Goal: Use online tool/utility: Utilize a website feature to perform a specific function

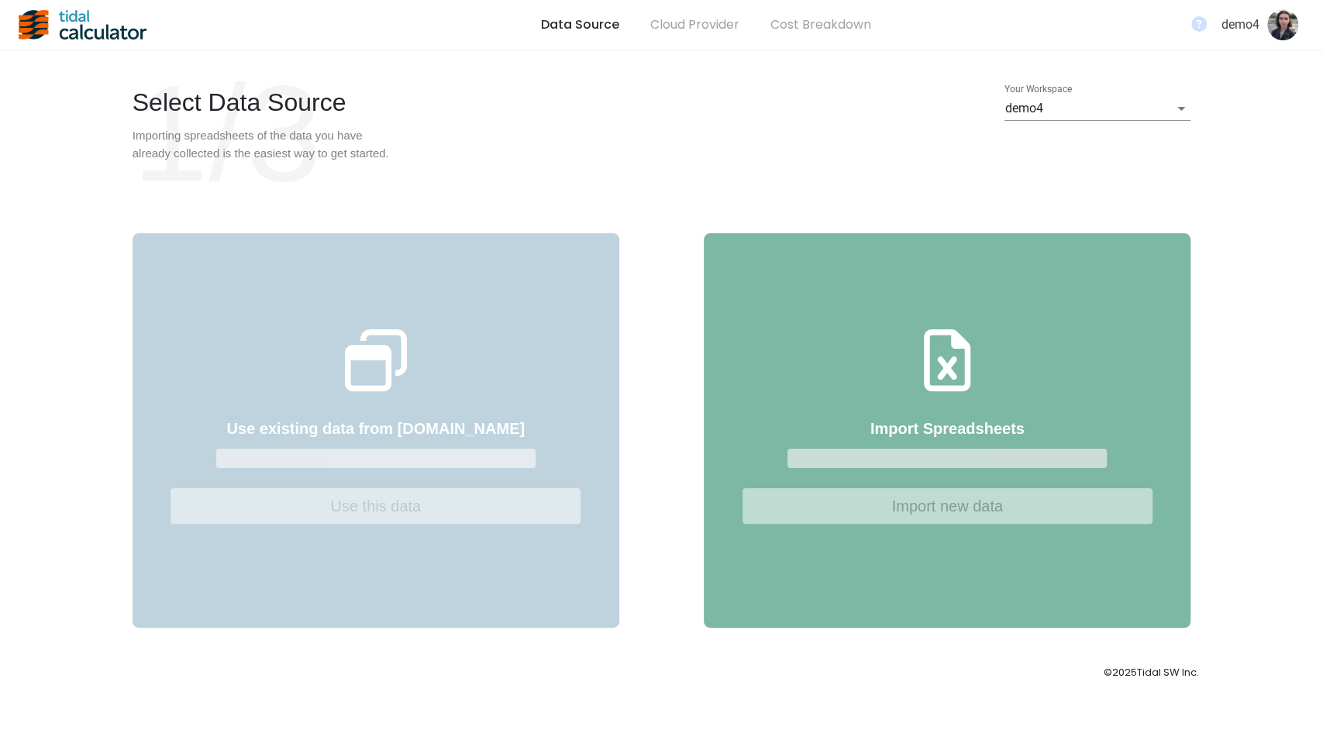
click at [1062, 109] on body "Data Source Cloud Provider Cost Breakdown demo4 Select Data Source 1/3 Importin…" at bounding box center [661, 365] width 1323 height 730
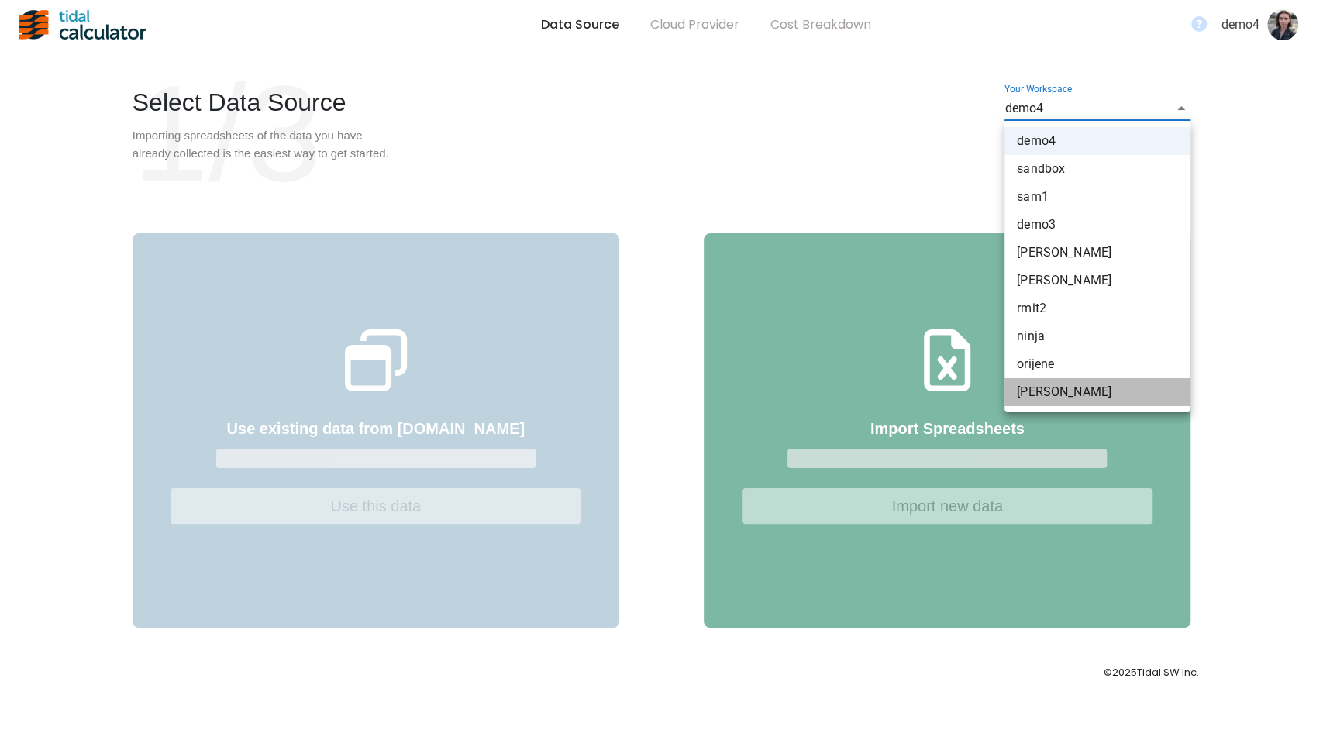
click at [1060, 384] on li "[PERSON_NAME]" at bounding box center [1098, 392] width 186 height 28
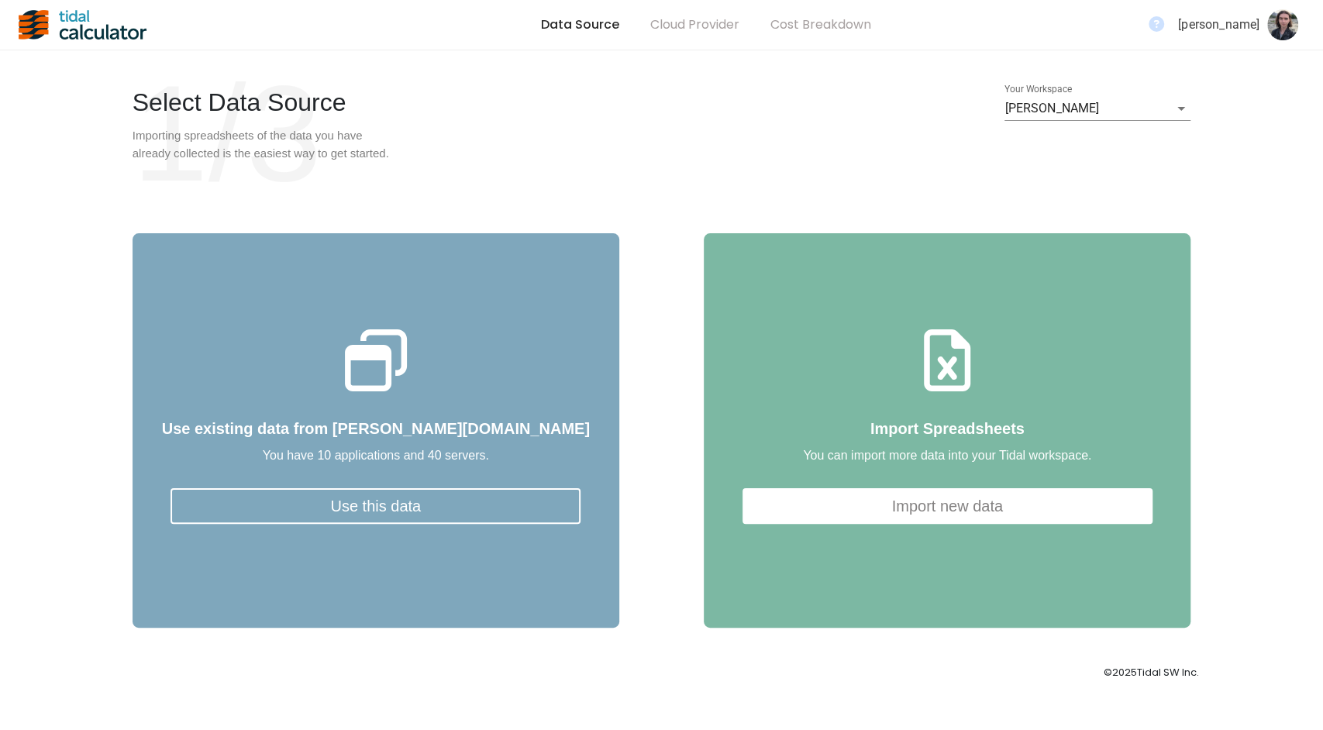
click at [465, 524] on button "Use this data" at bounding box center [376, 506] width 410 height 36
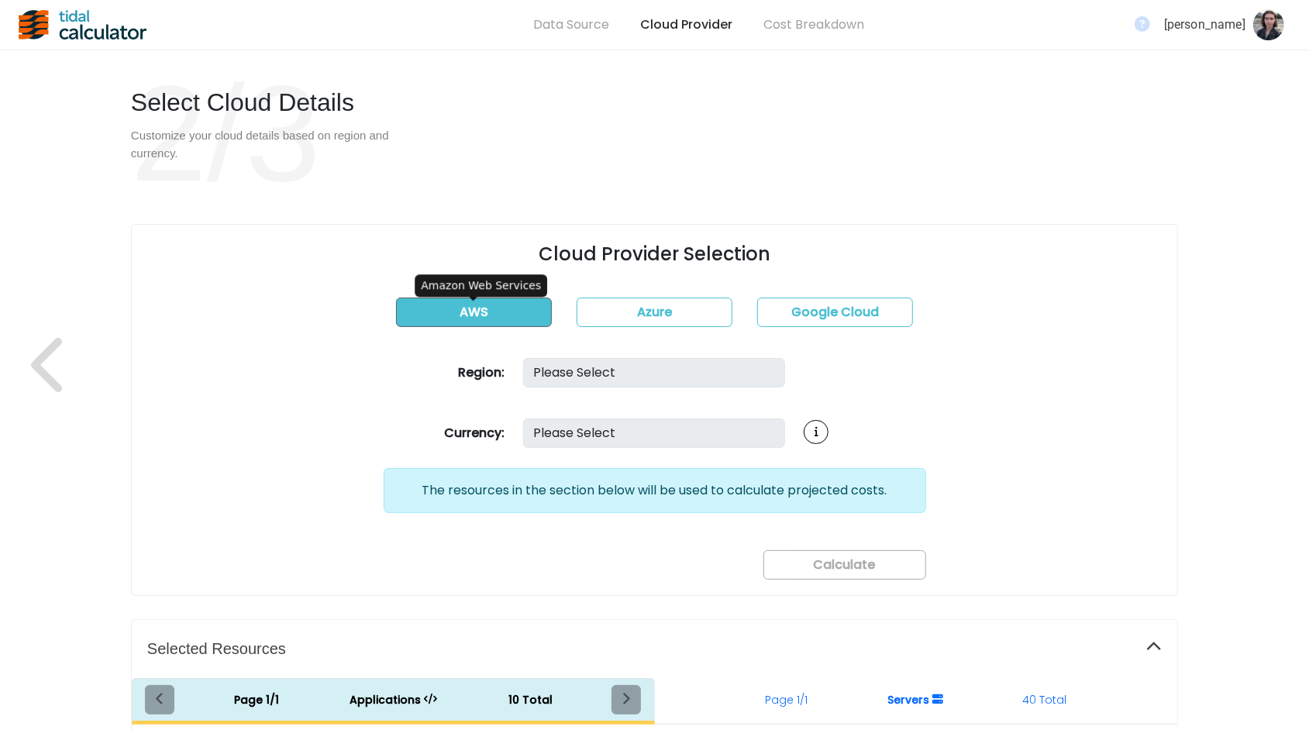
click at [495, 306] on button "AWS" at bounding box center [474, 312] width 156 height 29
select select "USD"
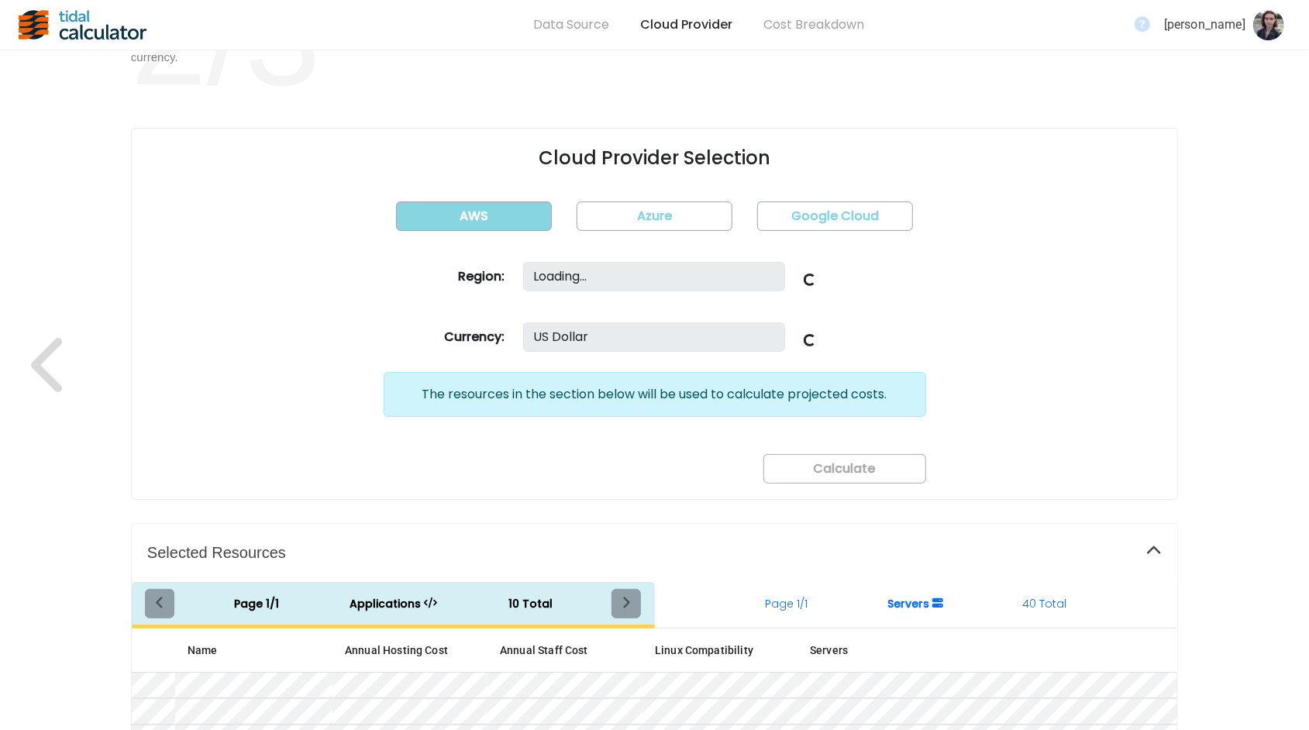
scroll to position [81, 0]
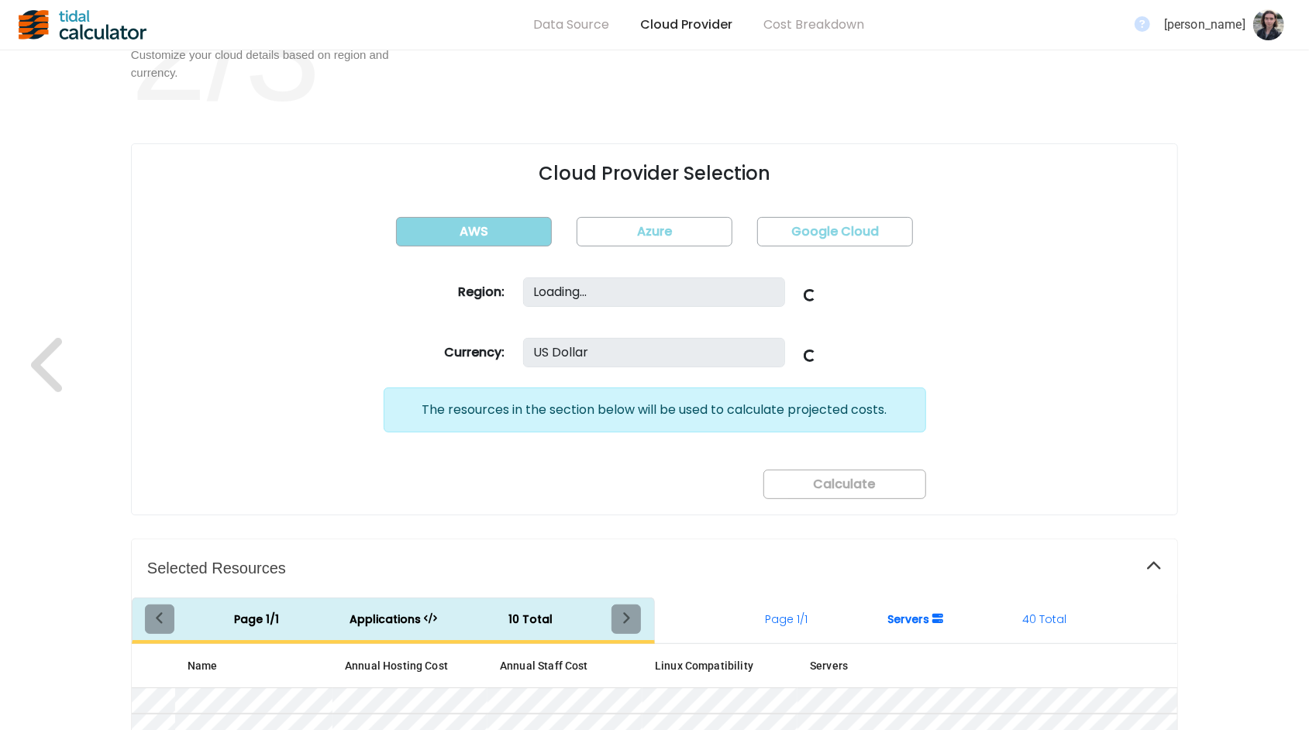
select select "us-east-1"
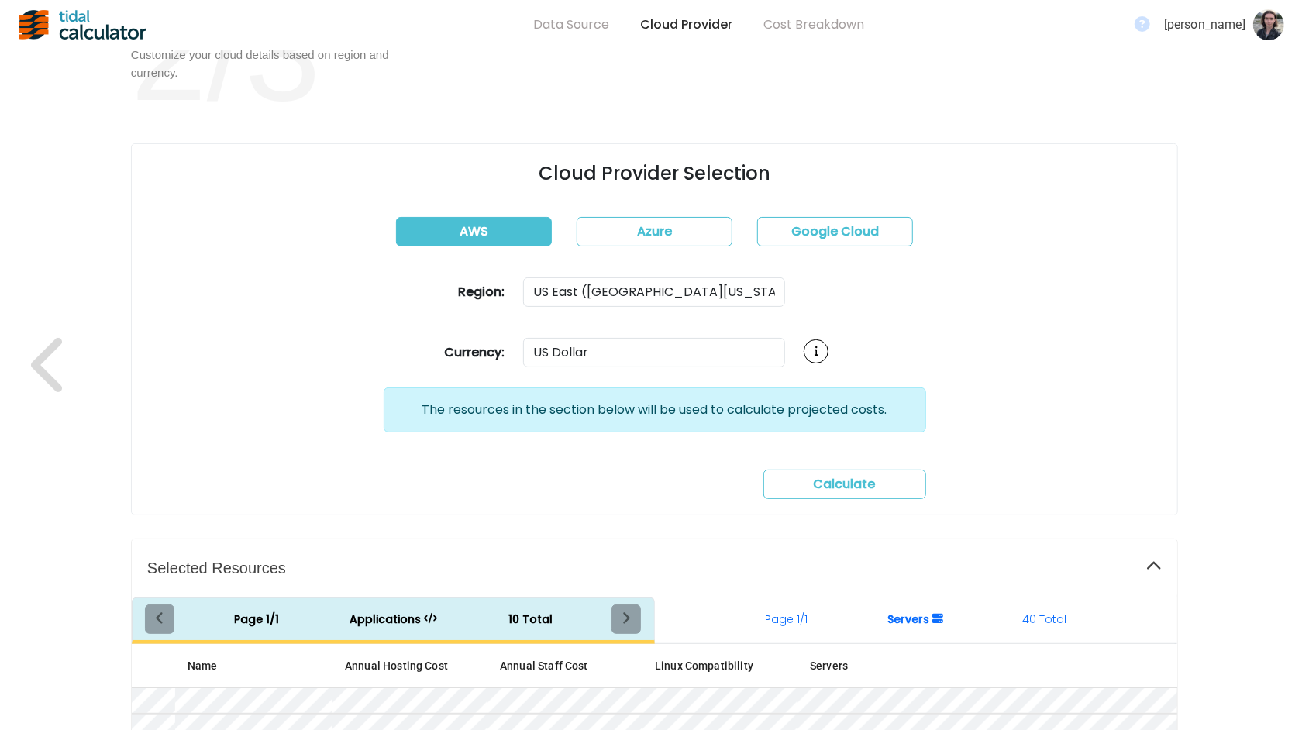
click at [864, 490] on span "Calculate" at bounding box center [845, 484] width 62 height 18
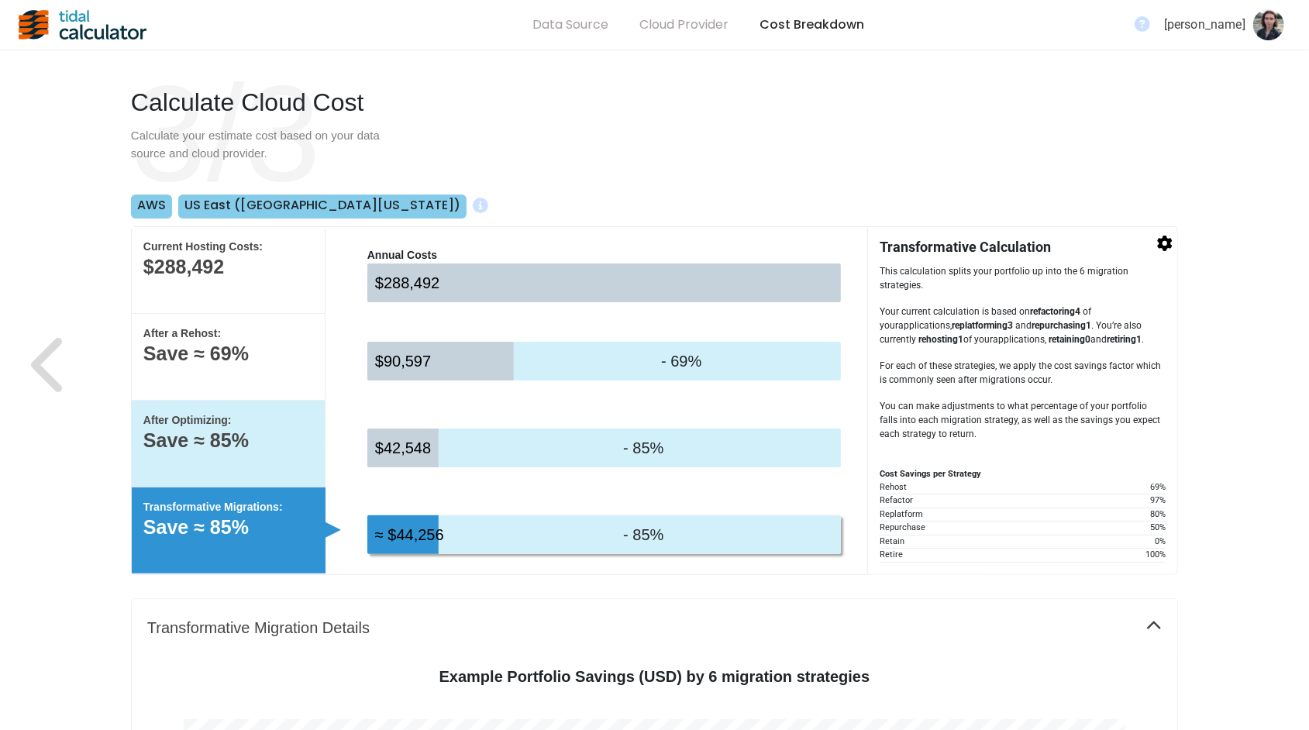
click at [287, 428] on p "After Optimizing:" at bounding box center [228, 420] width 170 height 16
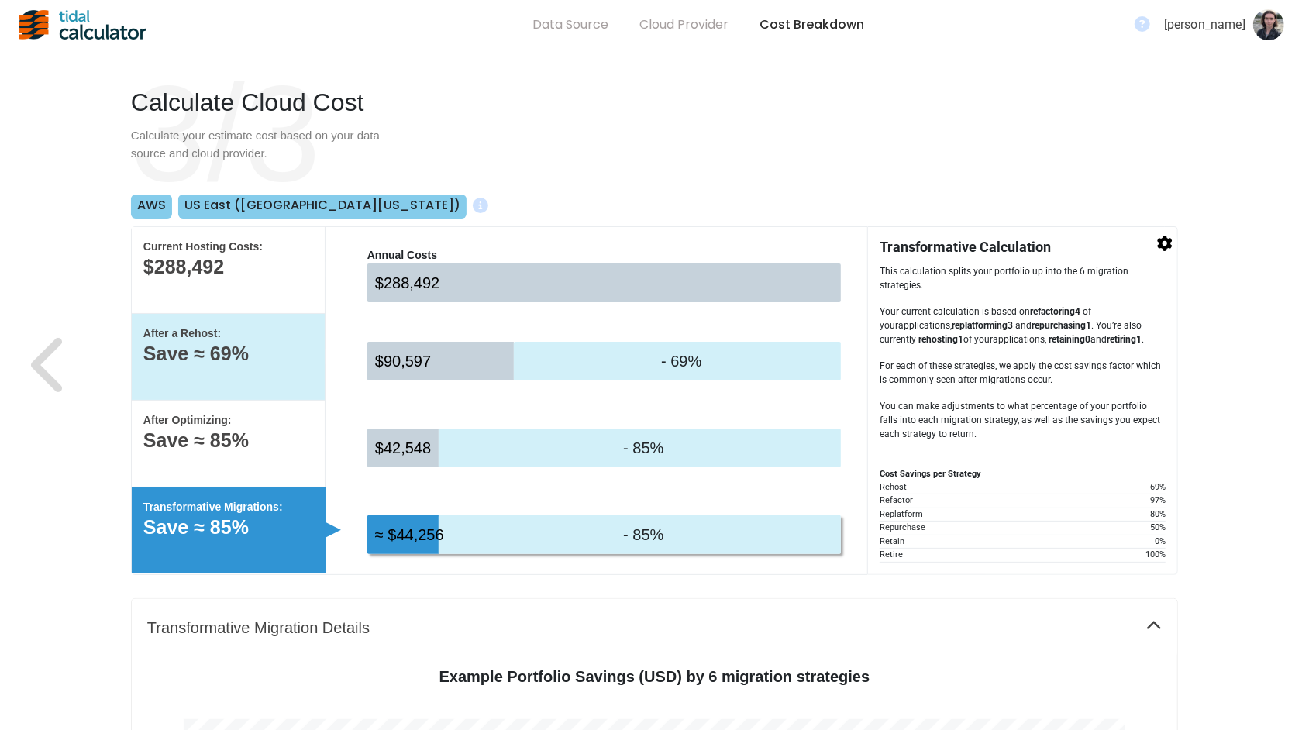
select select "None"
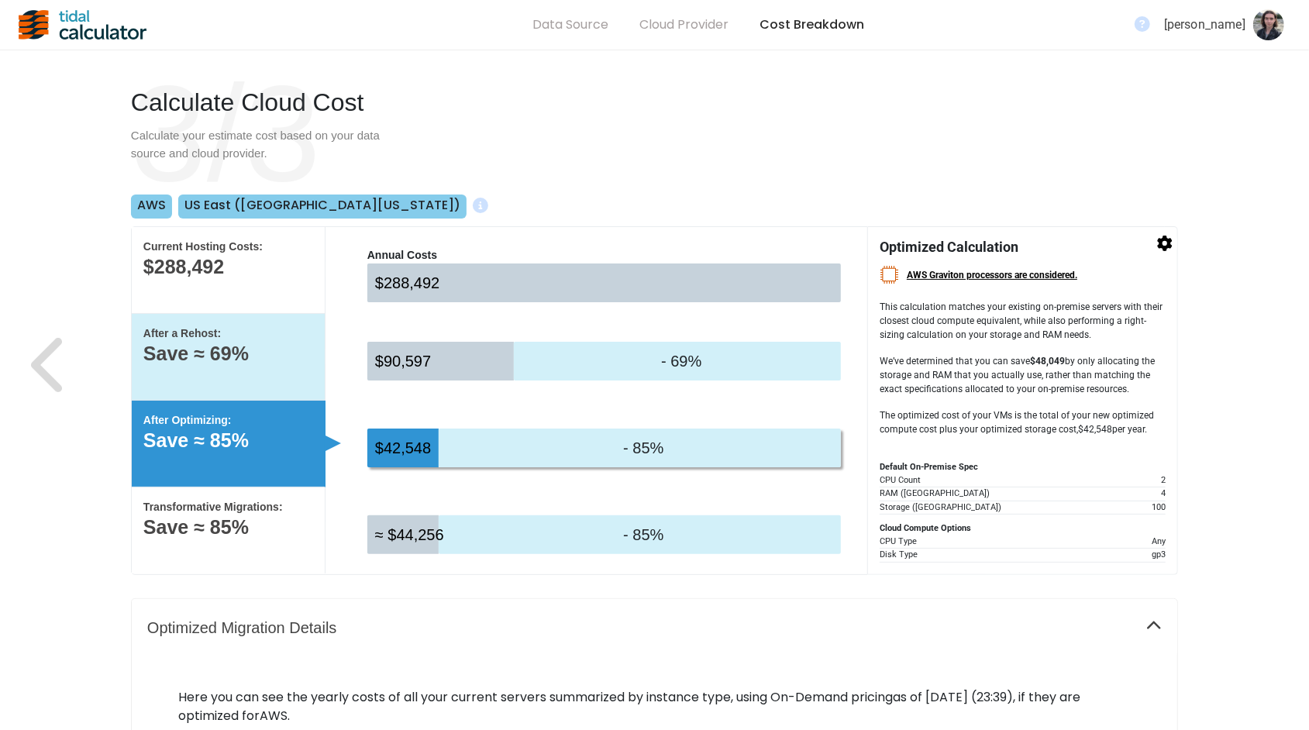
click at [281, 357] on p "Save ≈ 69%" at bounding box center [228, 354] width 170 height 16
select select "None"
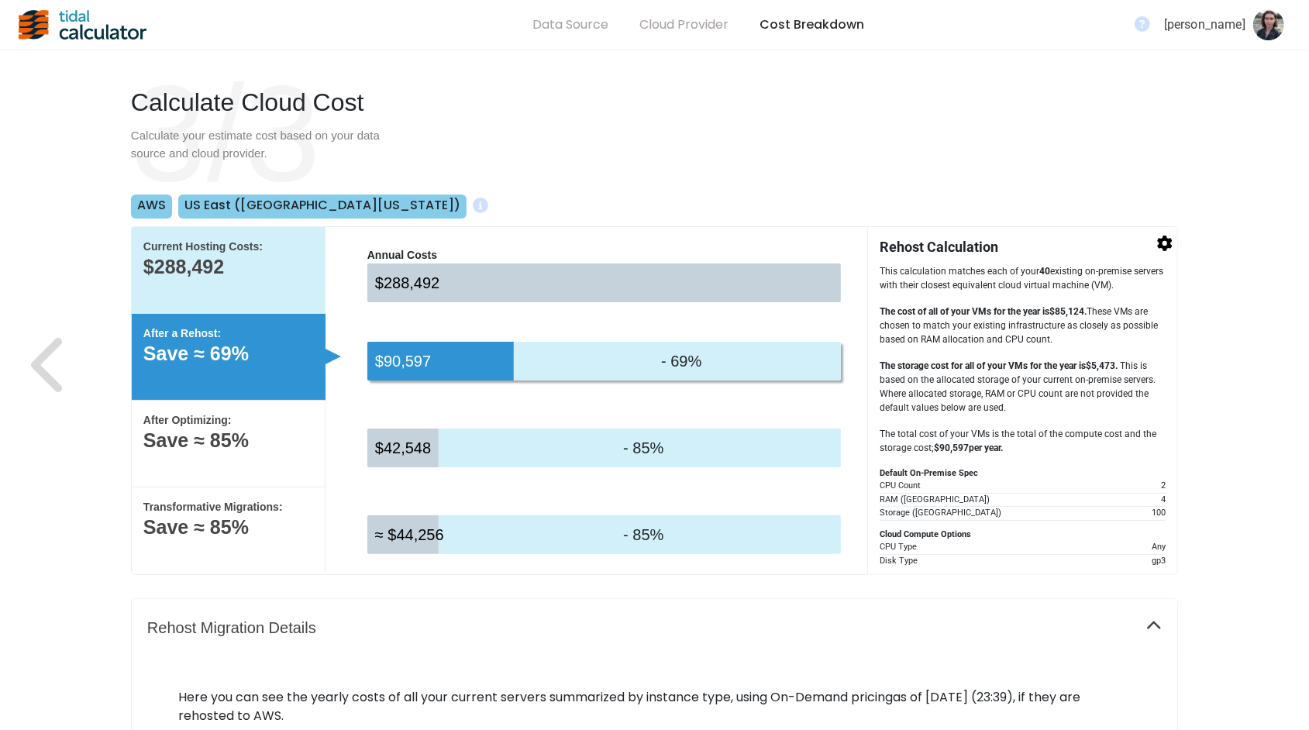
click at [274, 257] on div "Current Hosting Costs: $288,492" at bounding box center [229, 270] width 194 height 87
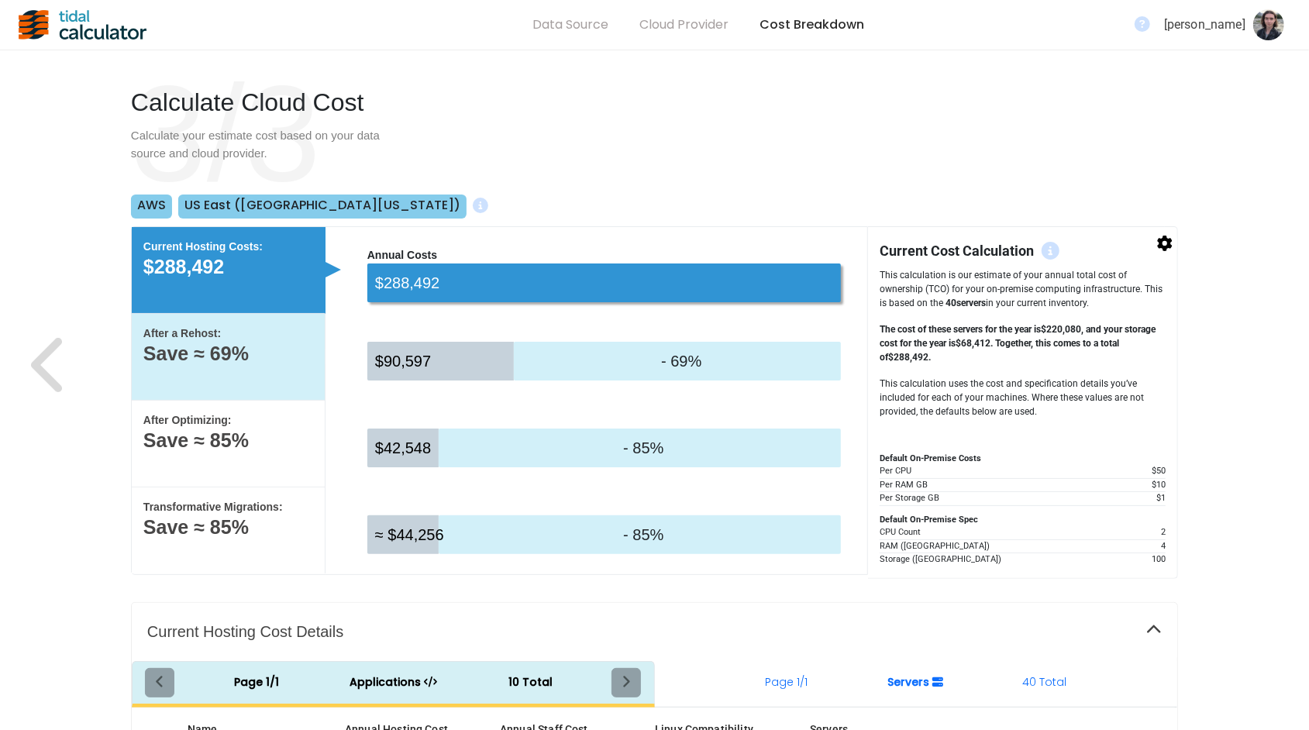
click at [281, 358] on p "Save ≈ 69%" at bounding box center [228, 354] width 170 height 16
select select "None"
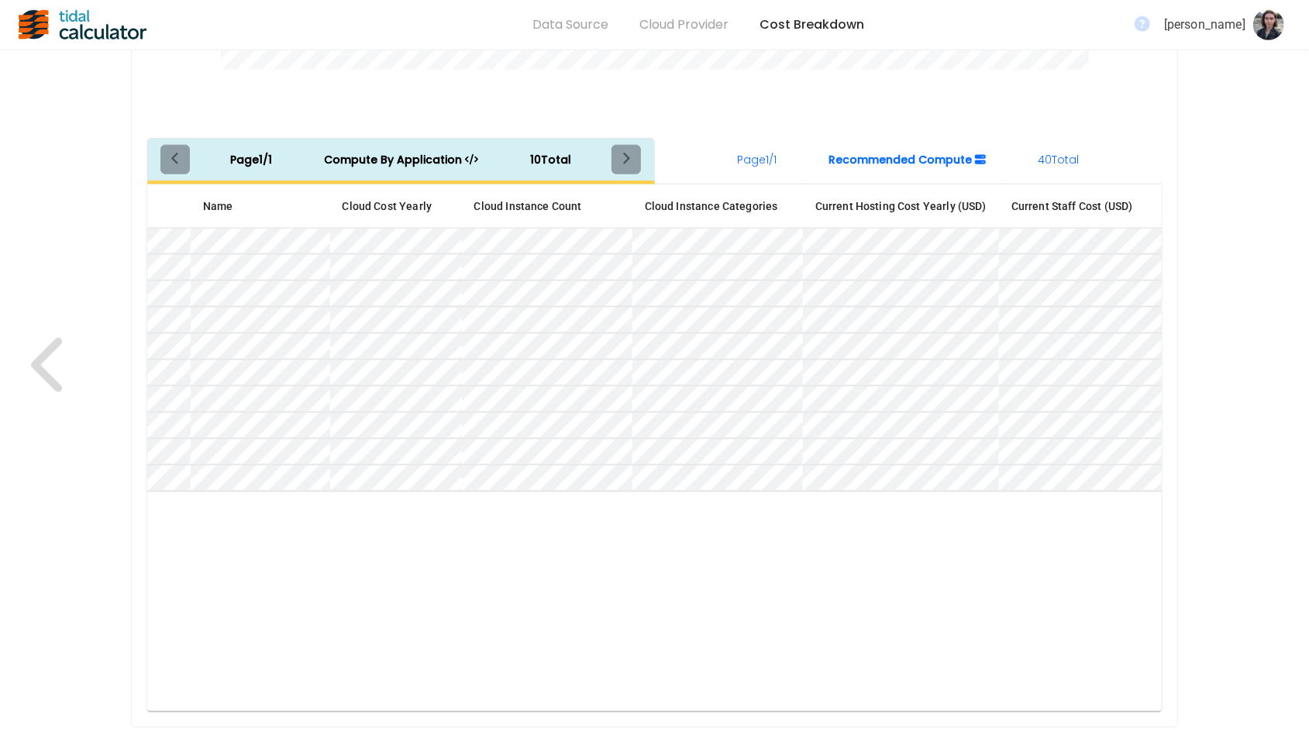
scroll to position [1161, 0]
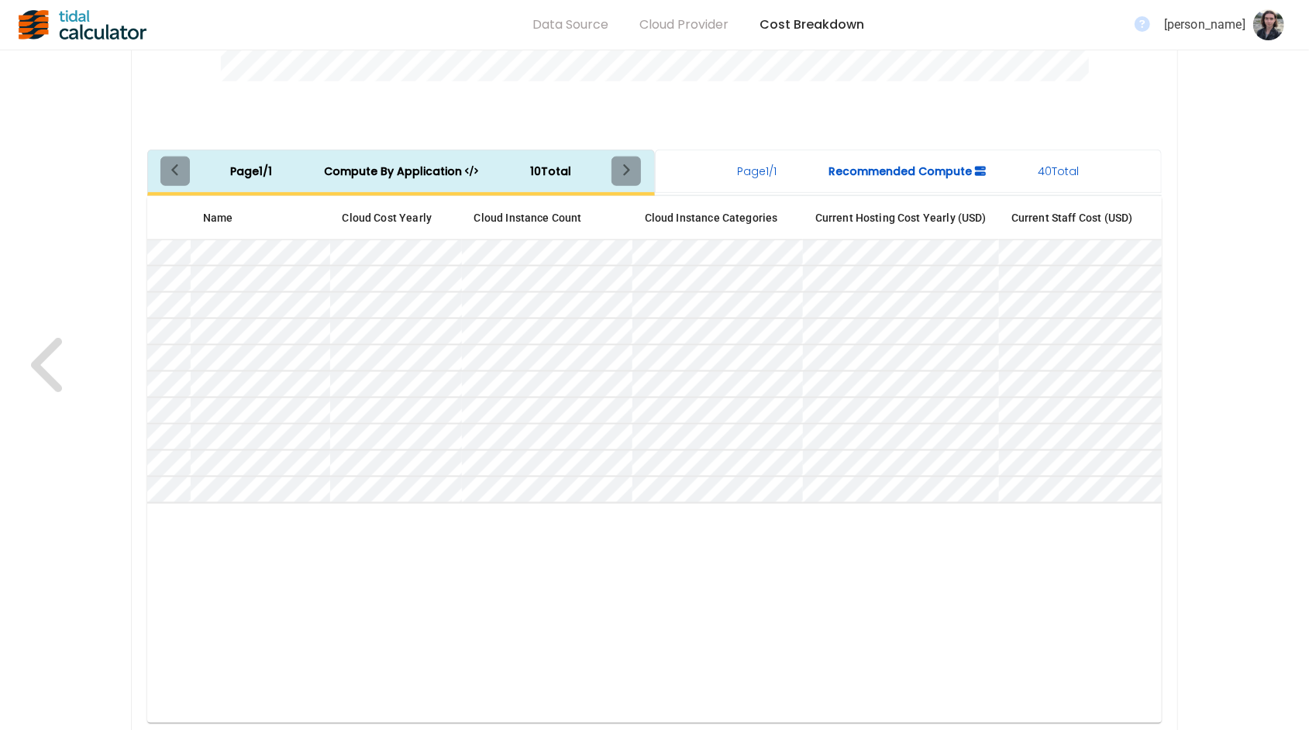
click at [915, 180] on div "Page 1 / 1 Recommended Compute 40 Total" at bounding box center [908, 171] width 481 height 29
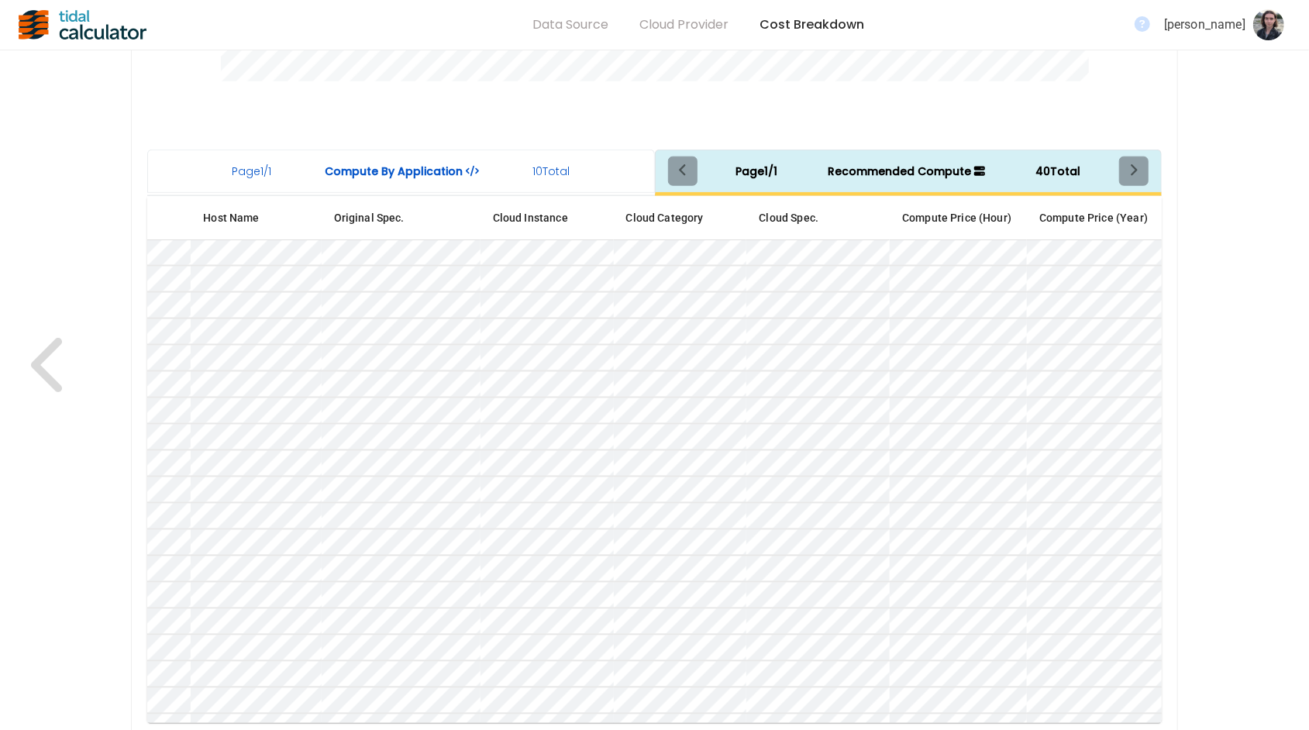
click at [561, 169] on span "10 Total" at bounding box center [551, 172] width 37 height 16
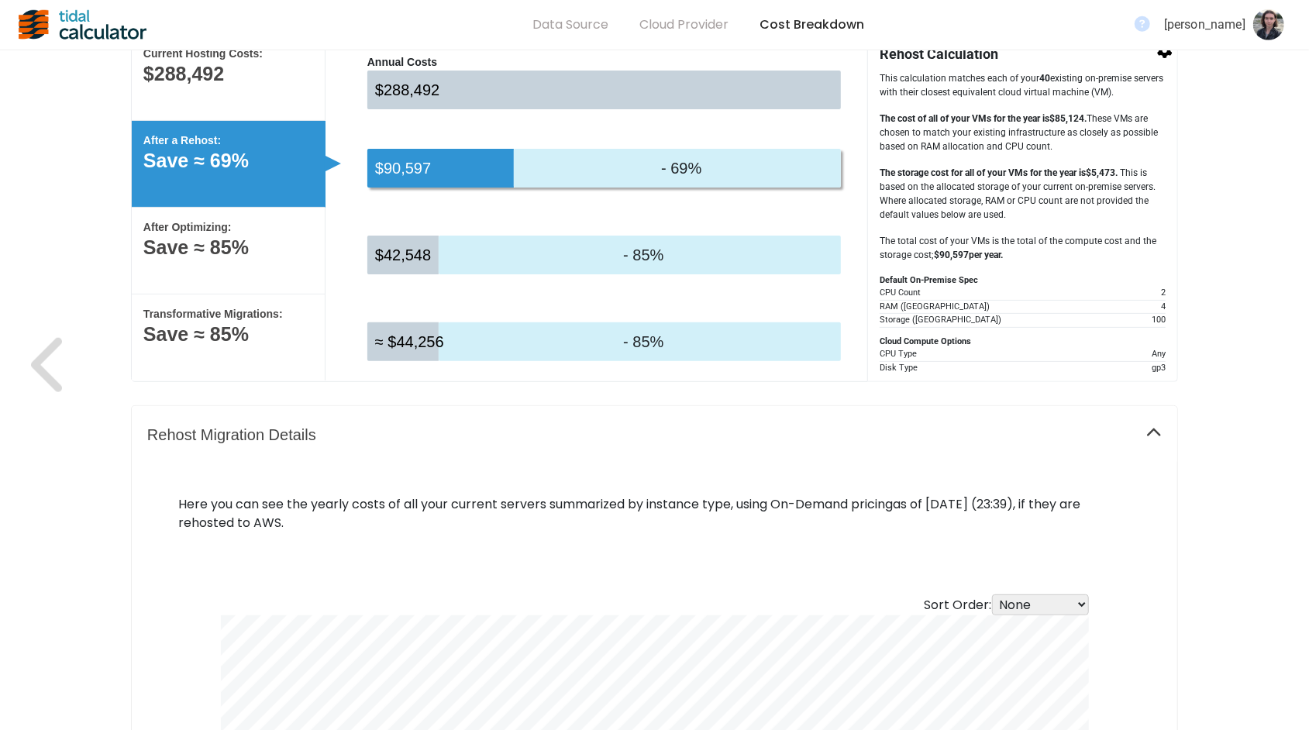
scroll to position [0, 0]
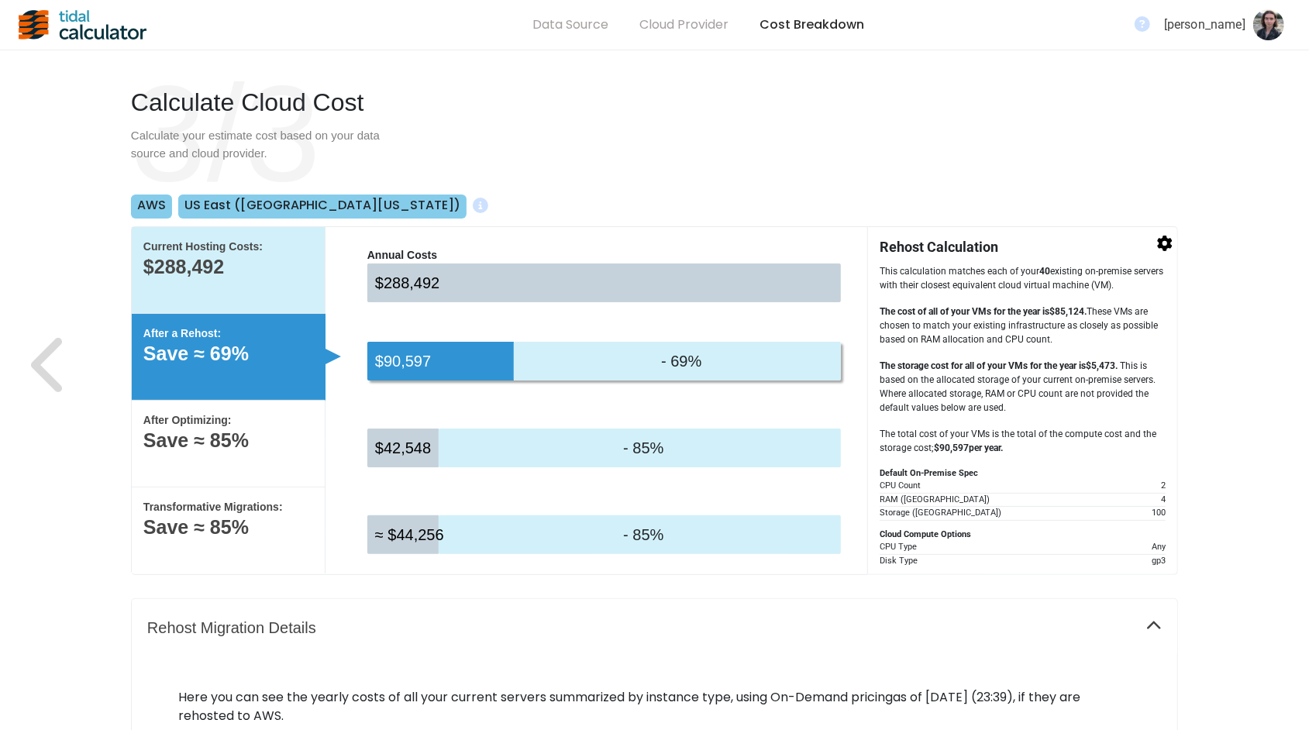
click at [234, 266] on p "$288,492" at bounding box center [228, 267] width 170 height 16
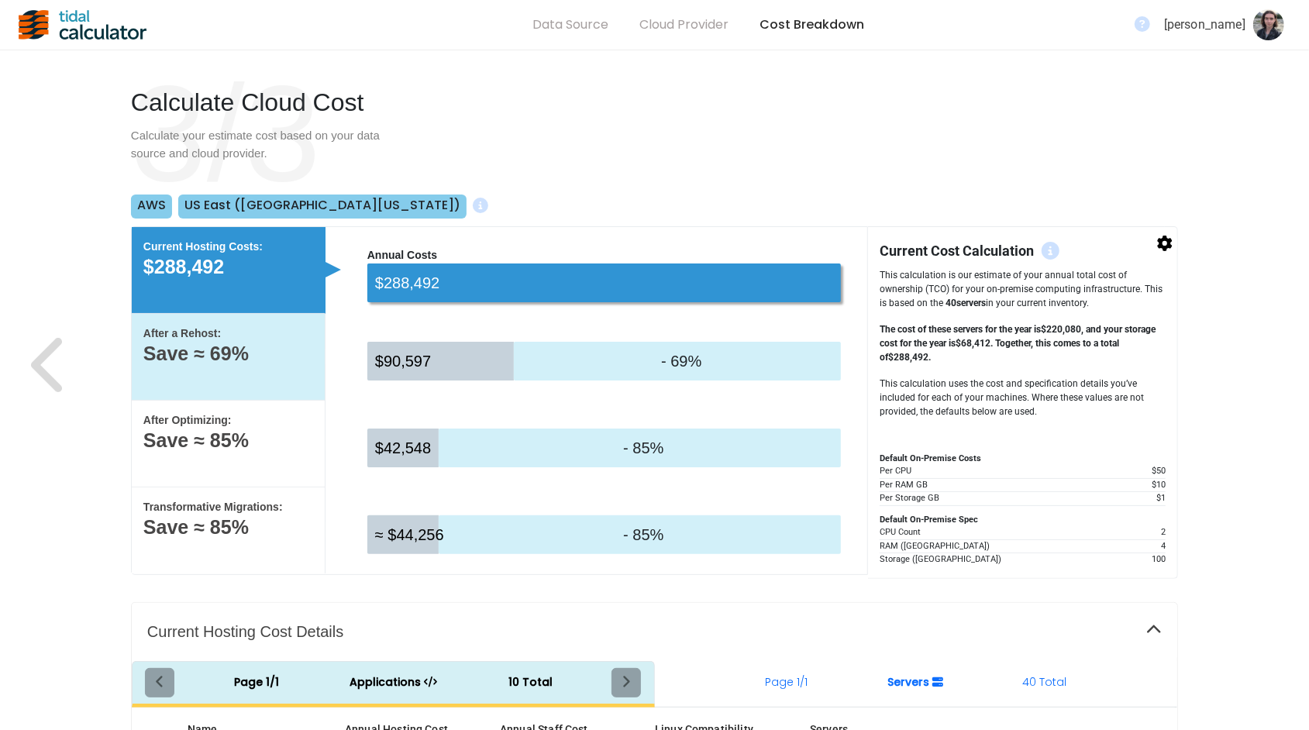
click at [232, 367] on div "After a Rehost: Save ≈ 69%" at bounding box center [229, 357] width 194 height 87
select select "None"
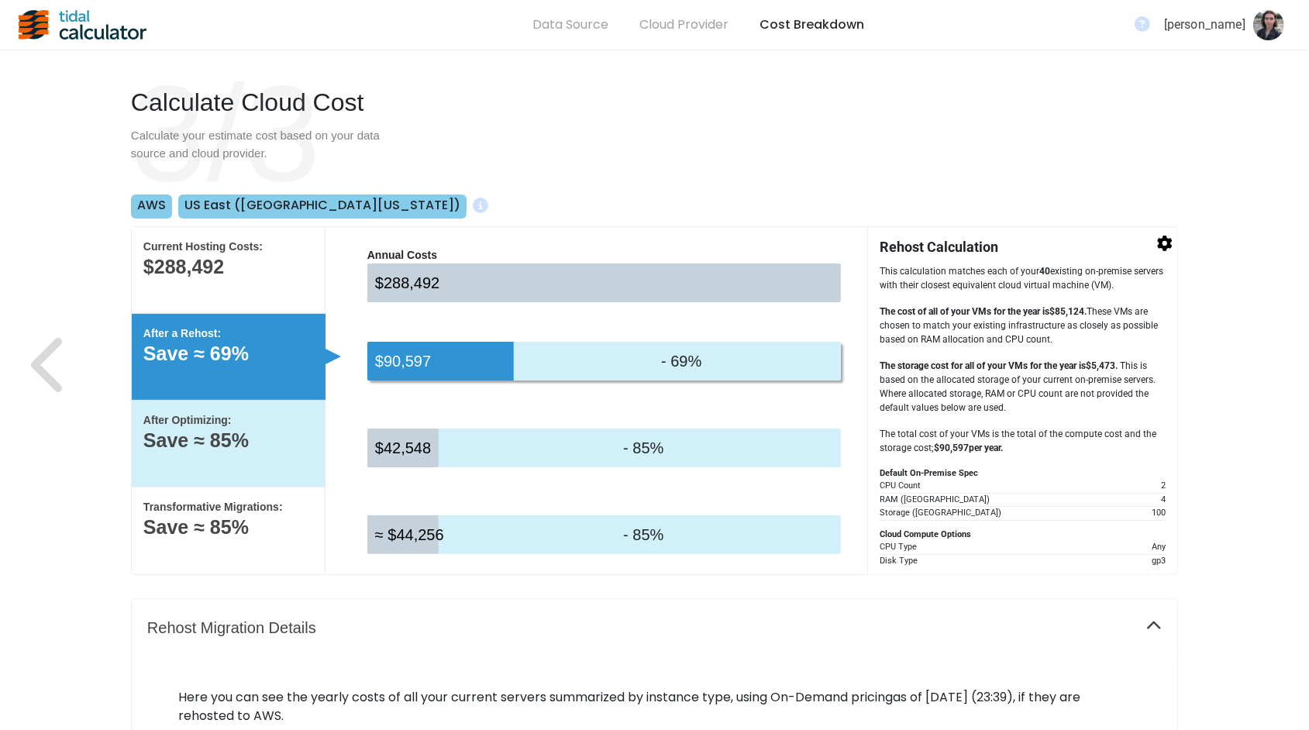
click at [286, 436] on p "Save ≈ 85%" at bounding box center [228, 441] width 170 height 16
select select "None"
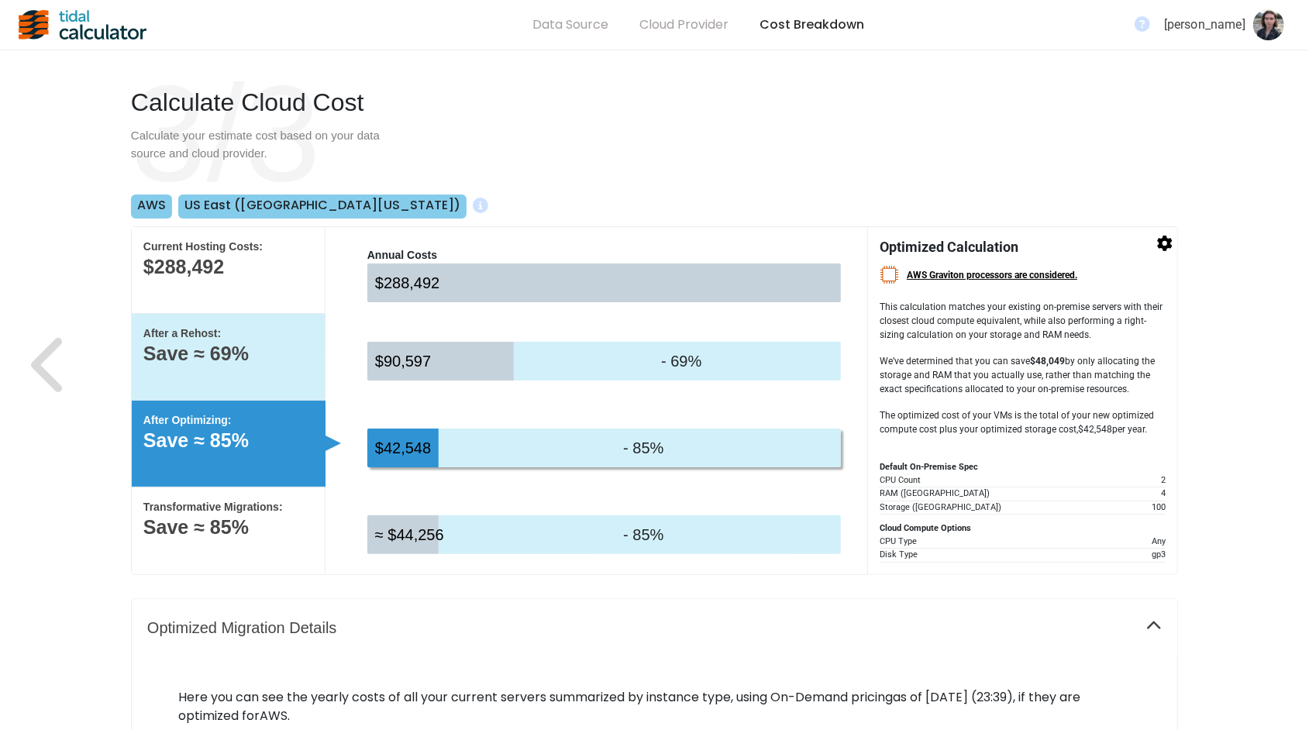
click at [287, 371] on div "After a Rehost: Save ≈ 69%" at bounding box center [229, 357] width 194 height 87
select select "None"
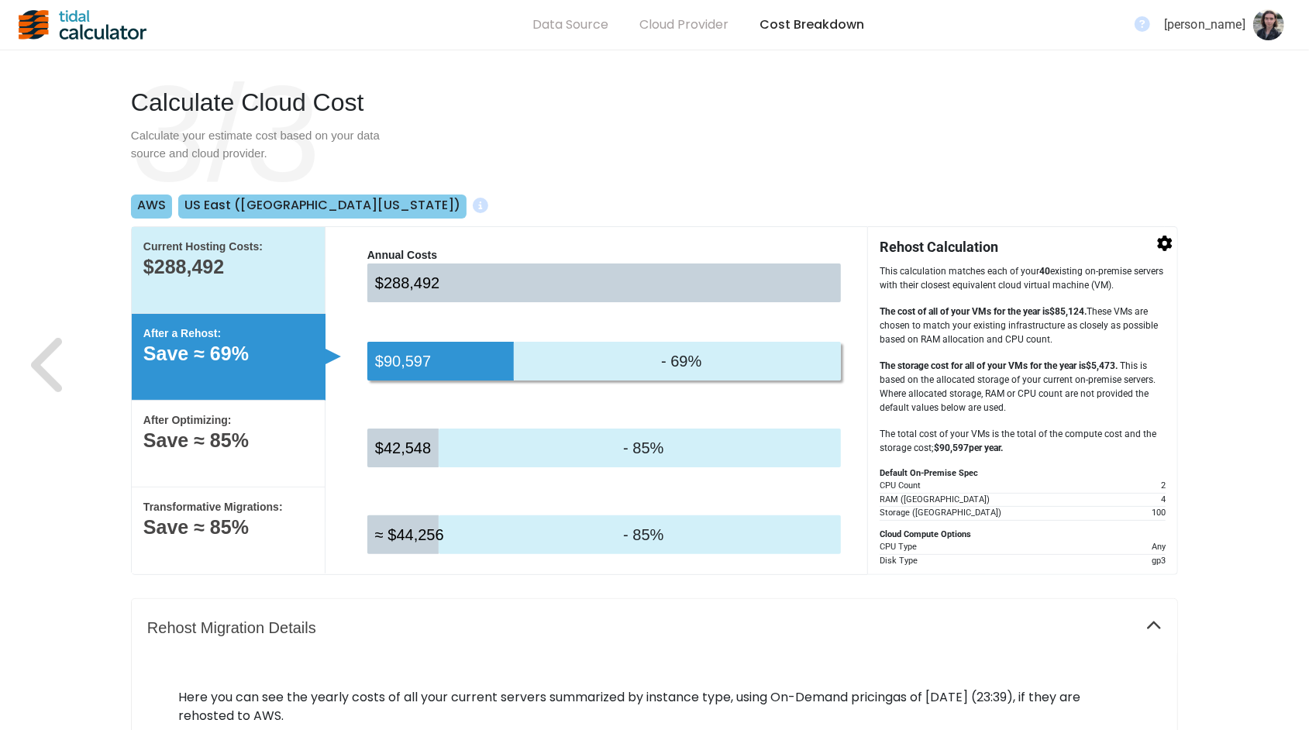
click at [286, 270] on p "$288,492" at bounding box center [228, 267] width 170 height 16
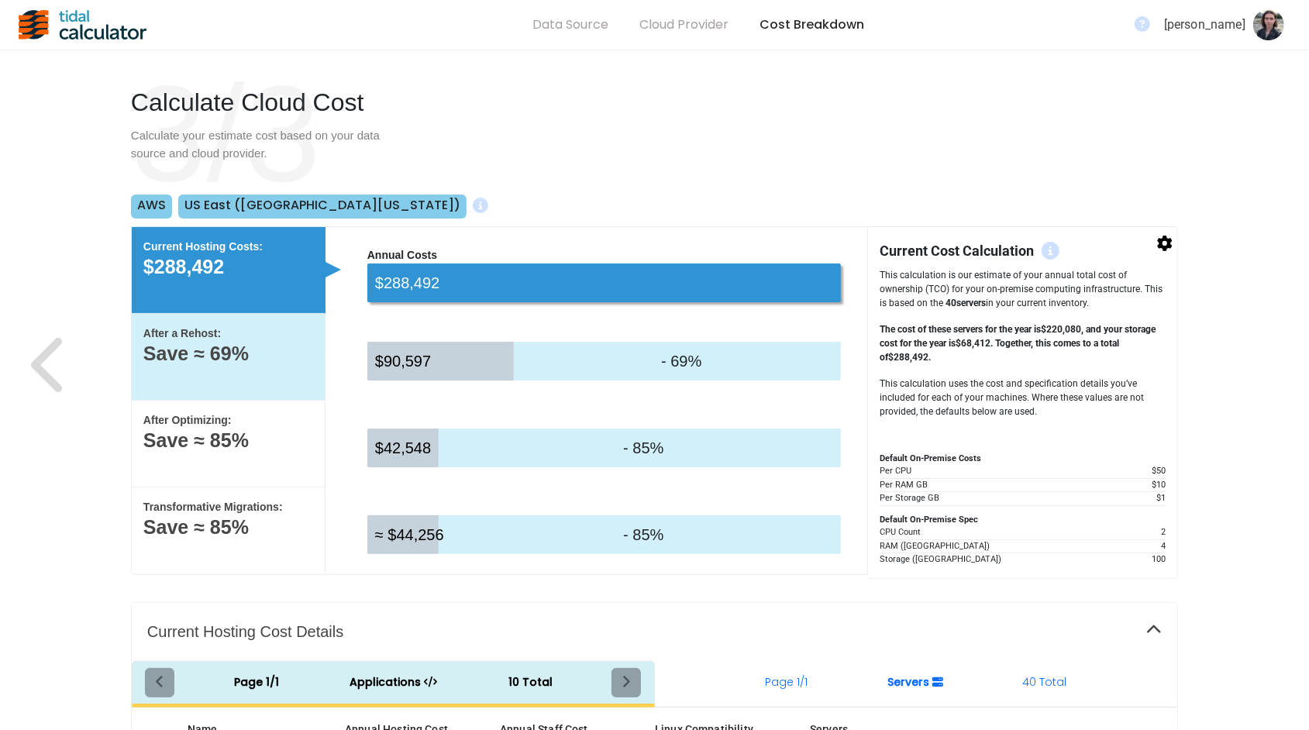
click at [306, 356] on p "Save ≈ 69%" at bounding box center [228, 354] width 170 height 16
select select "None"
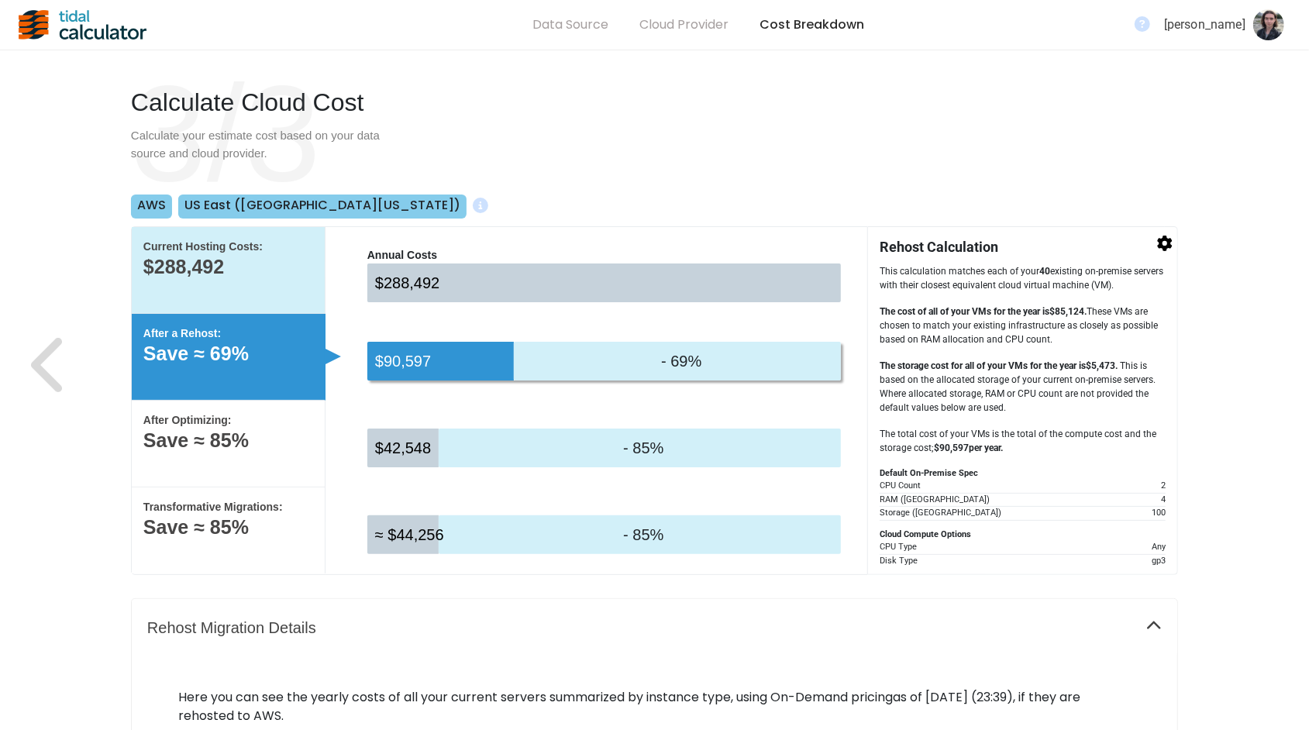
click at [302, 267] on p "$288,492" at bounding box center [228, 267] width 170 height 16
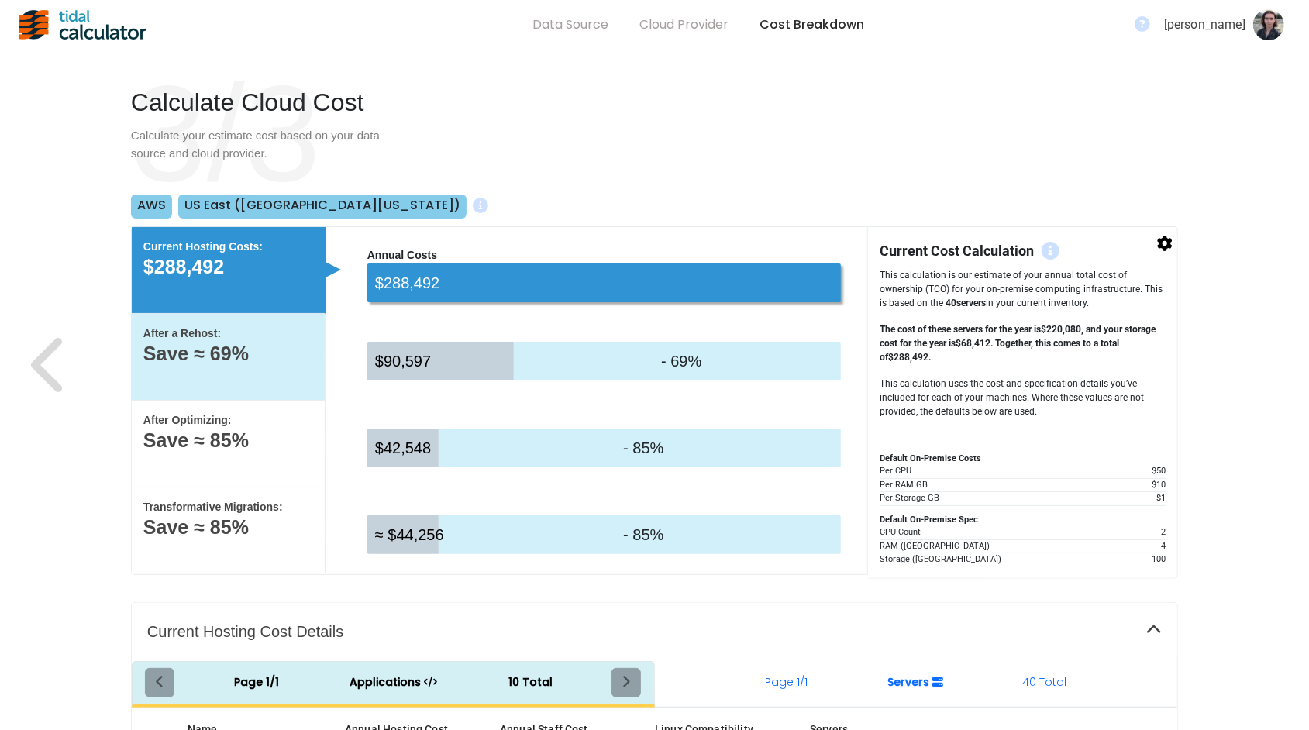
click at [292, 377] on div "After a Rehost: Save ≈ 69%" at bounding box center [229, 357] width 194 height 87
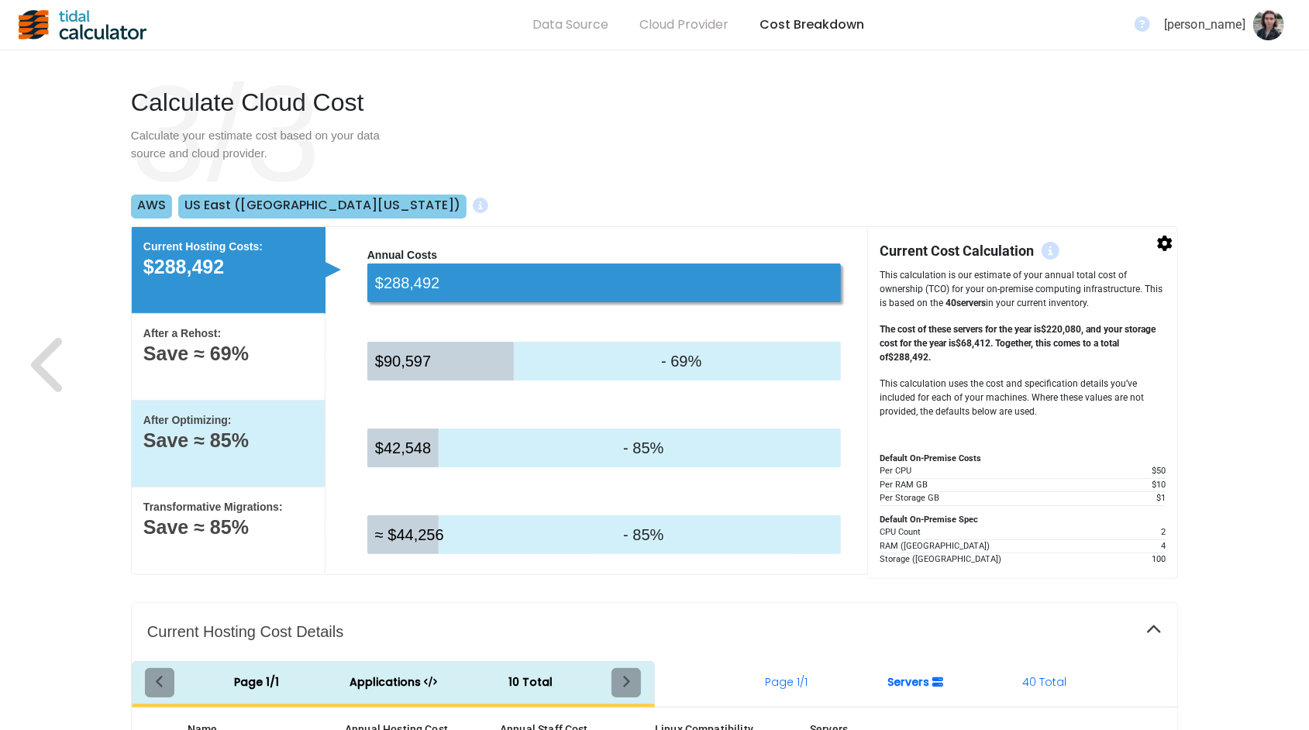
select select "None"
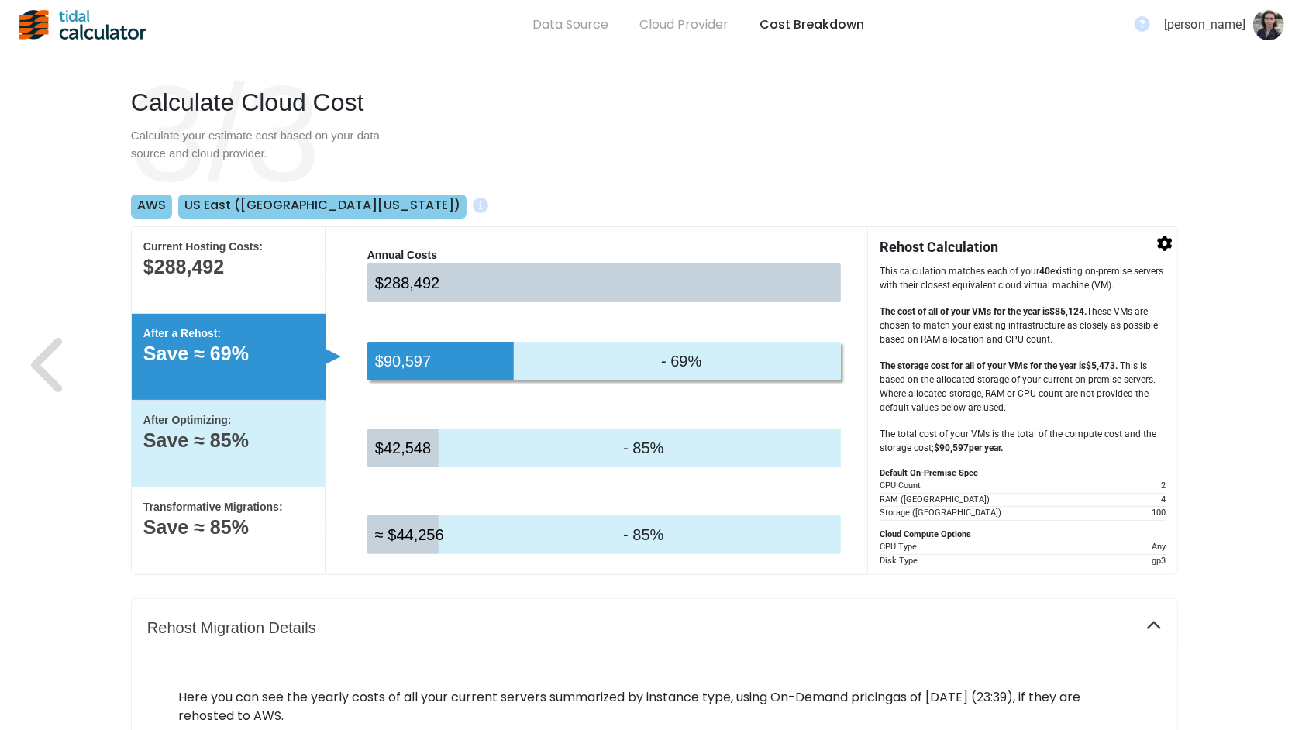
click at [288, 446] on p "Save ≈ 85%" at bounding box center [228, 441] width 170 height 16
select select "None"
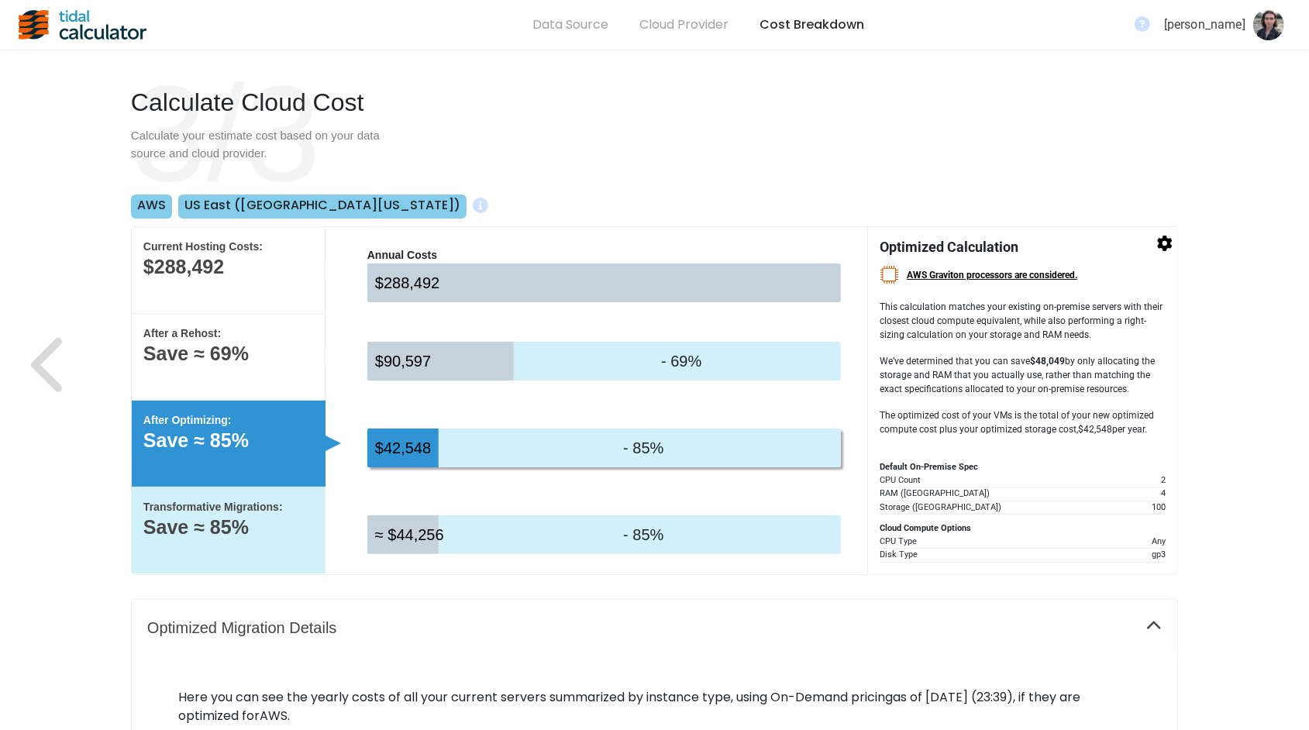
click at [296, 536] on div "Transformative Migrations: Save ≈ 85%" at bounding box center [229, 531] width 194 height 86
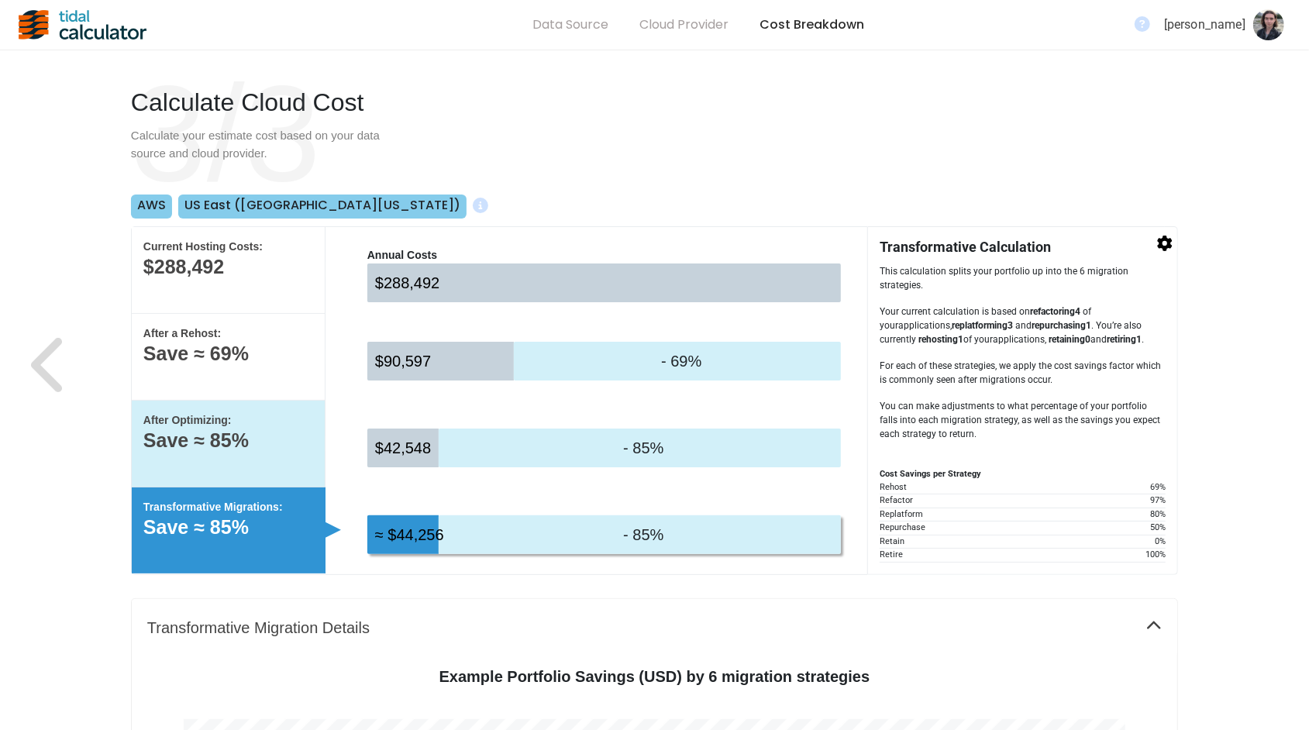
click at [292, 449] on div "After Optimizing: Save ≈ 85%" at bounding box center [229, 444] width 194 height 87
select select "None"
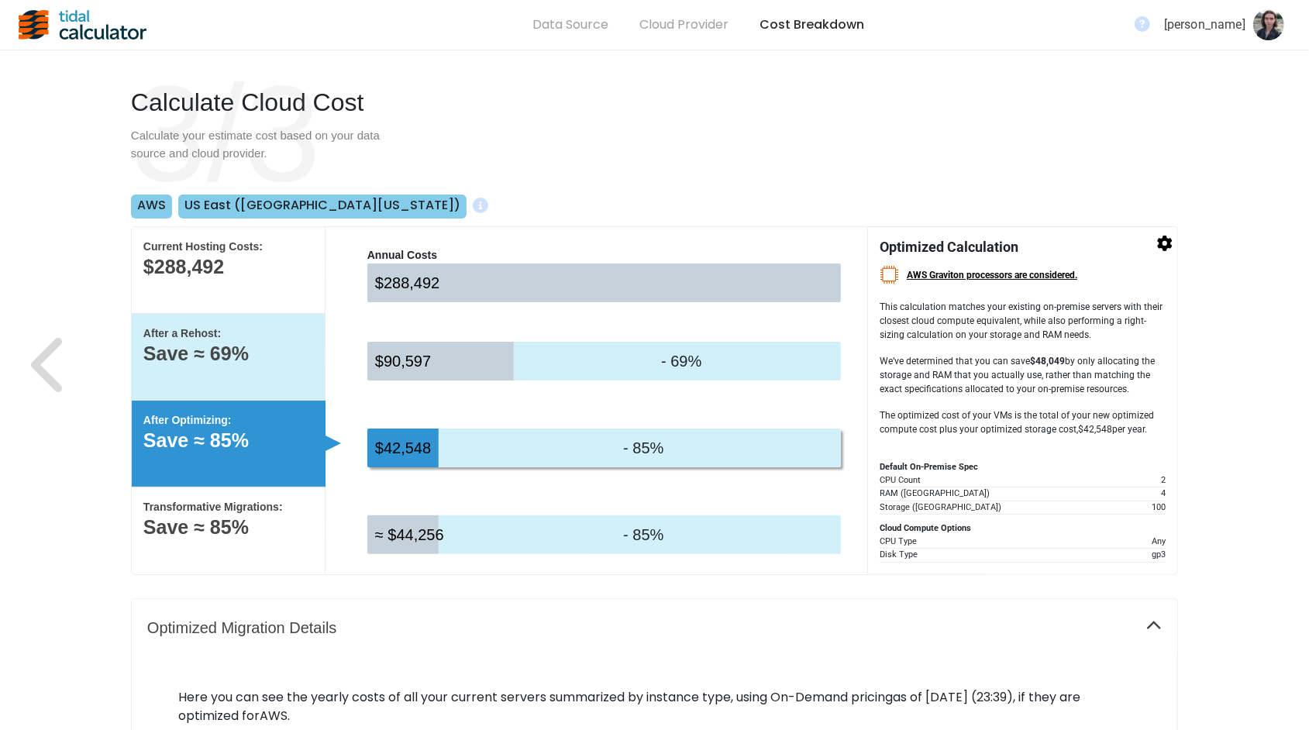
click at [312, 368] on div "After a Rehost: Save ≈ 69%" at bounding box center [229, 357] width 194 height 87
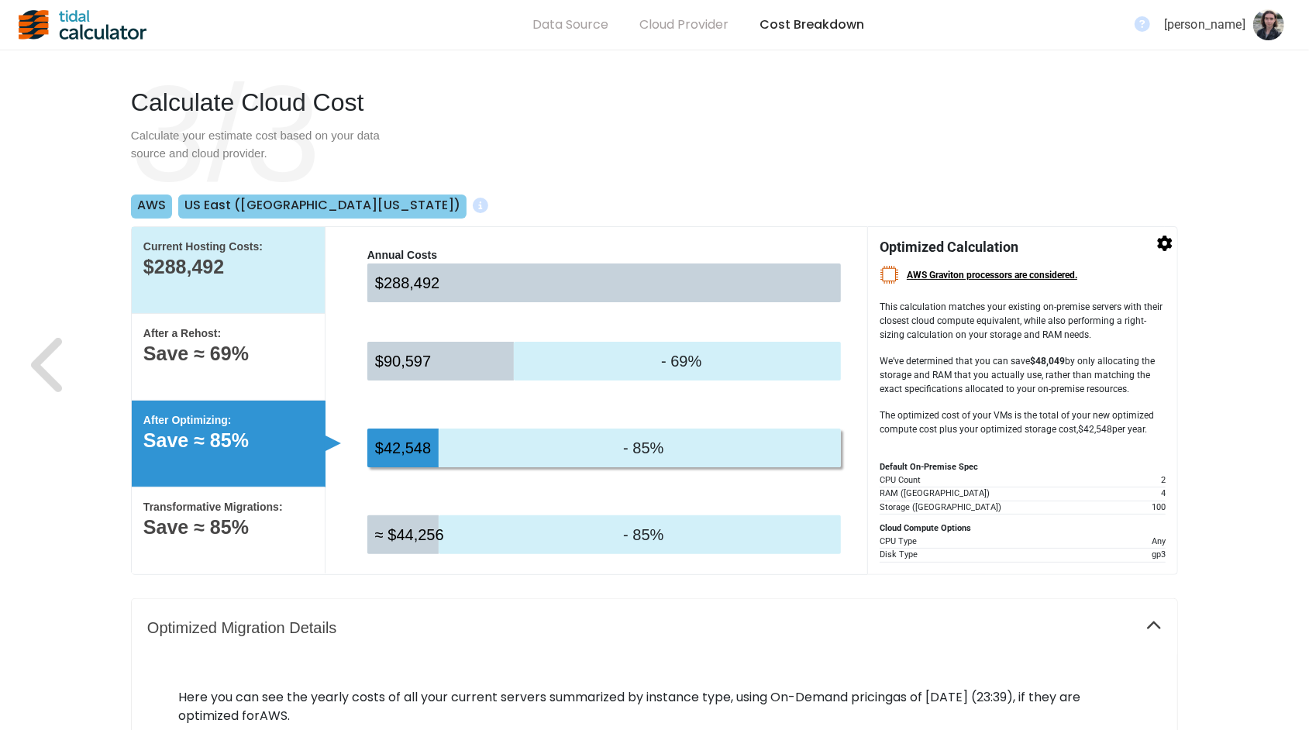
select select "None"
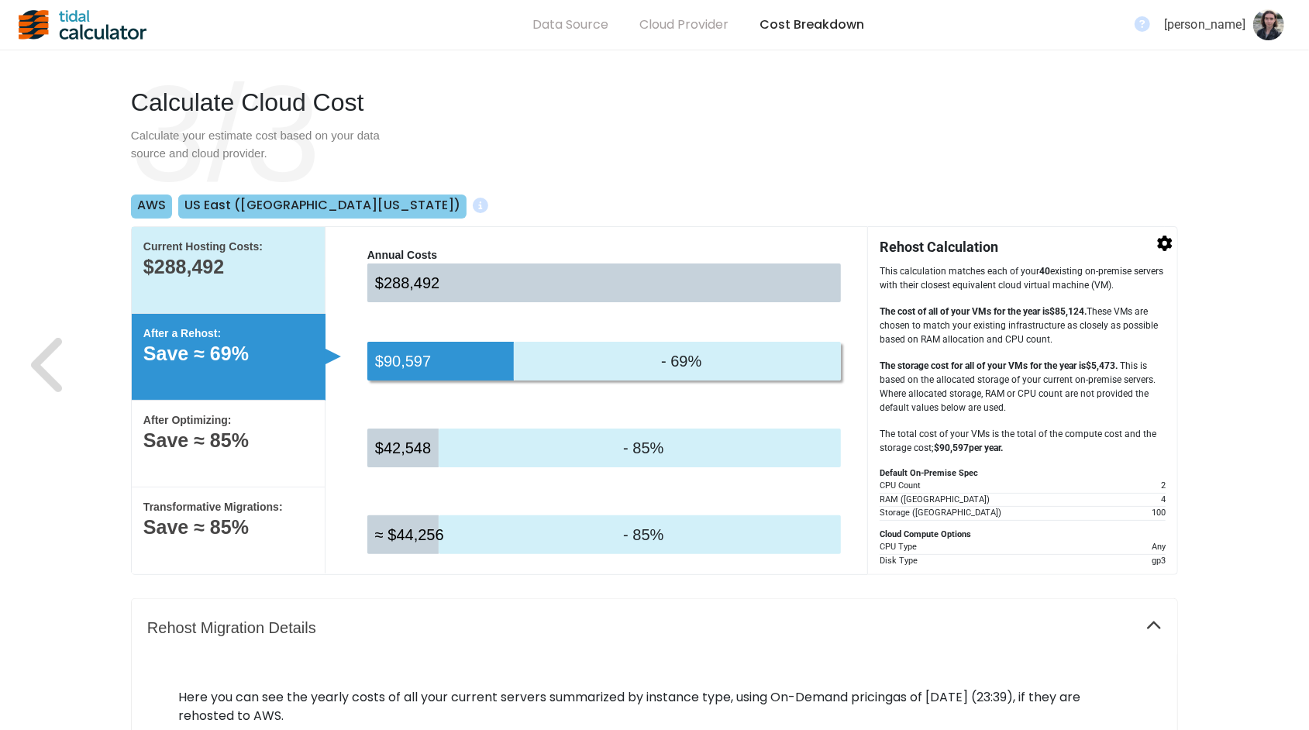
click at [304, 295] on div "Current Hosting Costs: $288,492" at bounding box center [229, 270] width 194 height 87
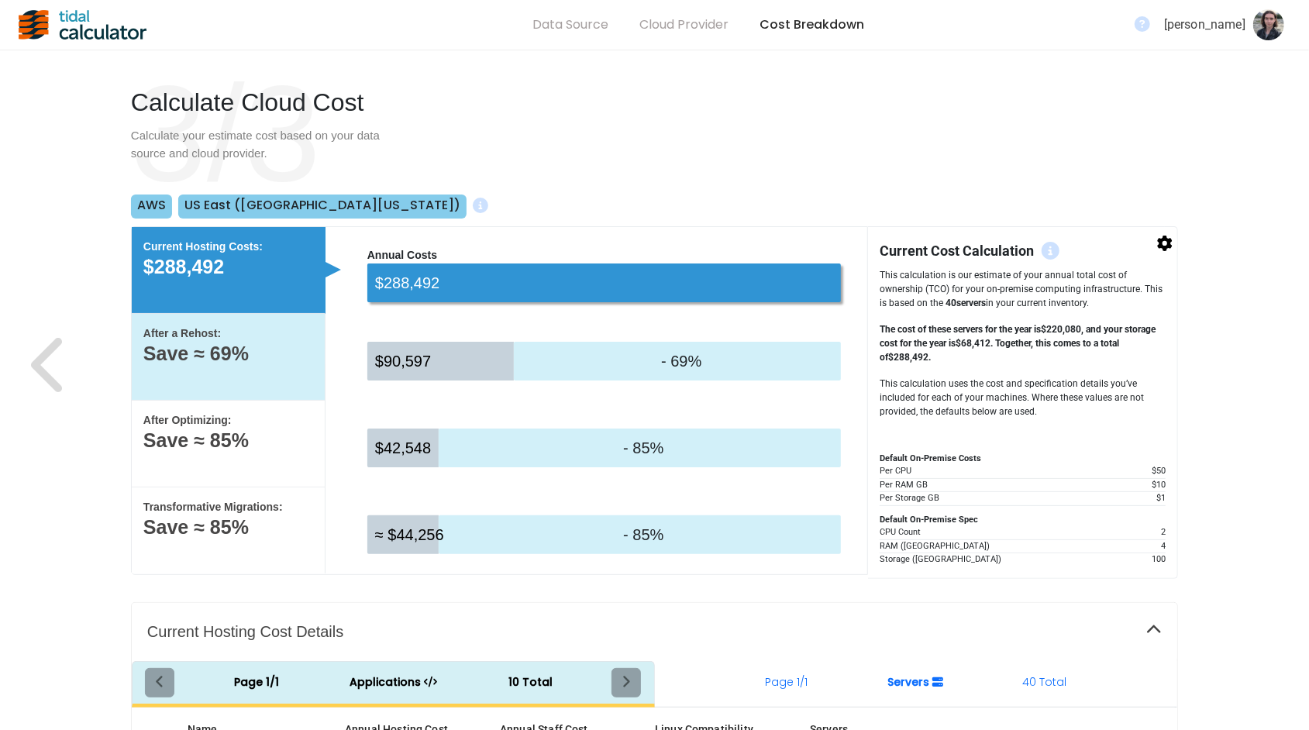
click at [310, 357] on p "Save ≈ 69%" at bounding box center [228, 354] width 170 height 16
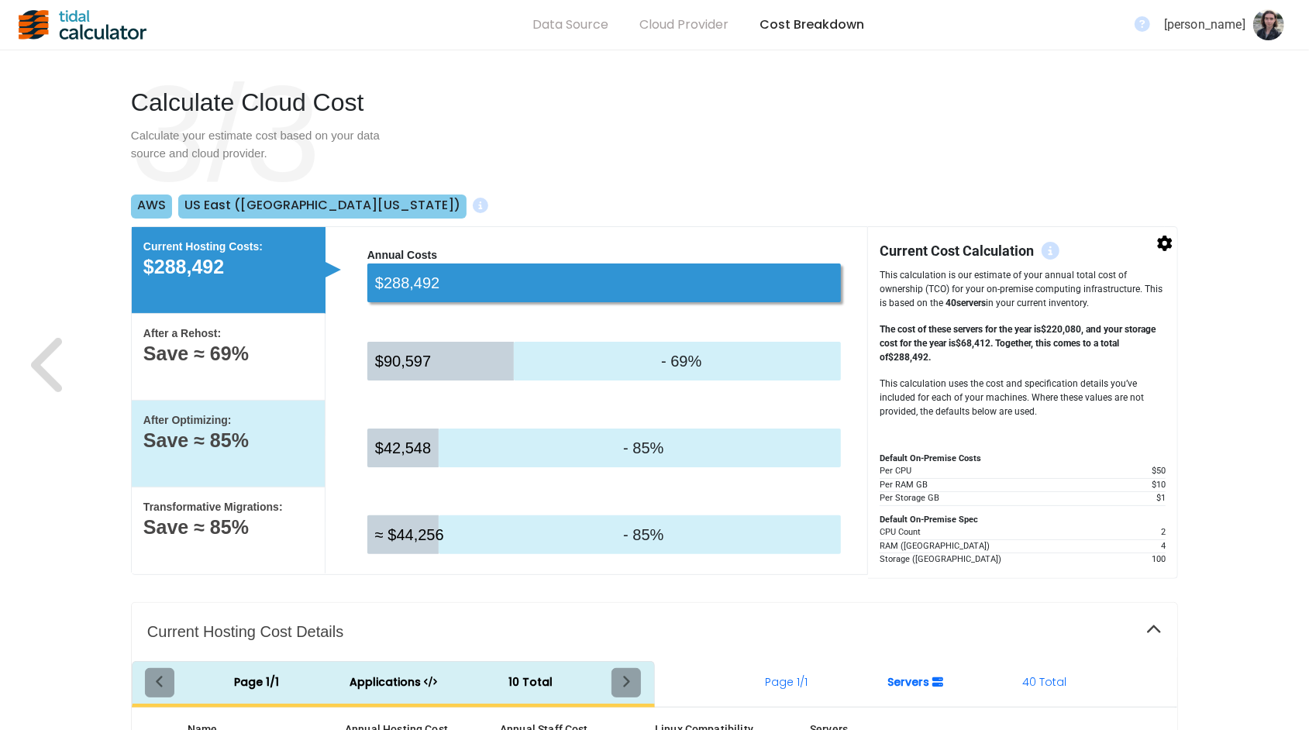
select select "None"
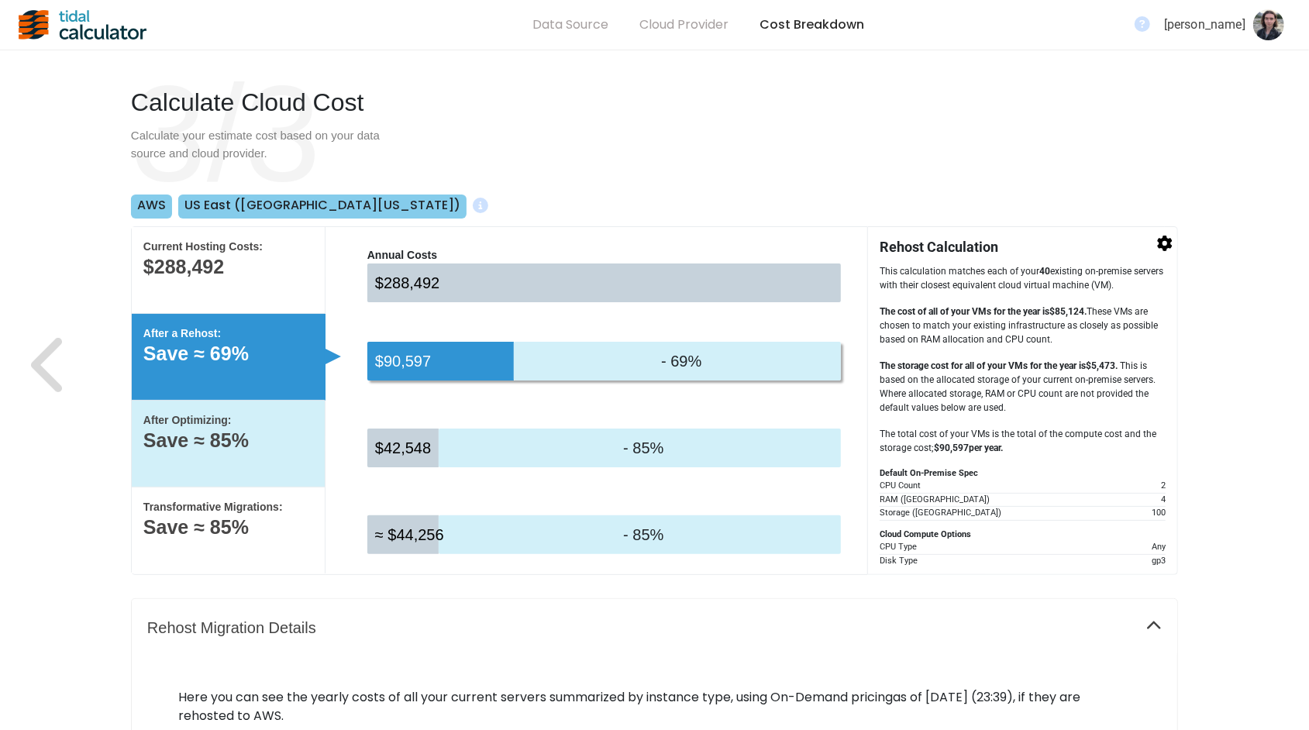
click at [312, 419] on p "After Optimizing:" at bounding box center [228, 420] width 170 height 16
select select "None"
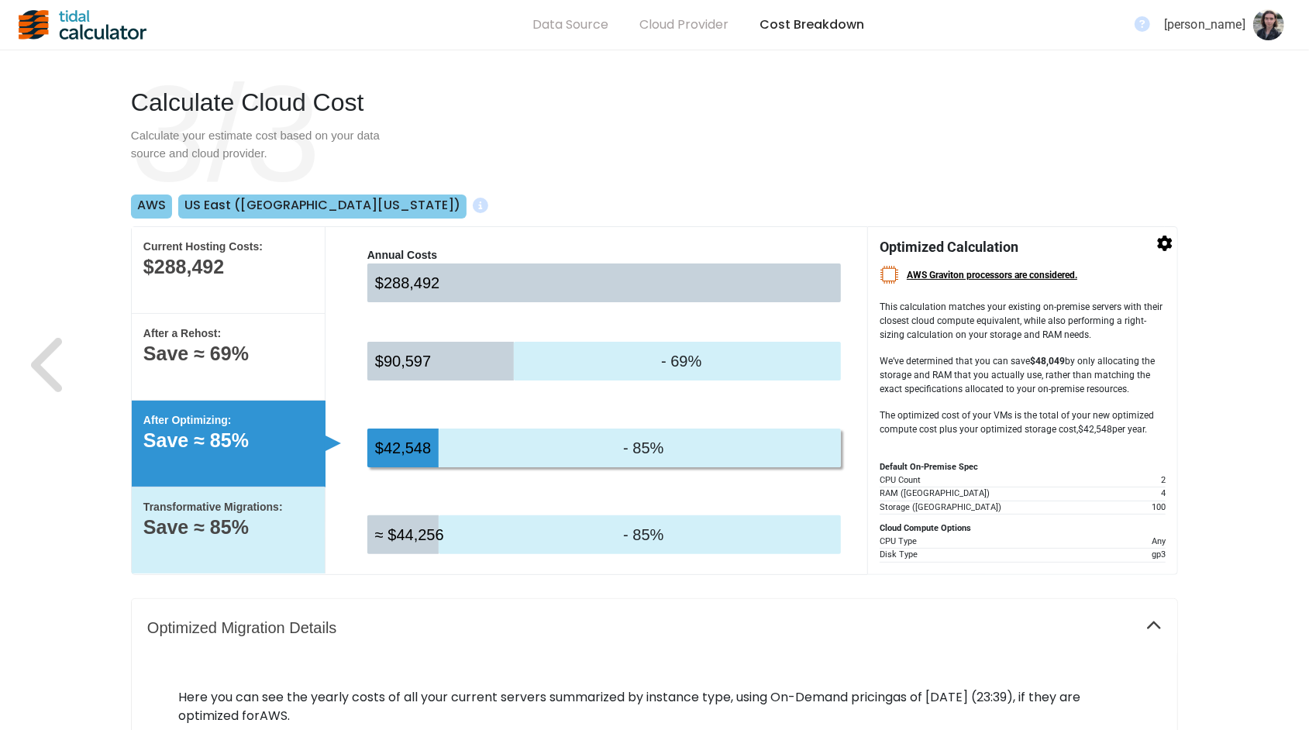
click at [315, 512] on div "Transformative Migrations: Save ≈ 85%" at bounding box center [229, 531] width 194 height 86
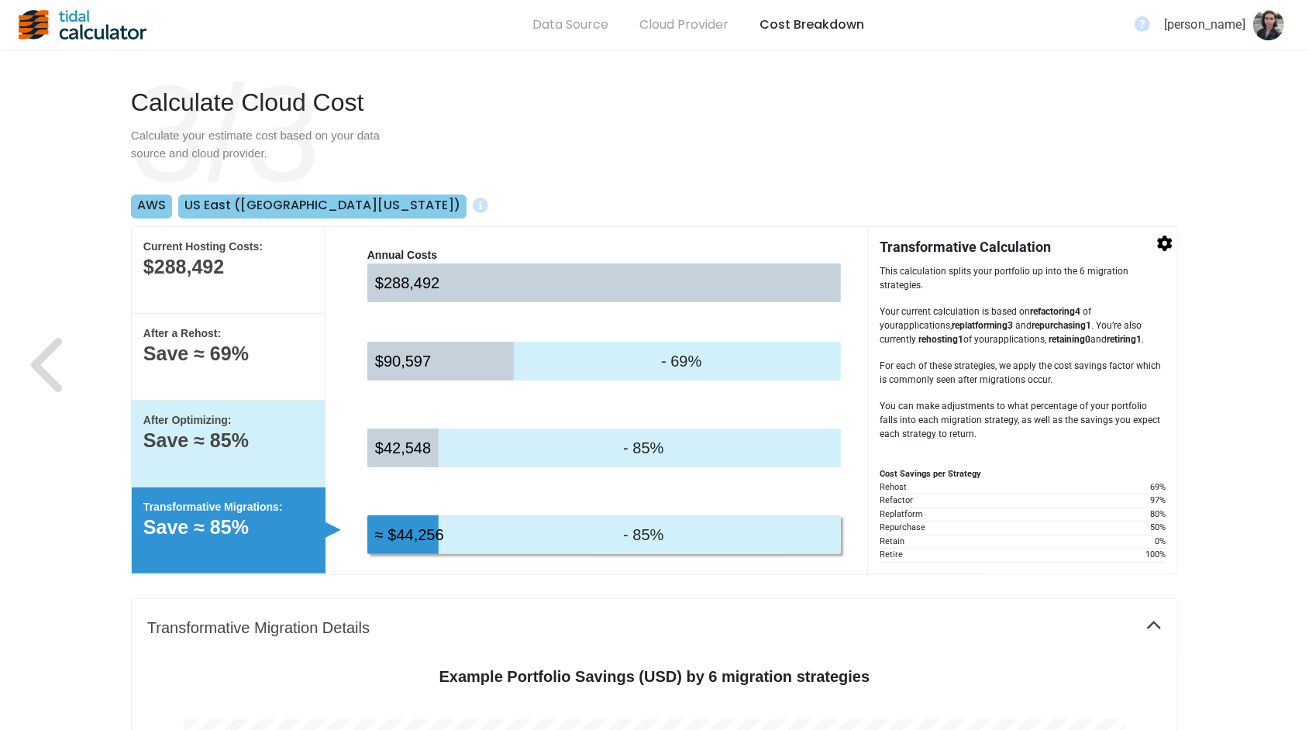
click at [307, 450] on div "After Optimizing: Save ≈ 85%" at bounding box center [229, 444] width 194 height 87
select select "None"
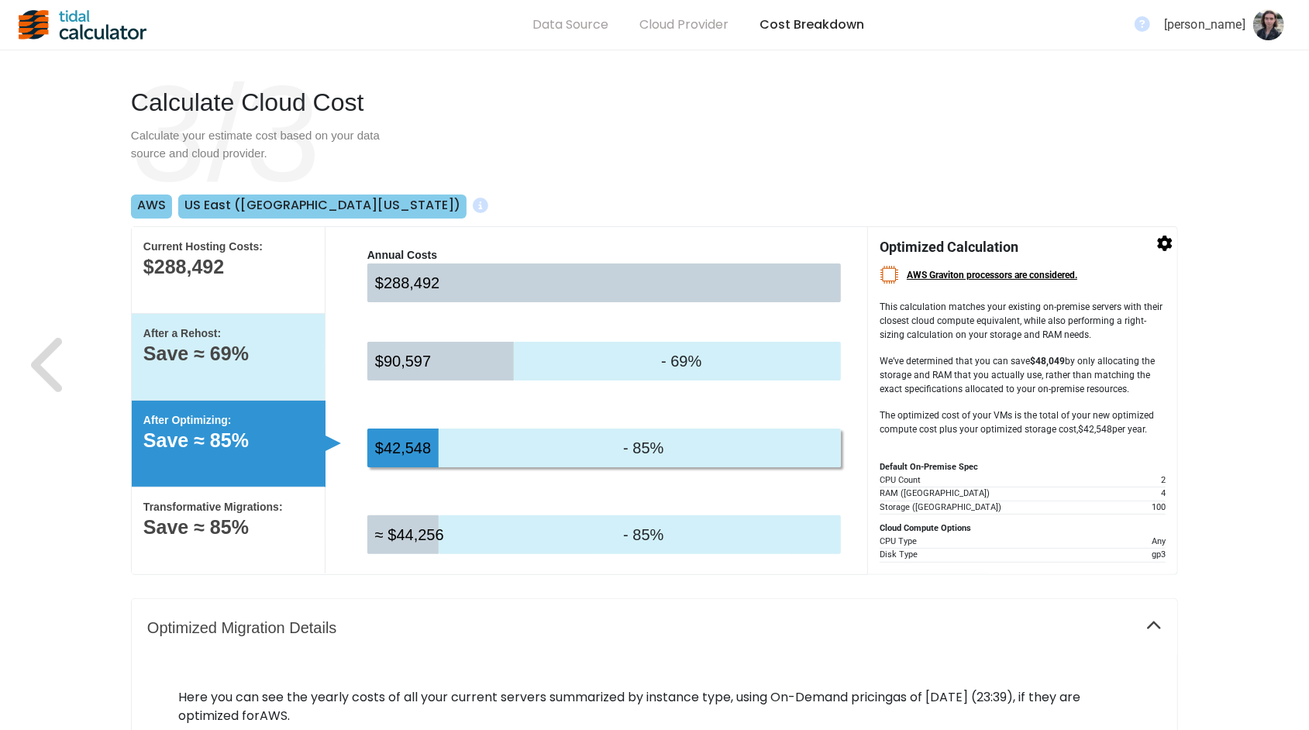
click at [306, 374] on div "After a Rehost: Save ≈ 69%" at bounding box center [229, 357] width 194 height 87
select select "None"
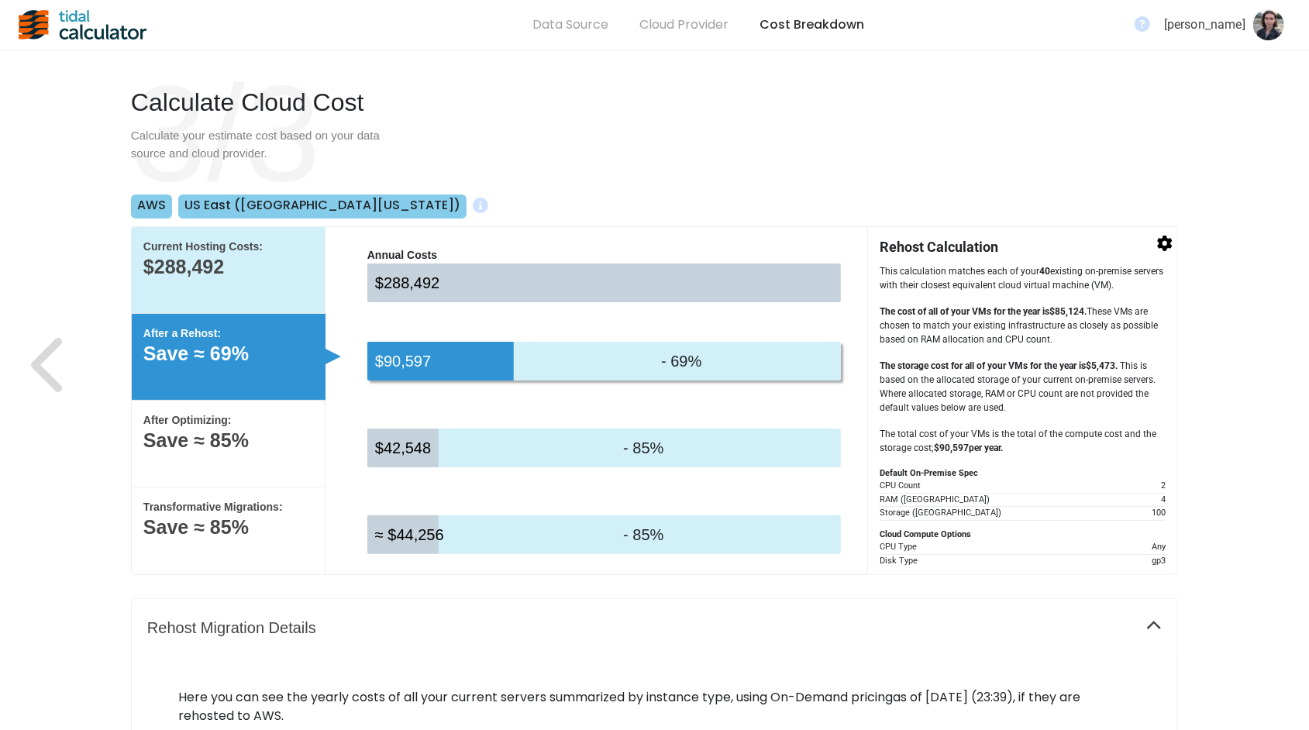
click at [311, 291] on div "Current Hosting Costs: $288,492" at bounding box center [229, 270] width 194 height 87
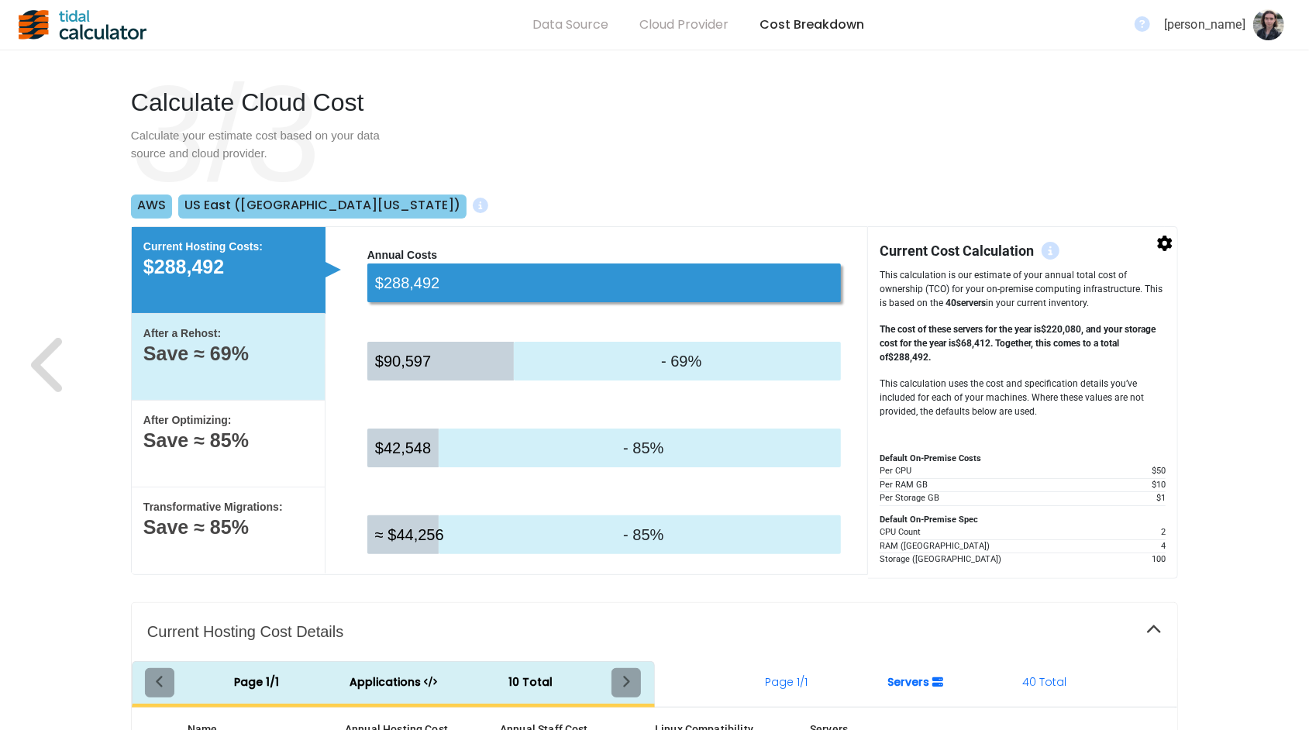
click at [311, 340] on p "After a Rehost:" at bounding box center [228, 334] width 170 height 16
select select "None"
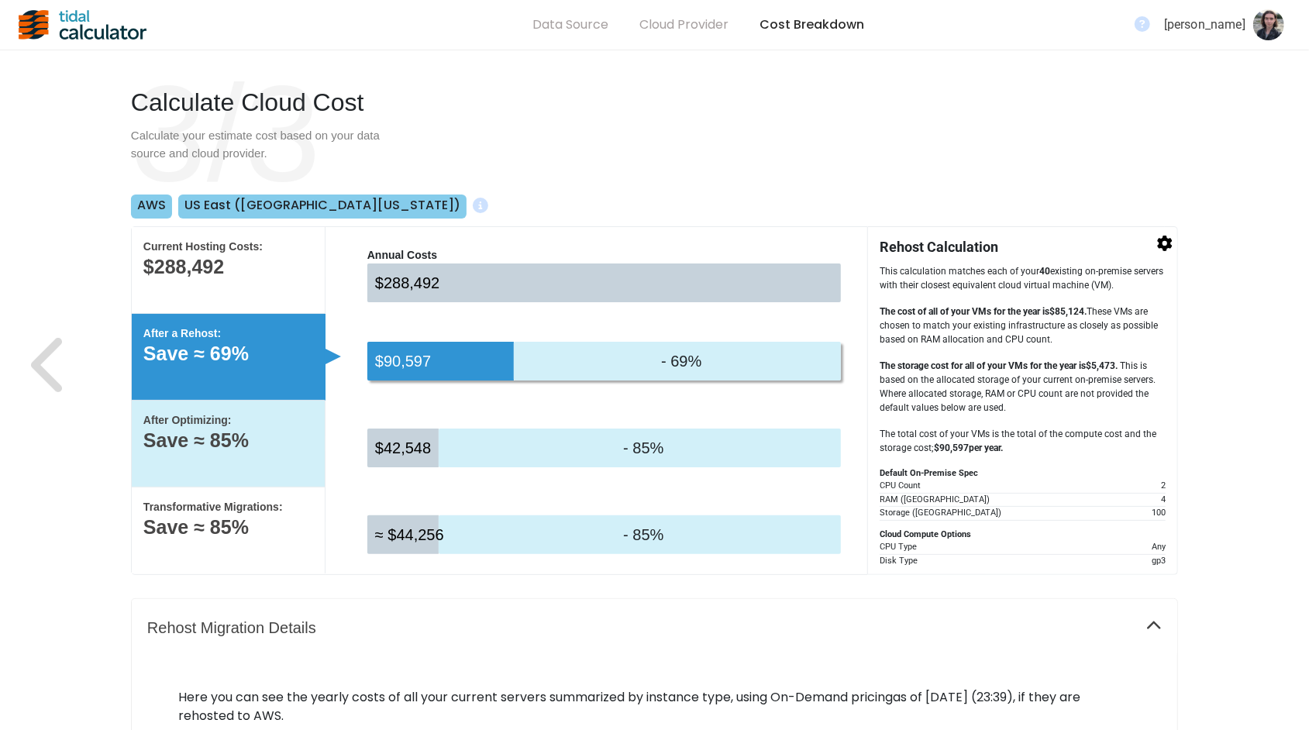
click at [312, 429] on div "After Optimizing: Save ≈ 85%" at bounding box center [229, 444] width 194 height 87
select select "None"
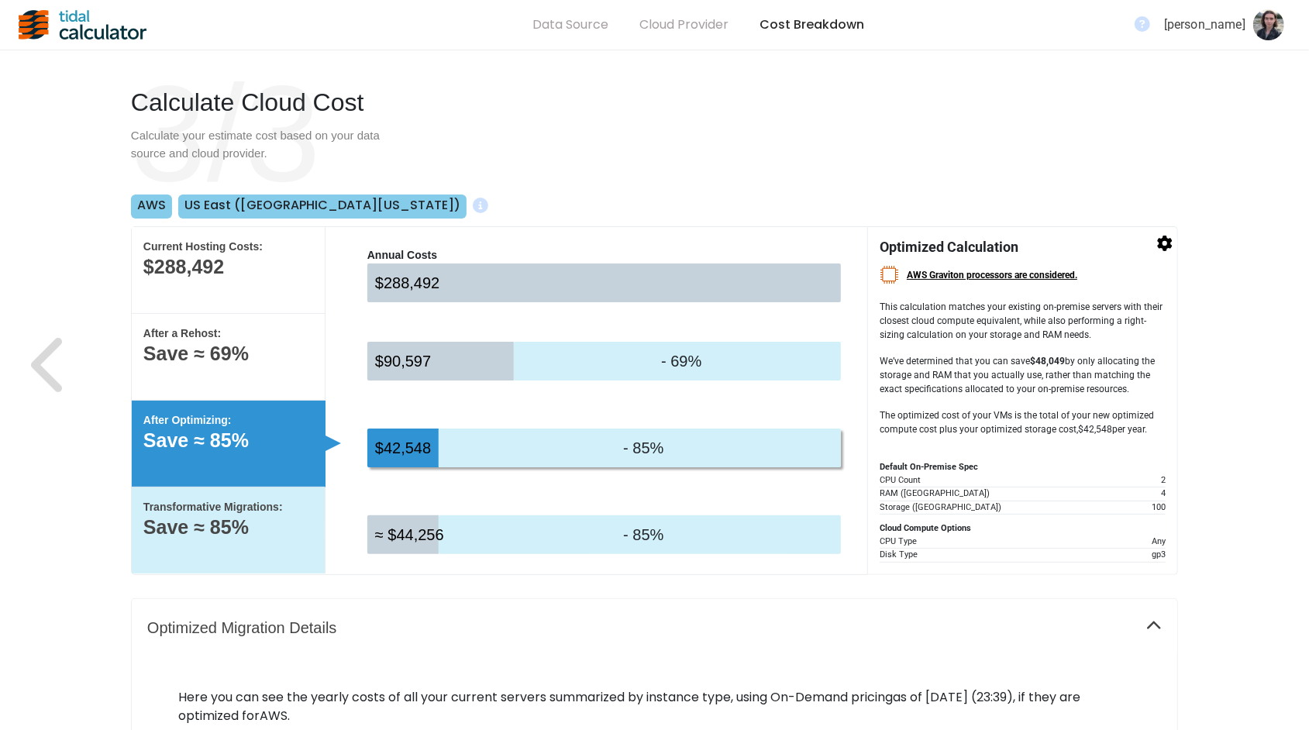
click at [317, 529] on div "Transformative Migrations: Save ≈ 85%" at bounding box center [229, 531] width 194 height 86
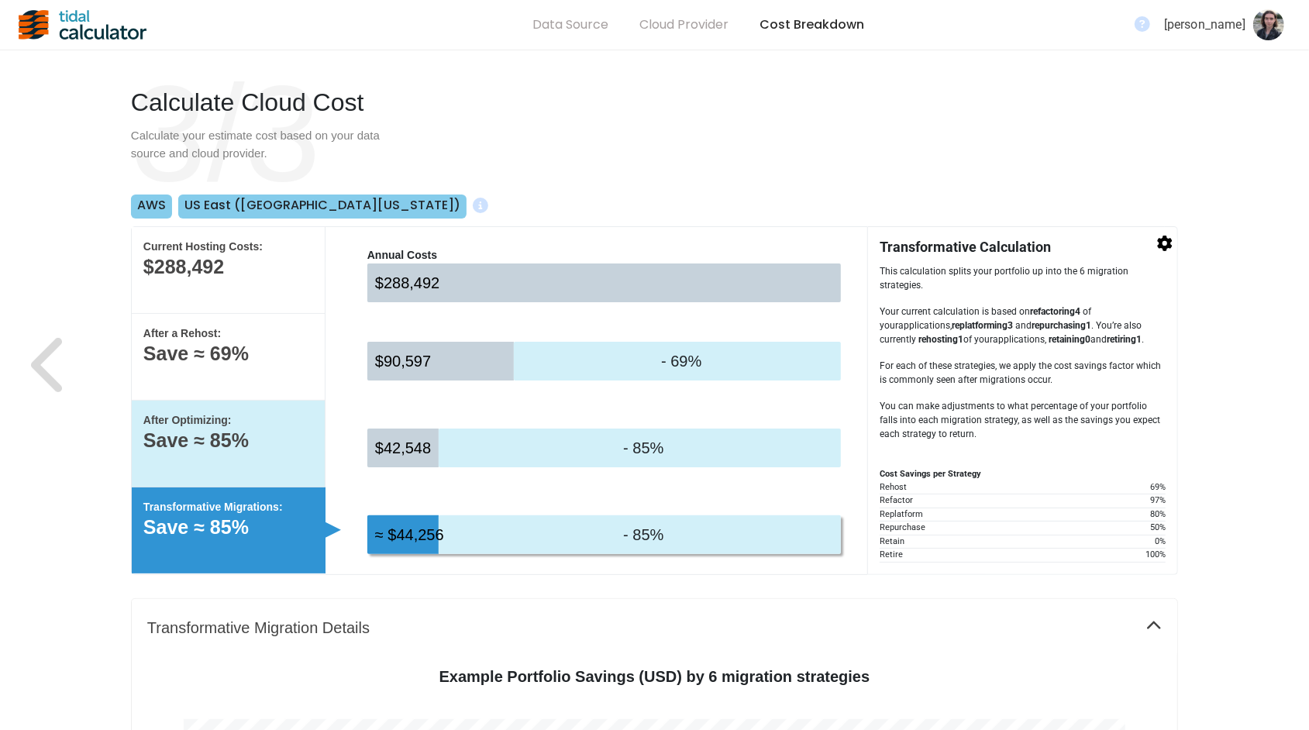
click at [318, 455] on div "After Optimizing: Save ≈ 85%" at bounding box center [229, 444] width 194 height 87
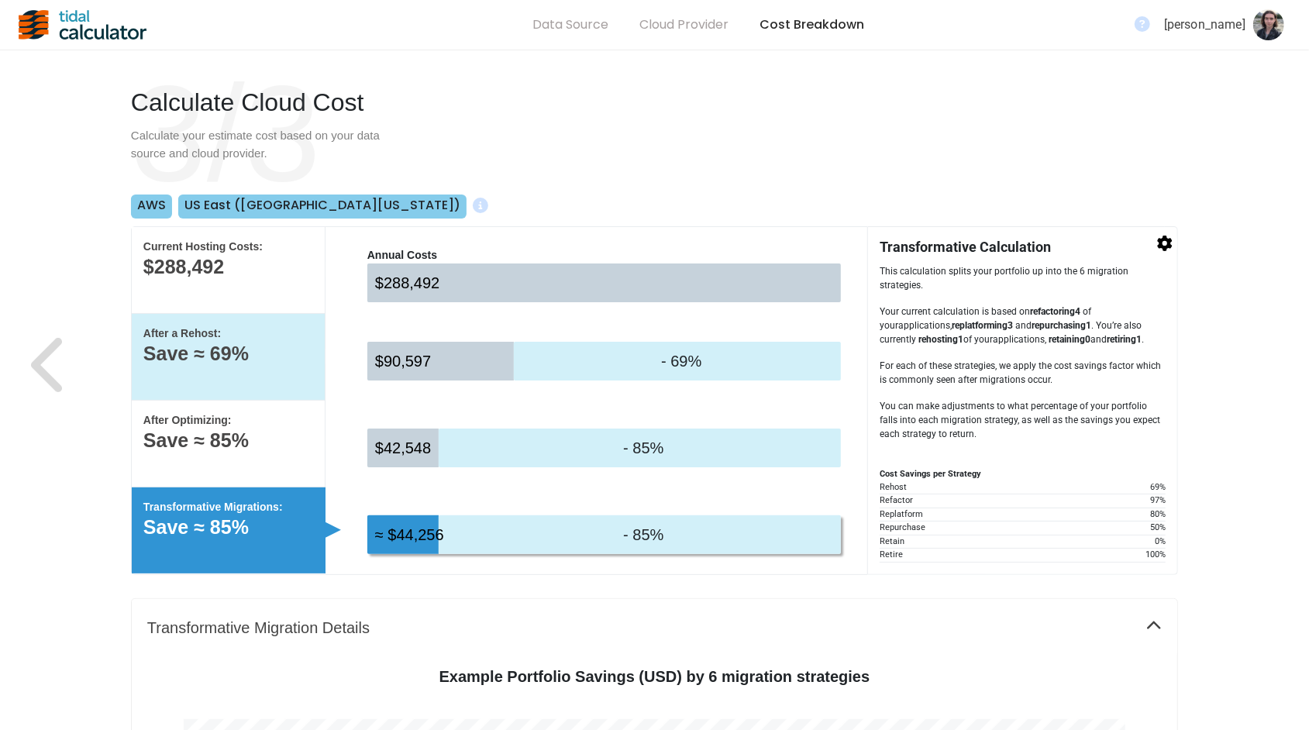
select select "None"
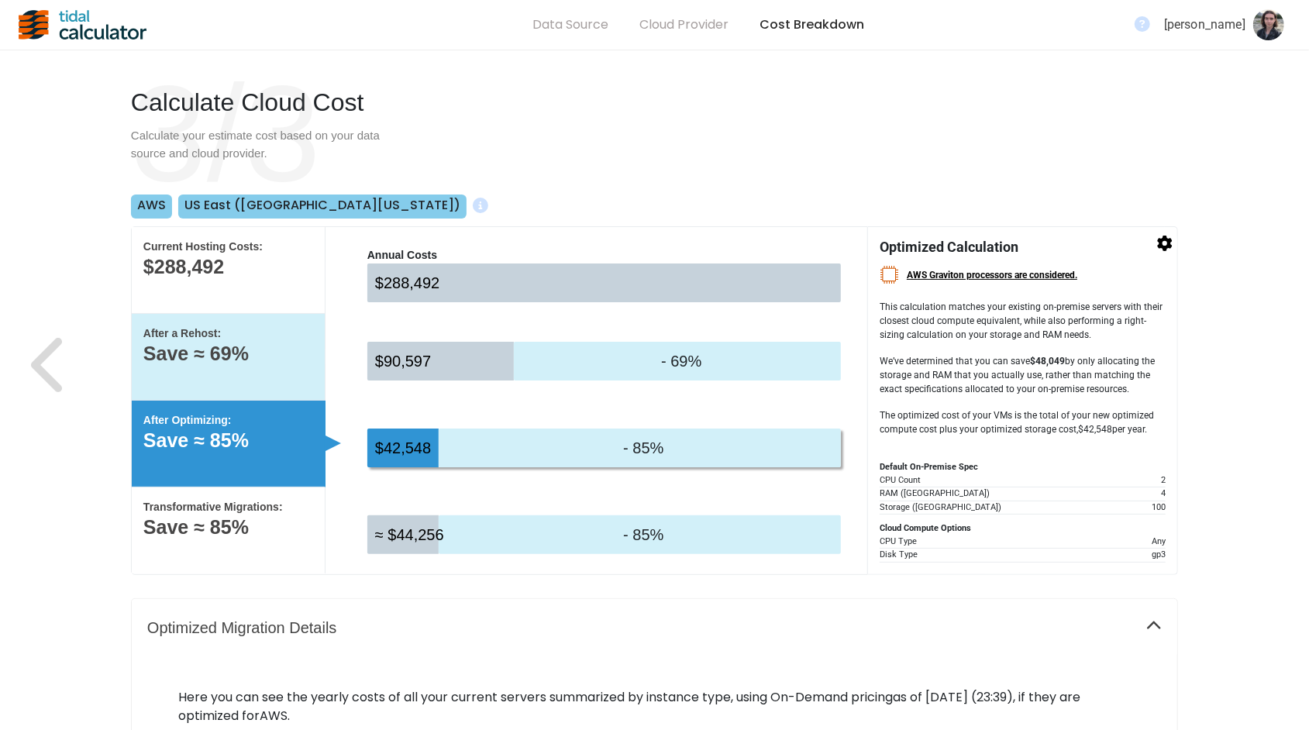
click at [310, 346] on p "Save ≈ 69%" at bounding box center [228, 354] width 170 height 16
select select "None"
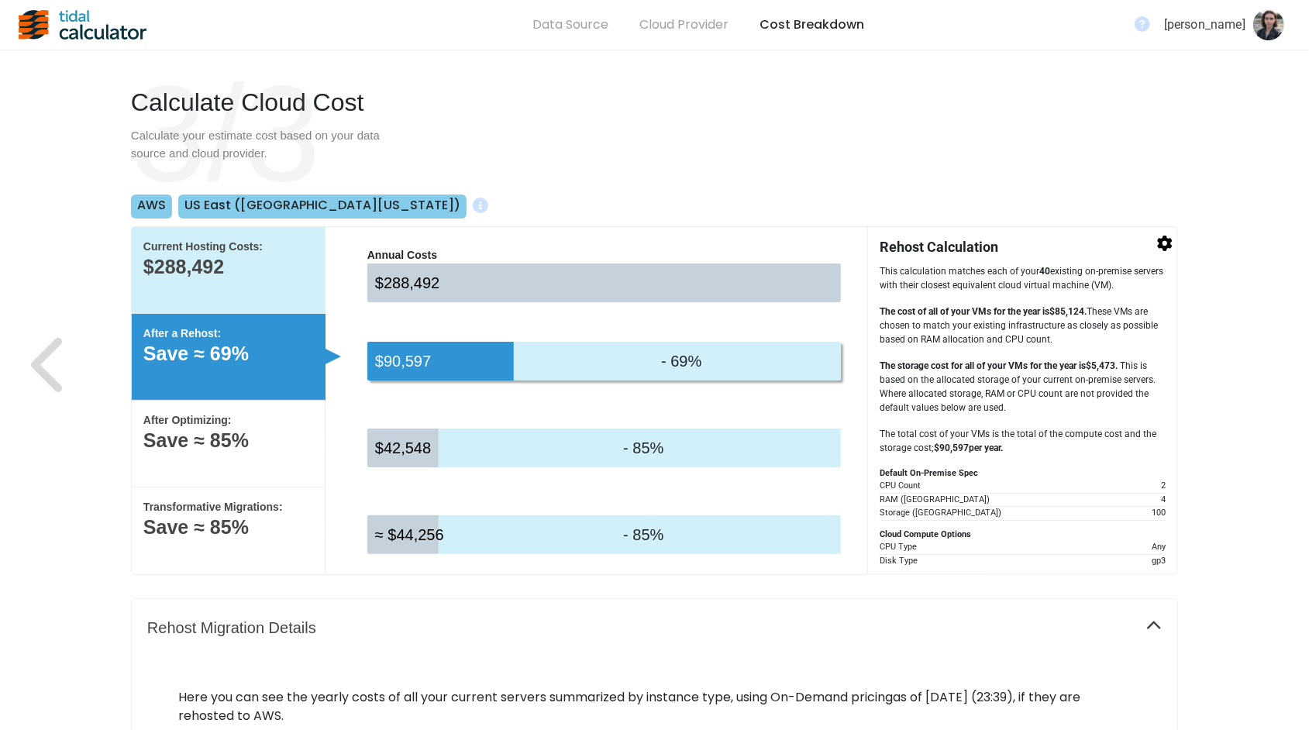
click at [308, 281] on div "Current Hosting Costs: $288,492" at bounding box center [229, 270] width 194 height 87
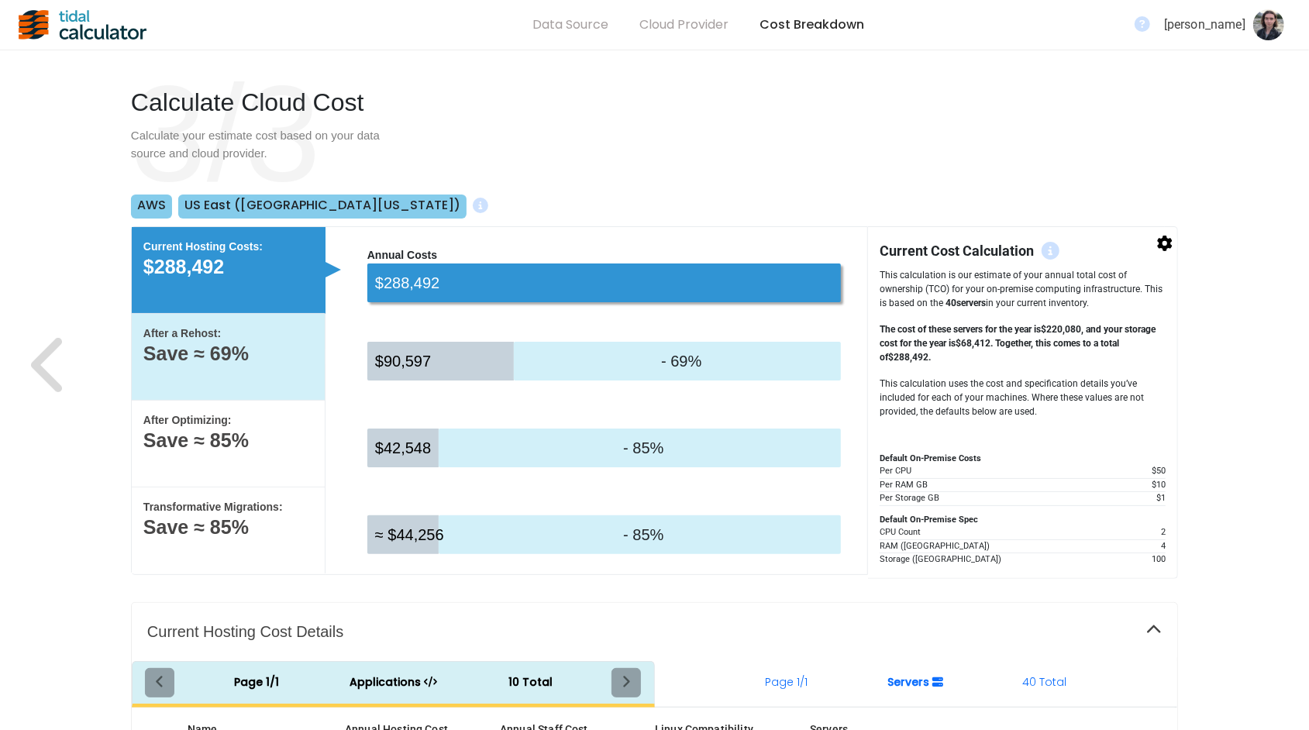
click at [308, 373] on div "After a Rehost: Save ≈ 69%" at bounding box center [229, 357] width 194 height 87
select select "None"
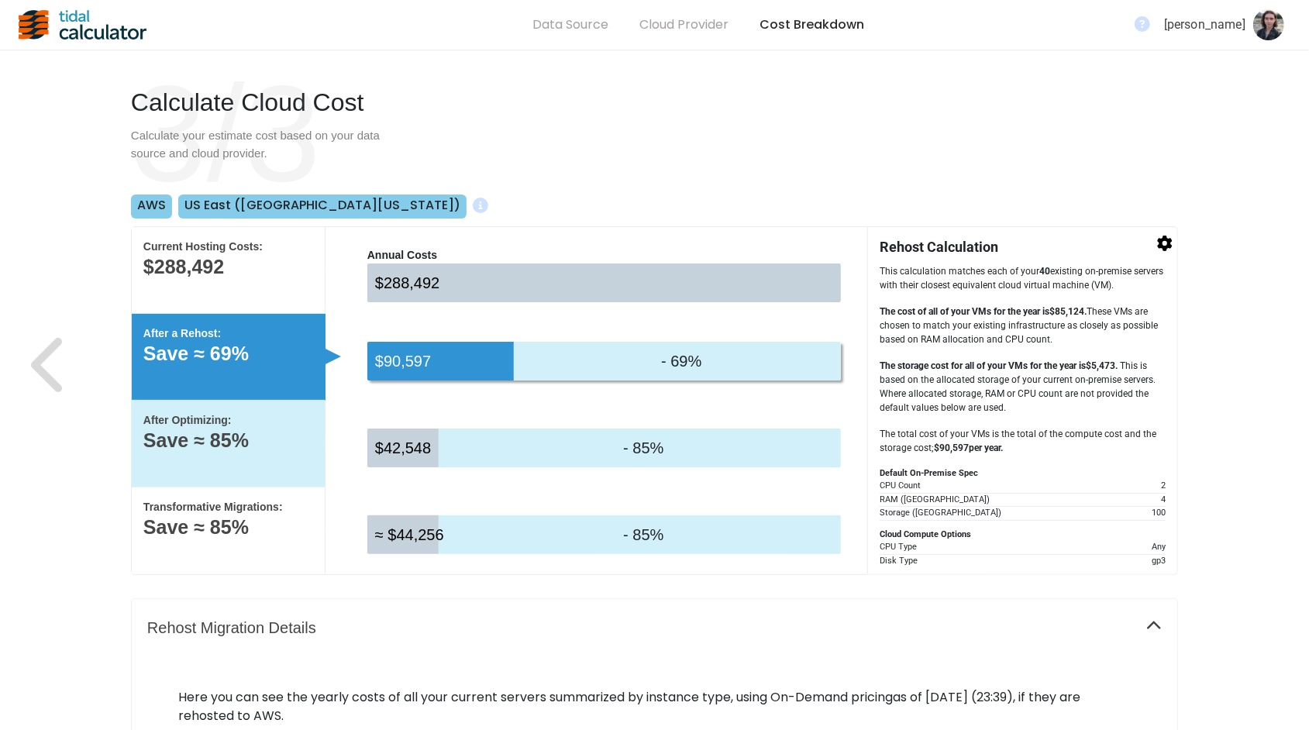
click at [317, 458] on div "After Optimizing: Save ≈ 85%" at bounding box center [229, 444] width 194 height 87
select select "None"
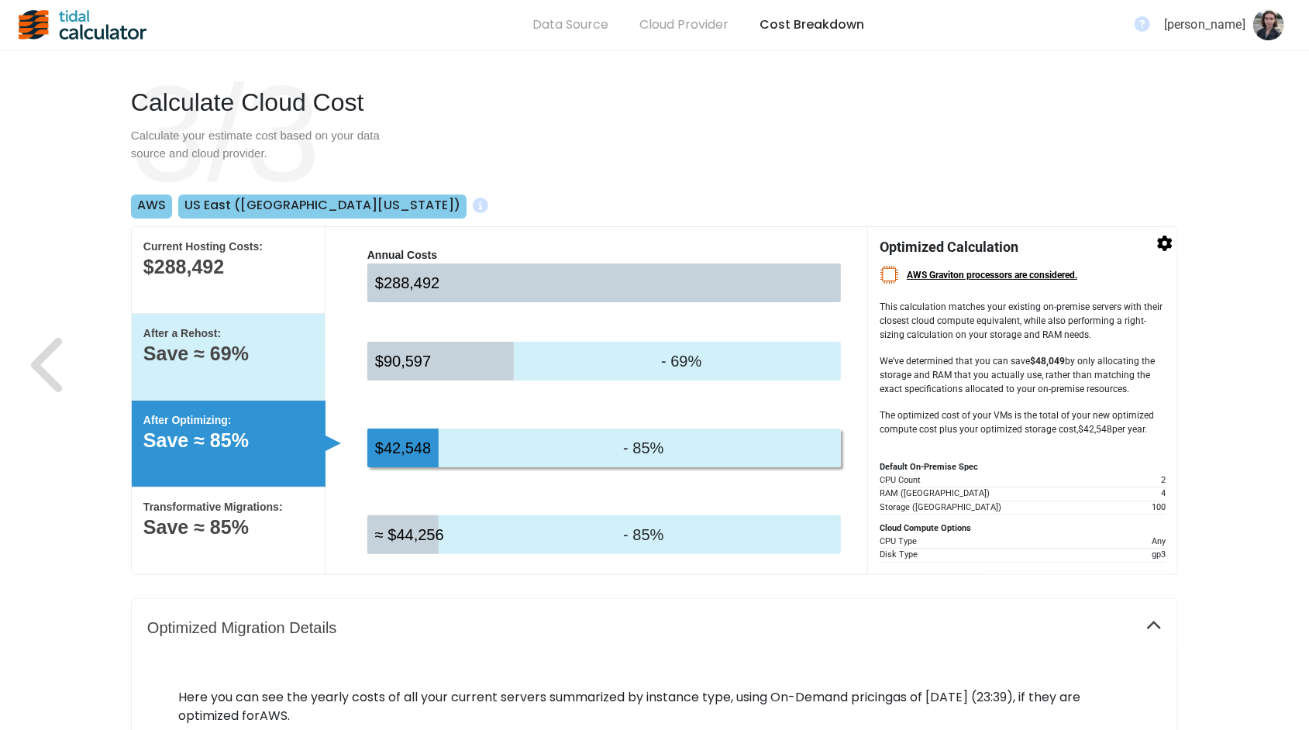
click at [263, 355] on p "Save ≈ 69%" at bounding box center [228, 354] width 170 height 16
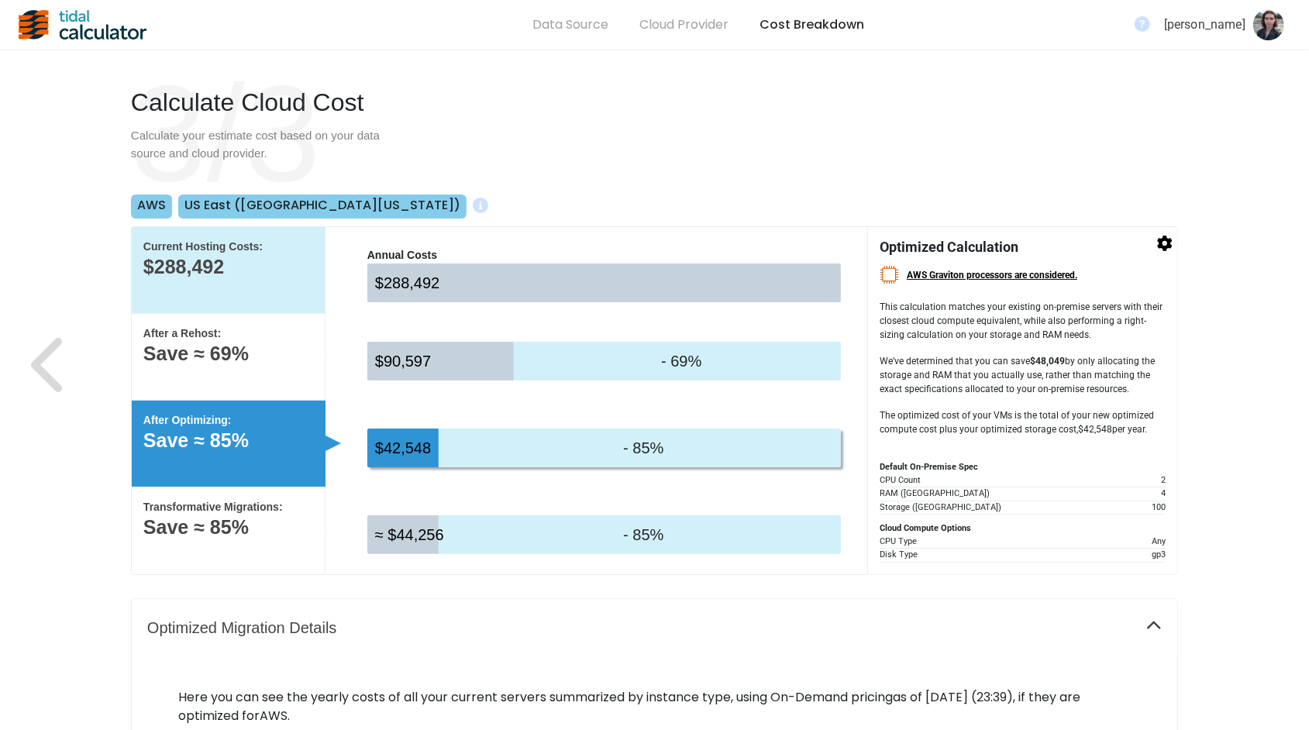
select select "None"
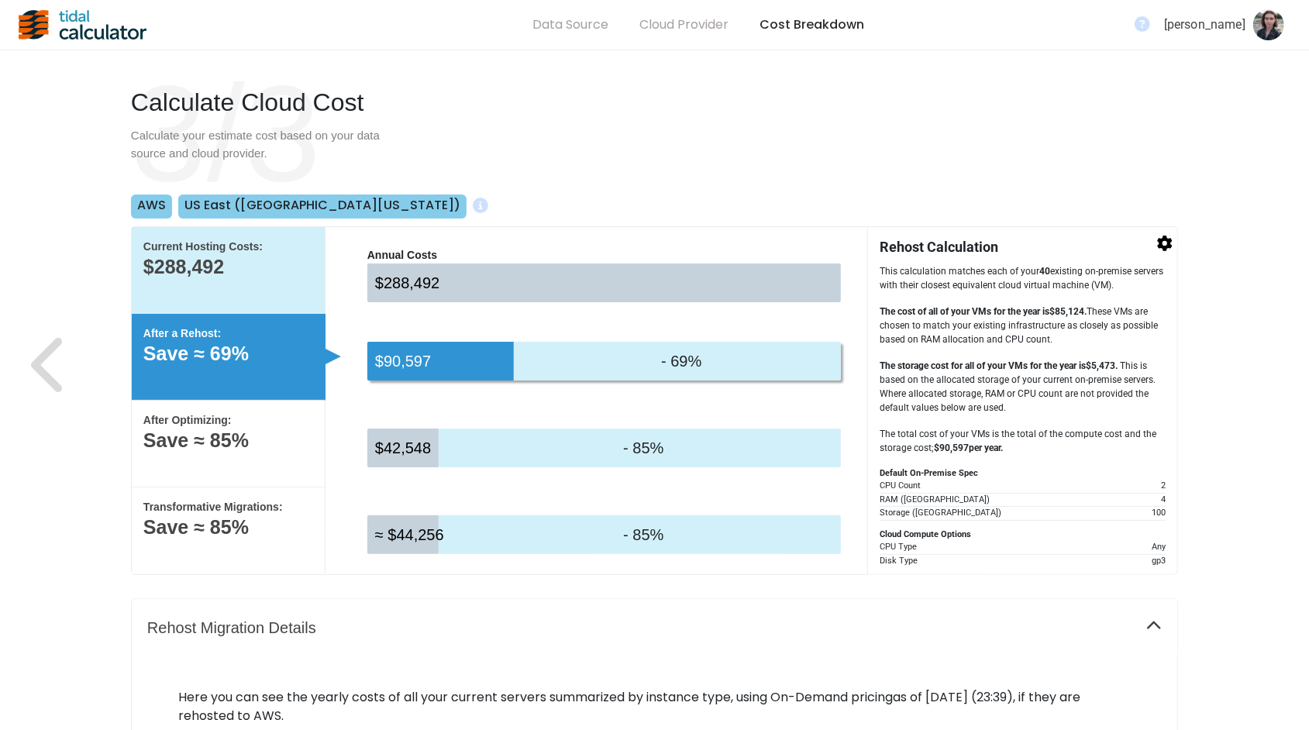
click at [288, 261] on p "$288,492" at bounding box center [228, 267] width 170 height 16
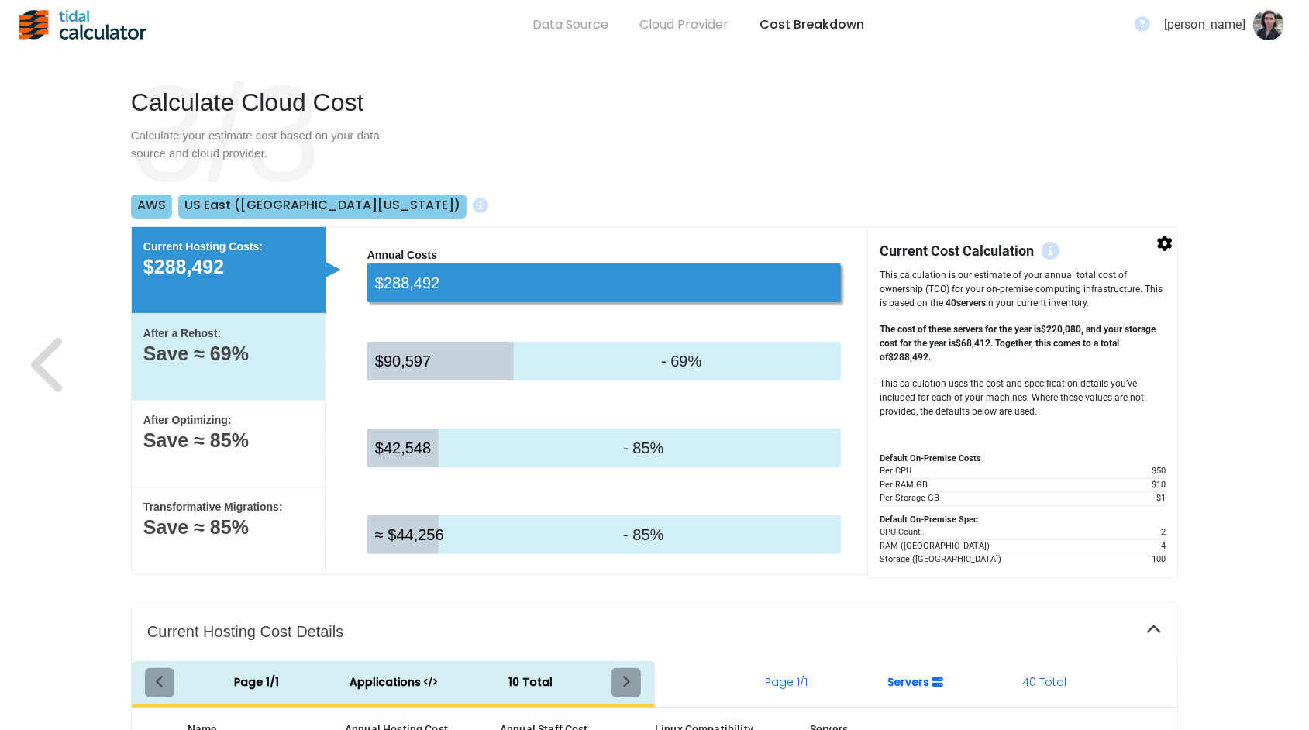
drag, startPoint x: 286, startPoint y: 343, endPoint x: 292, endPoint y: 388, distance: 45.4
click at [286, 344] on div "After a Rehost: Save ≈ 69%" at bounding box center [229, 357] width 194 height 87
select select "None"
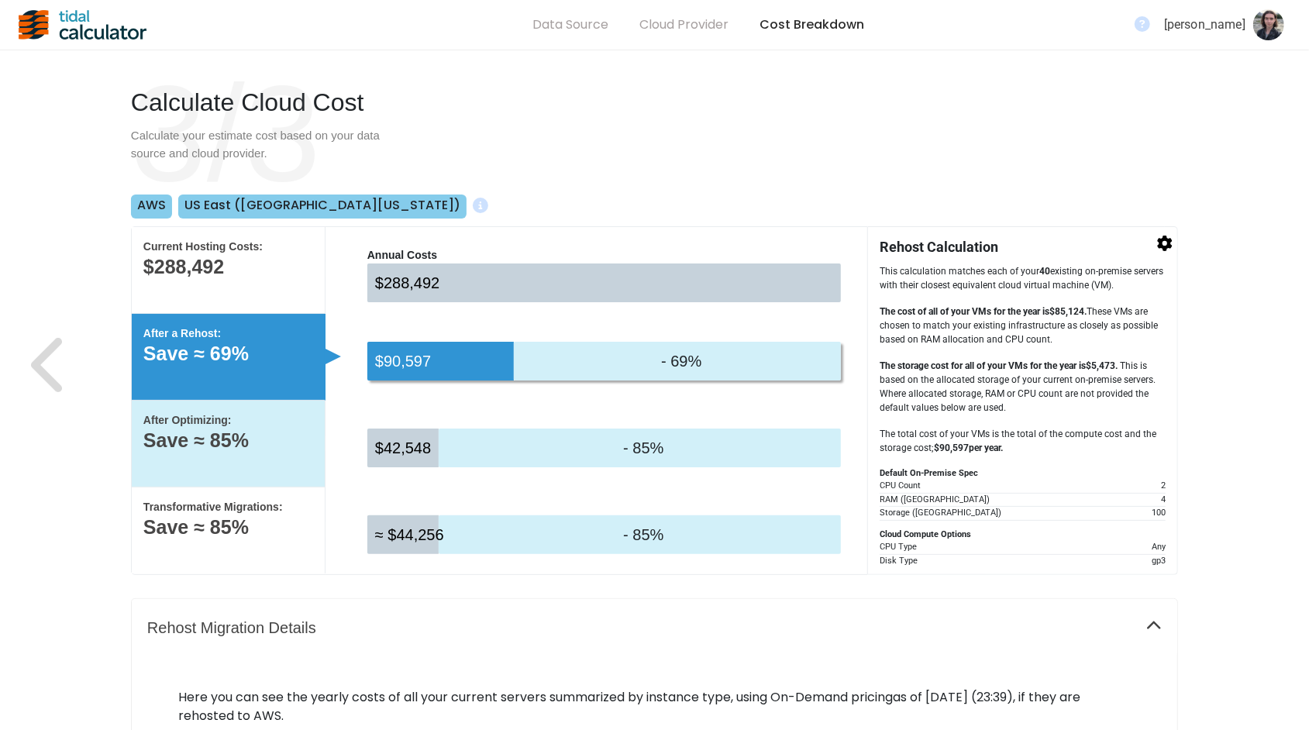
click at [300, 433] on p "Save ≈ 85%" at bounding box center [228, 441] width 170 height 16
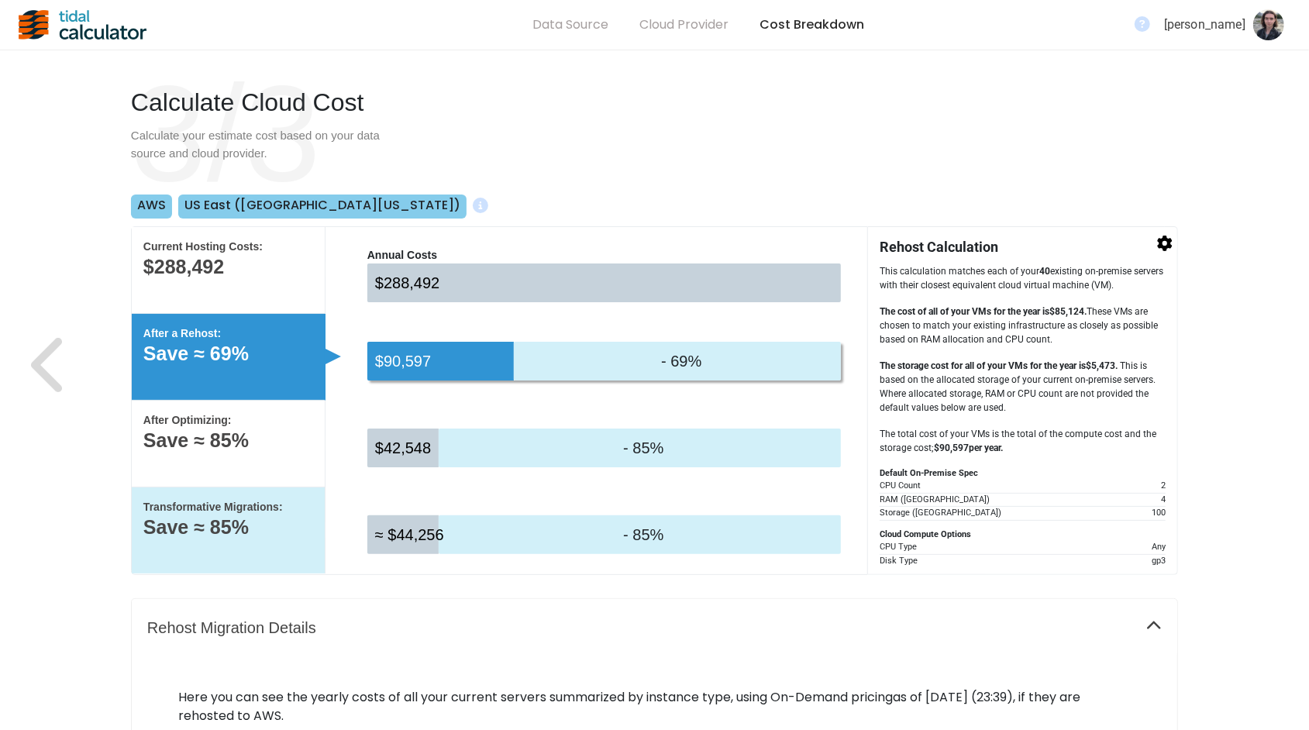
select select "None"
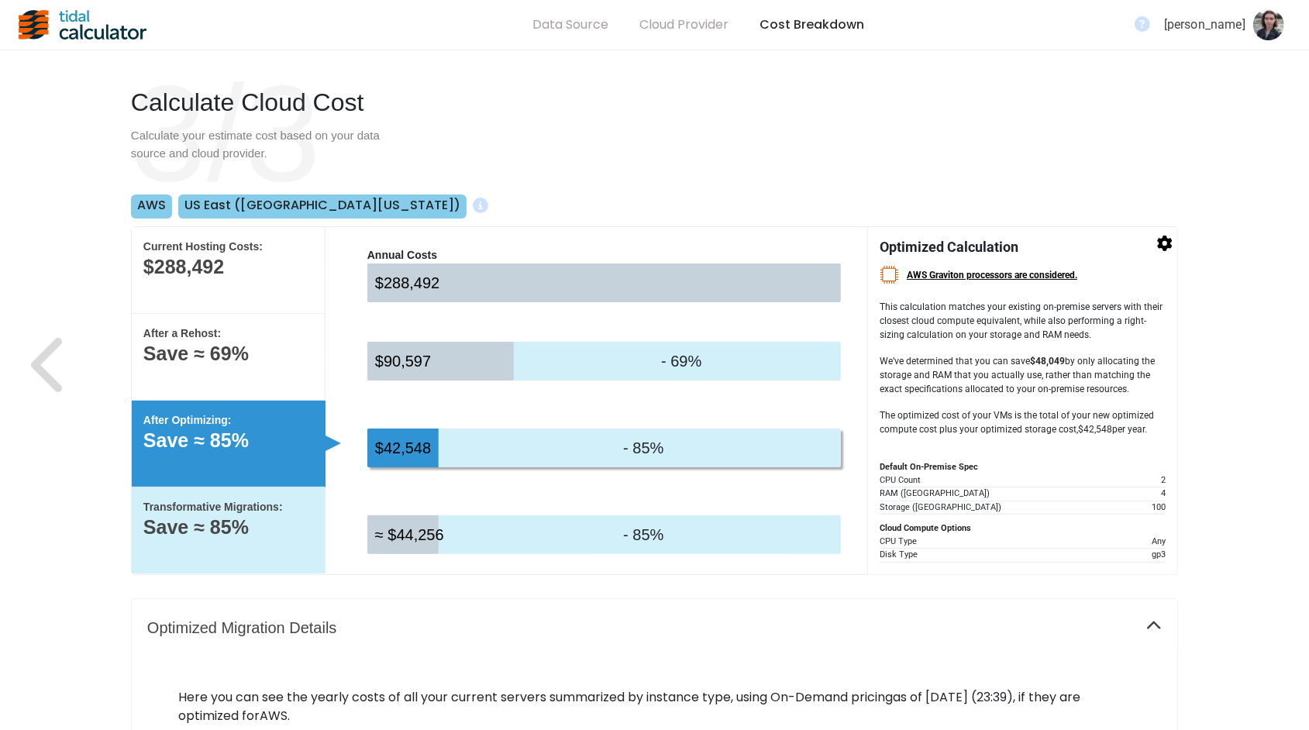
click at [305, 541] on div "Transformative Migrations: Save ≈ 85%" at bounding box center [229, 531] width 194 height 86
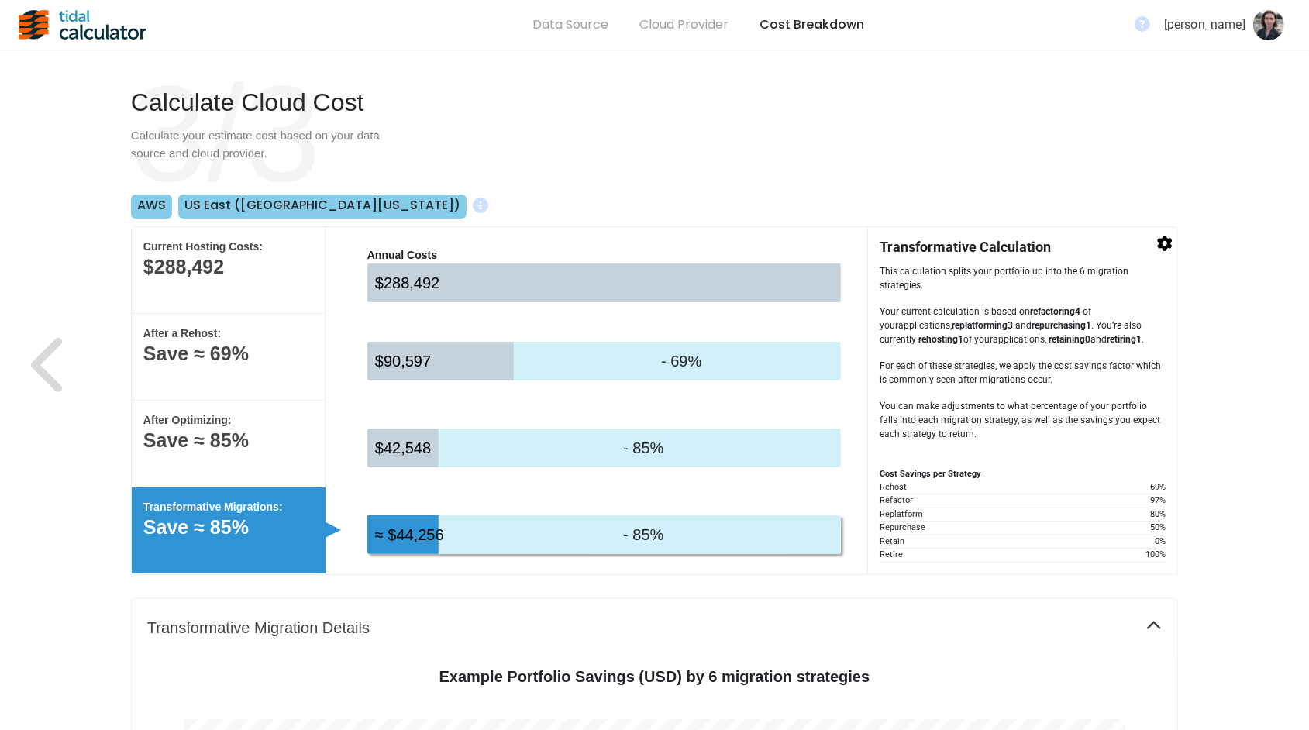
click at [330, 270] on div at bounding box center [334, 270] width 16 height 16
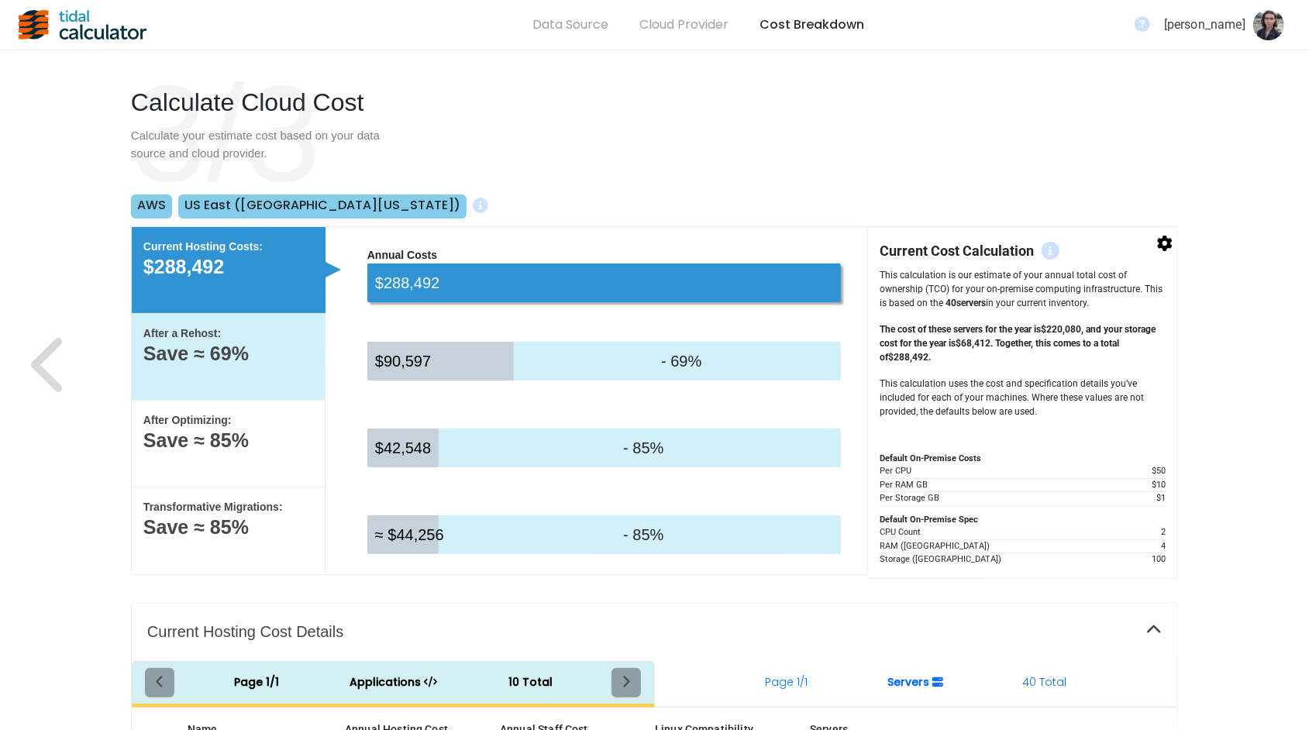
click at [281, 361] on p "Save ≈ 69%" at bounding box center [228, 354] width 170 height 16
select select "None"
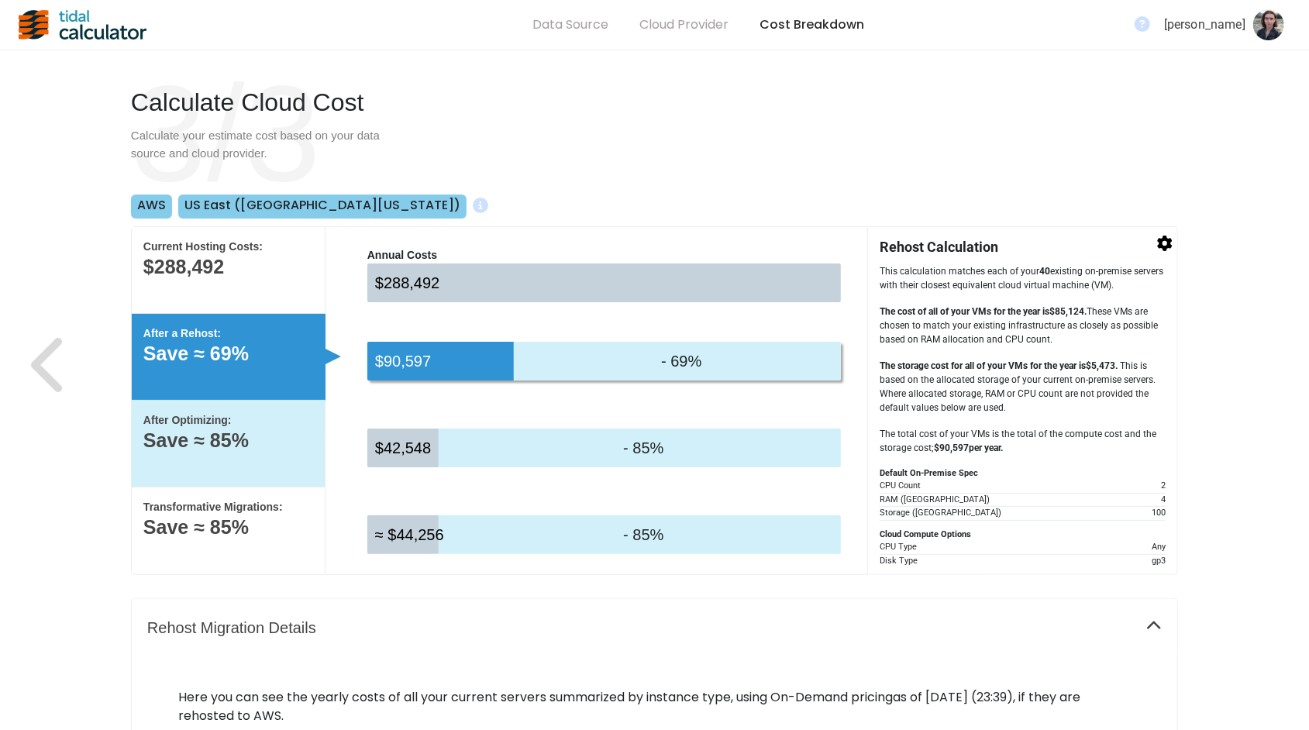
click at [298, 449] on div "After Optimizing: Save ≈ 85%" at bounding box center [229, 444] width 194 height 87
select select "None"
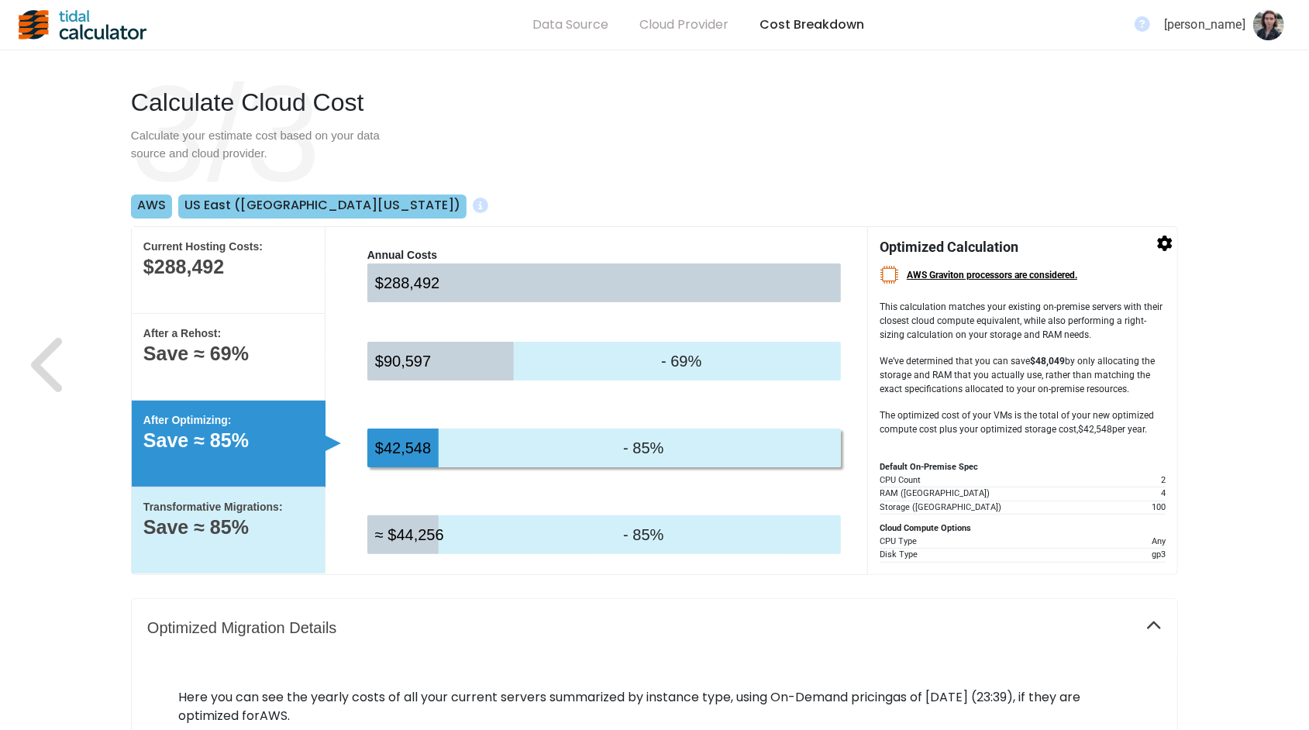
click at [305, 540] on div "Transformative Migrations: Save ≈ 85%" at bounding box center [229, 531] width 194 height 86
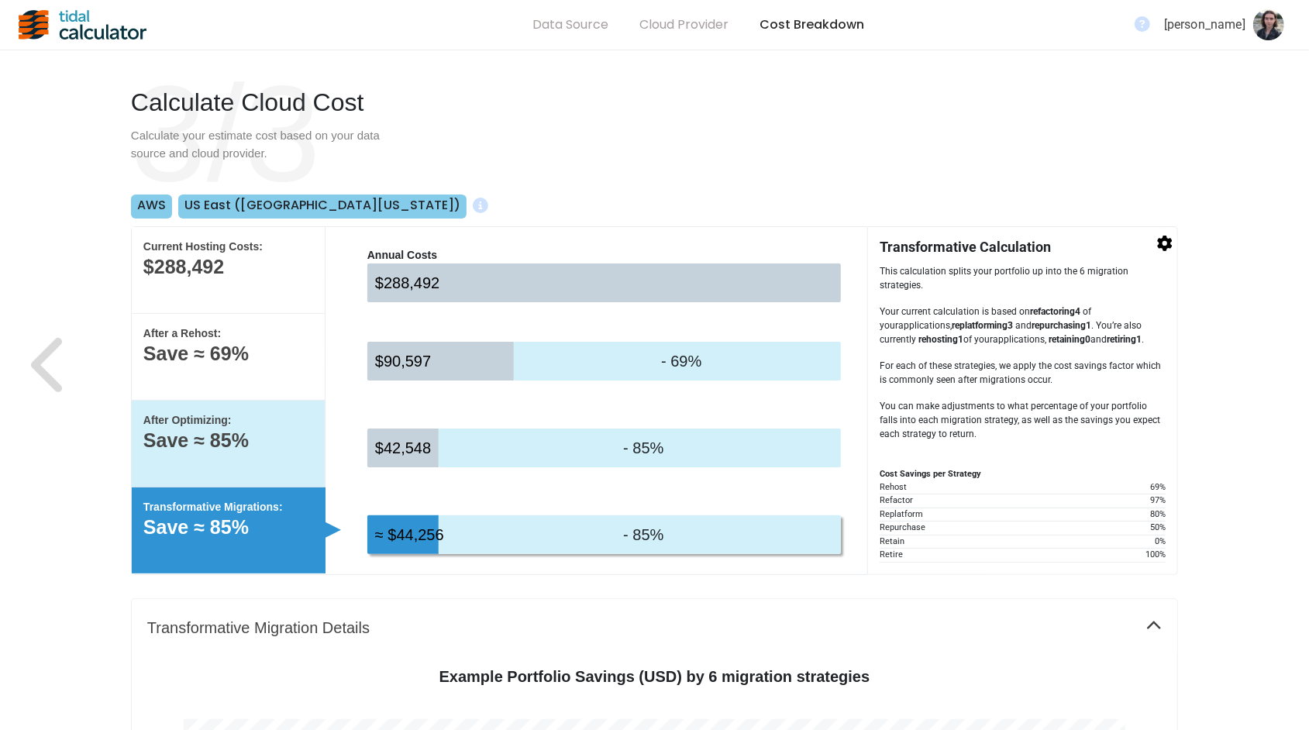
click at [303, 446] on p "Save ≈ 85%" at bounding box center [228, 441] width 170 height 16
select select "None"
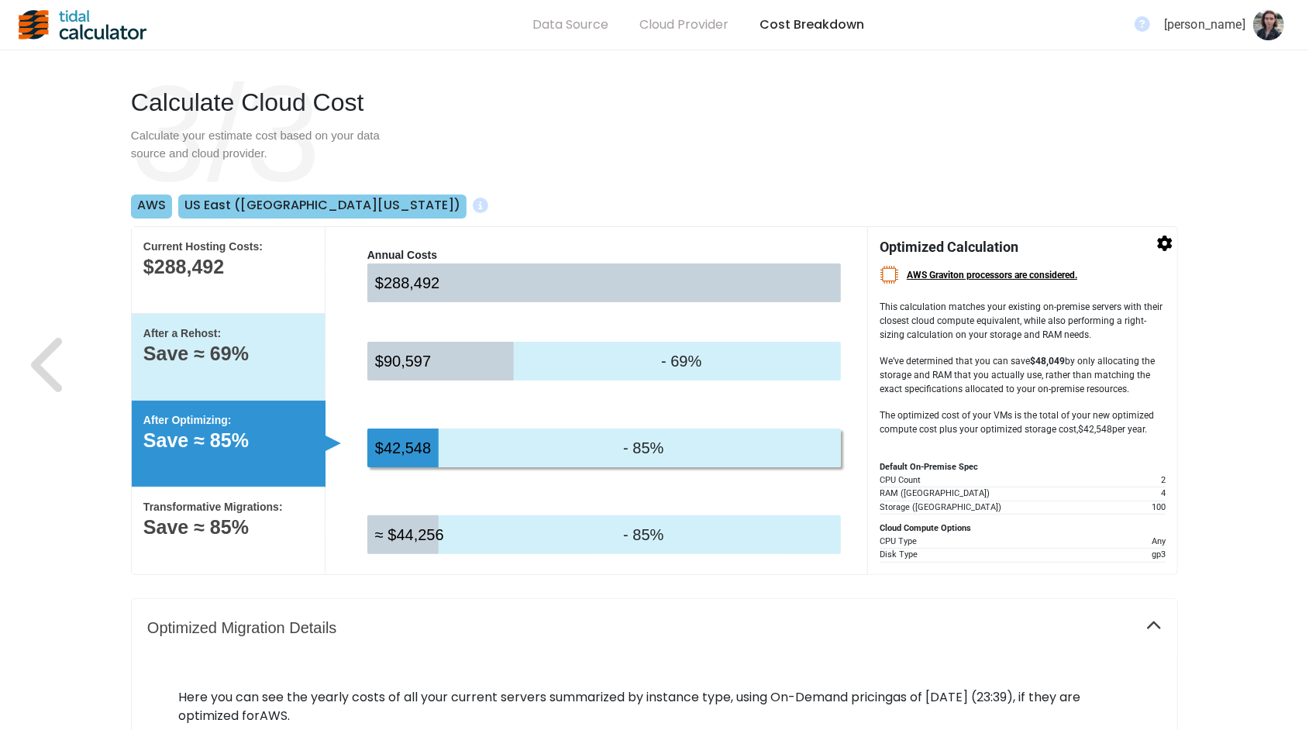
click at [305, 360] on p "Save ≈ 69%" at bounding box center [228, 354] width 170 height 16
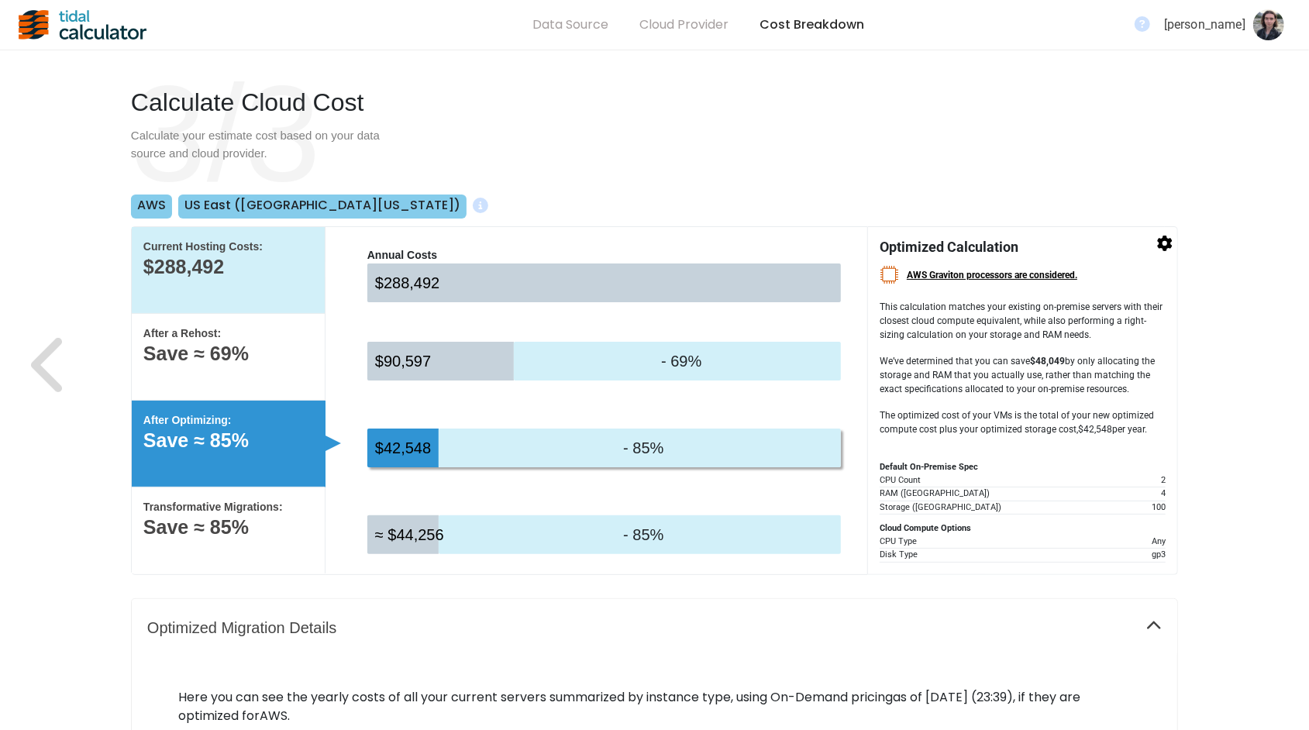
select select "None"
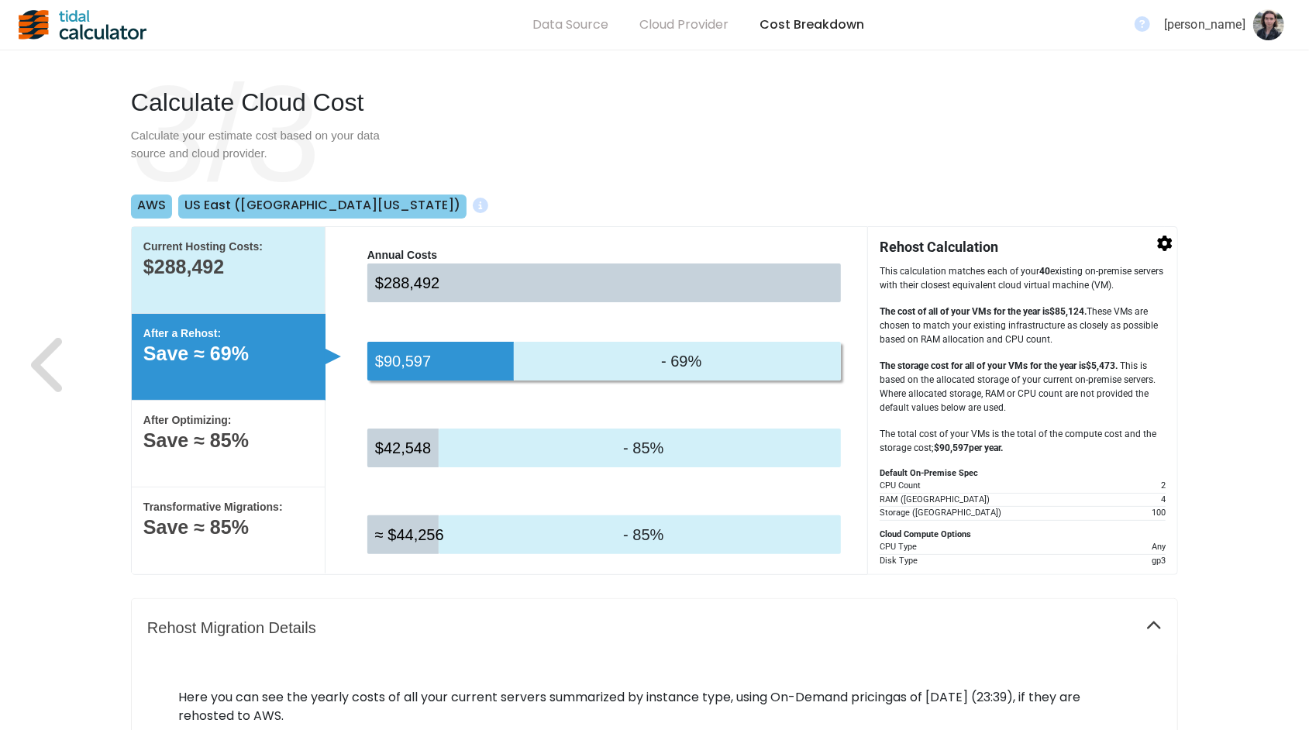
click at [309, 257] on div "Current Hosting Costs: $288,492" at bounding box center [229, 270] width 194 height 87
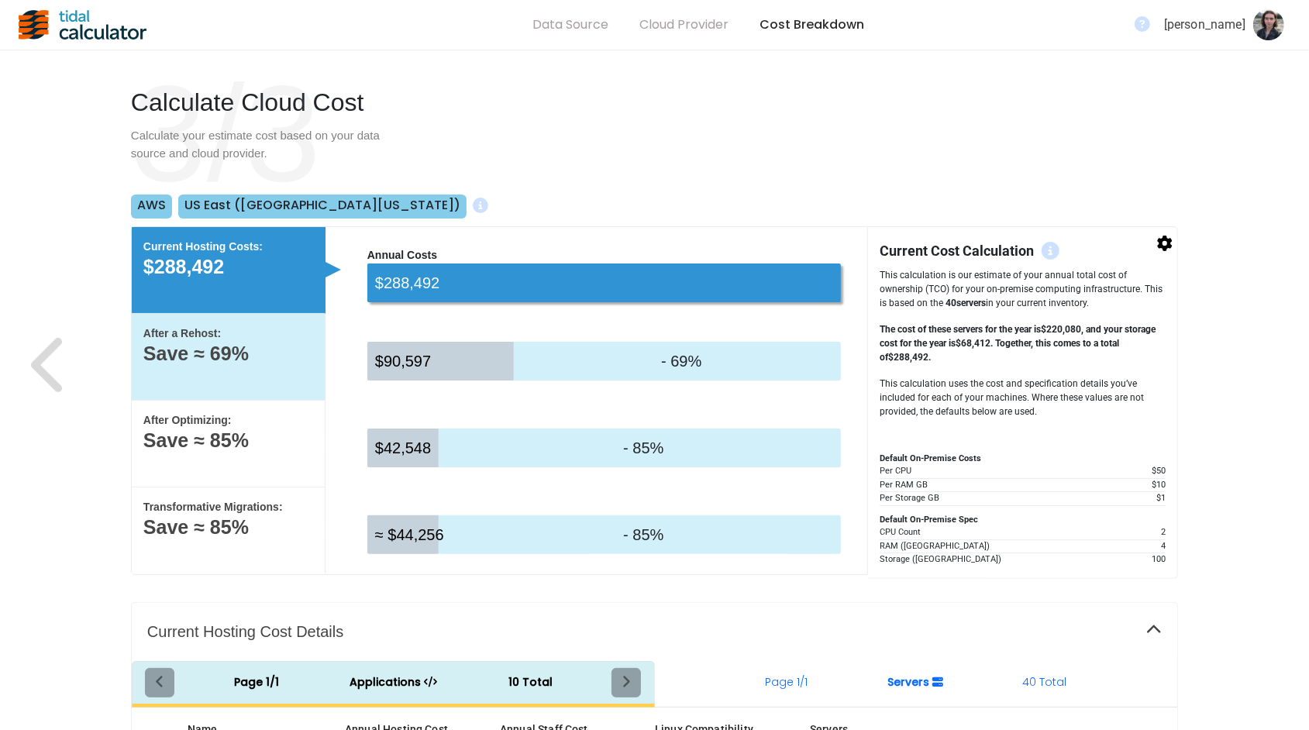
drag, startPoint x: 309, startPoint y: 346, endPoint x: 308, endPoint y: 358, distance: 11.7
click at [308, 346] on p "Save ≈ 69%" at bounding box center [228, 354] width 170 height 16
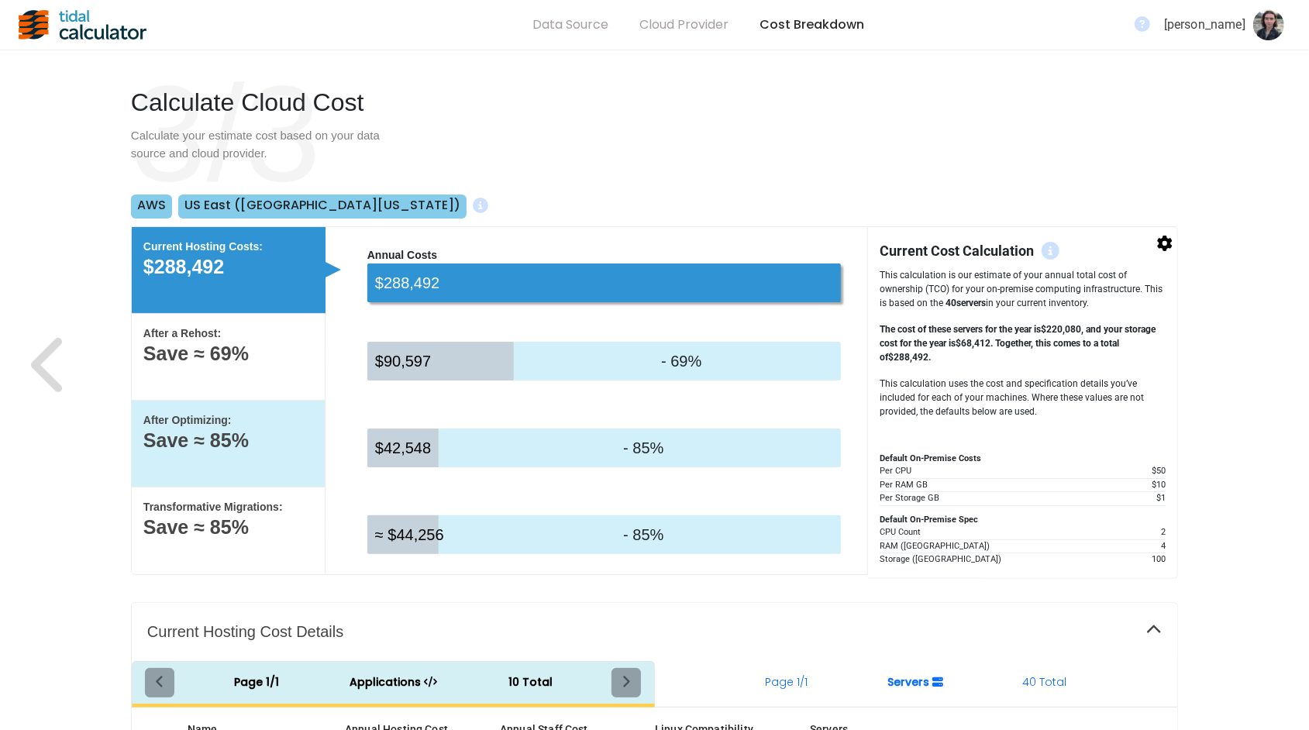
select select "None"
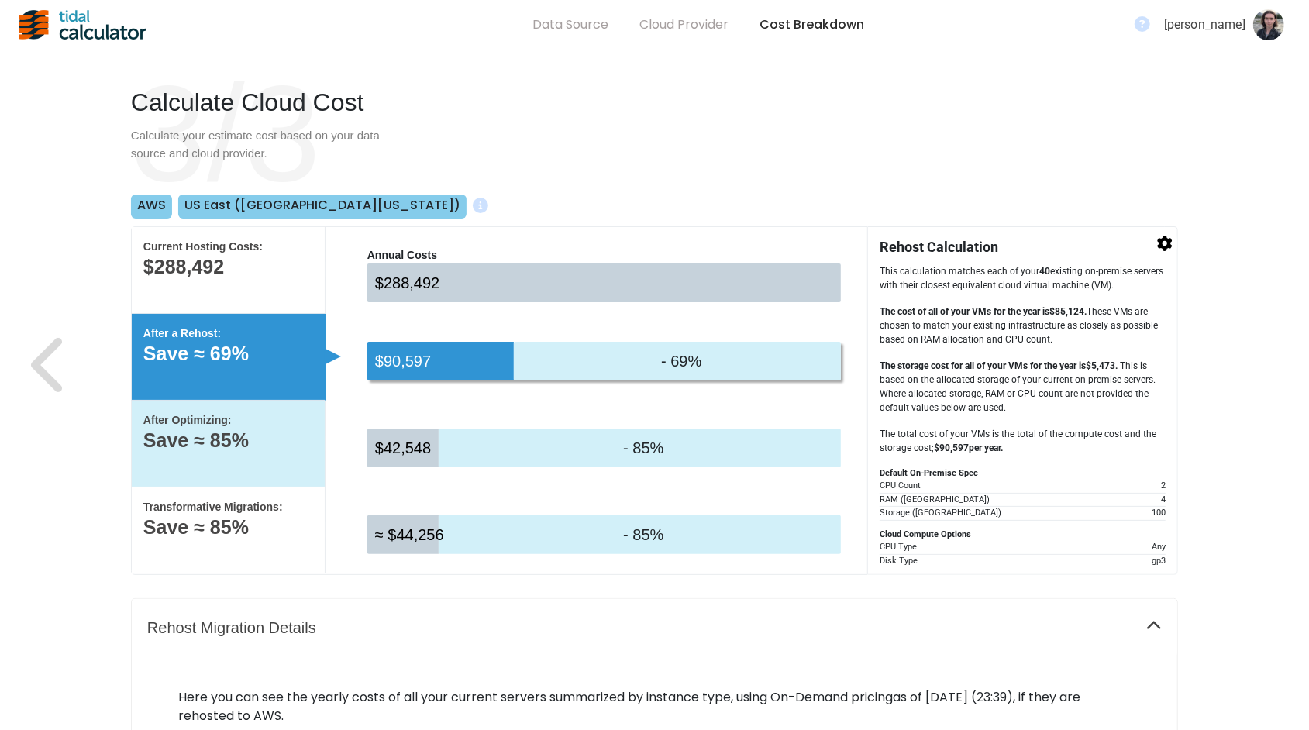
click at [305, 463] on div "After Optimizing: Save ≈ 85%" at bounding box center [229, 444] width 194 height 87
select select "None"
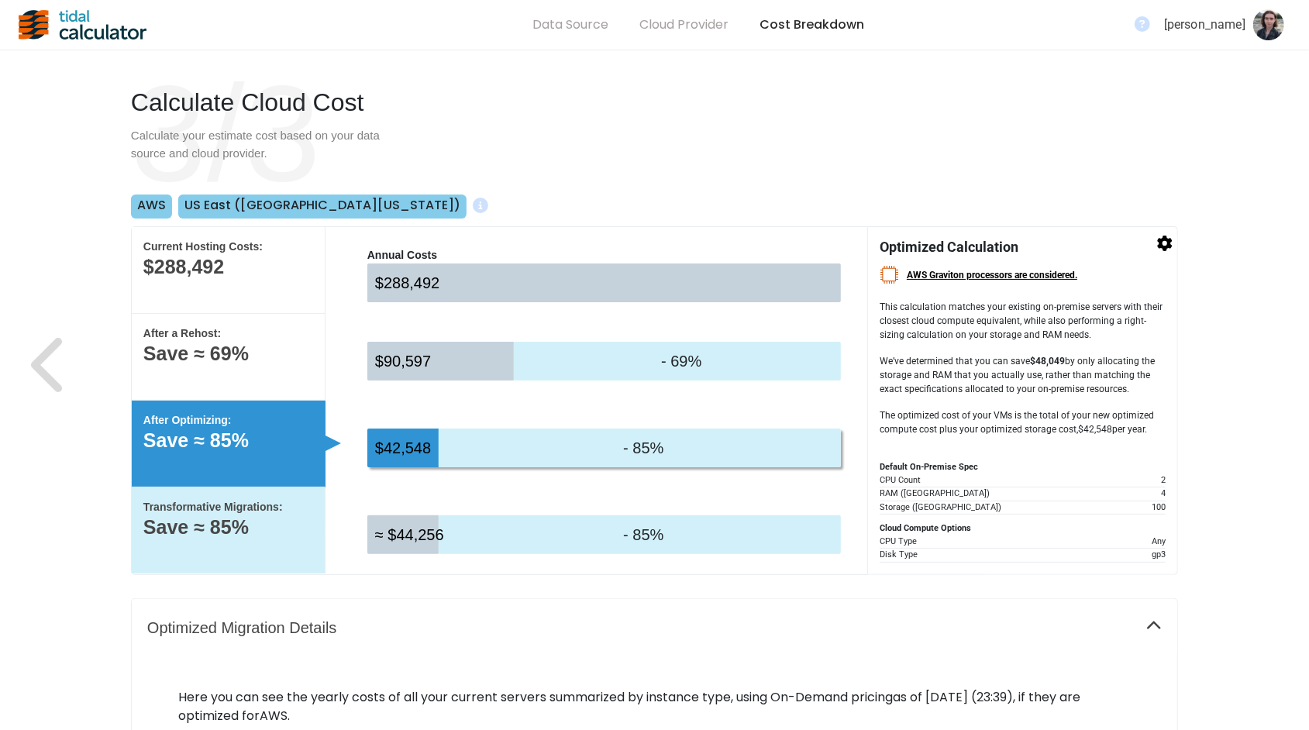
click at [305, 554] on div "Transformative Migrations: Save ≈ 85%" at bounding box center [229, 531] width 194 height 86
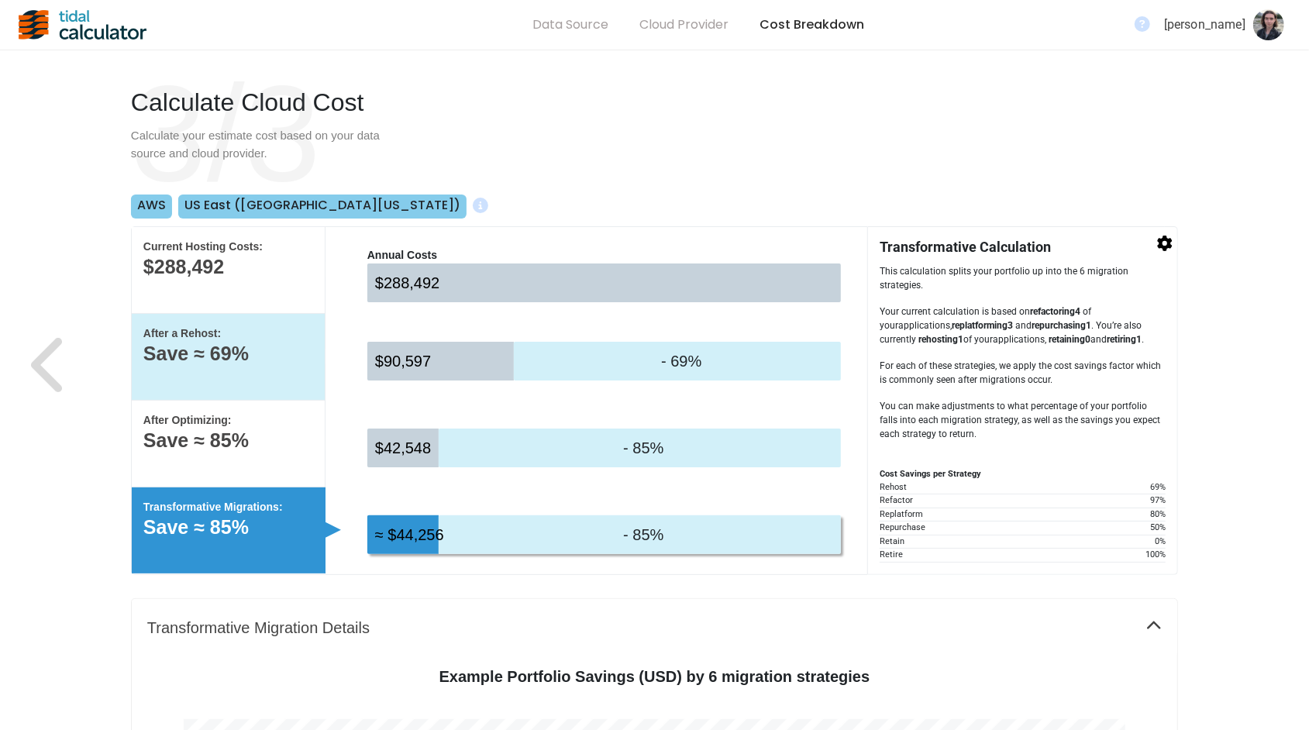
drag, startPoint x: 312, startPoint y: 443, endPoint x: 308, endPoint y: 385, distance: 57.5
click at [312, 443] on p "Save ≈ 85%" at bounding box center [228, 441] width 170 height 16
select select "None"
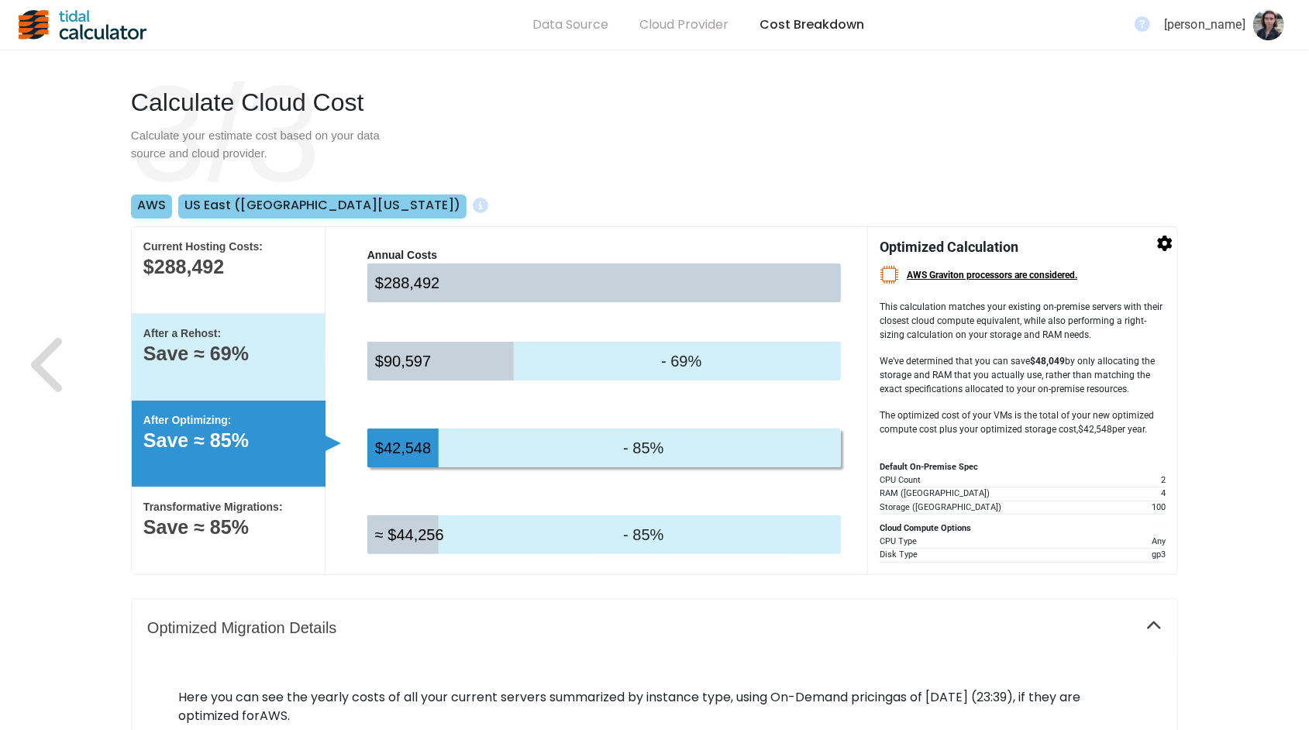
click at [309, 350] on p "Save ≈ 69%" at bounding box center [228, 354] width 170 height 16
select select "None"
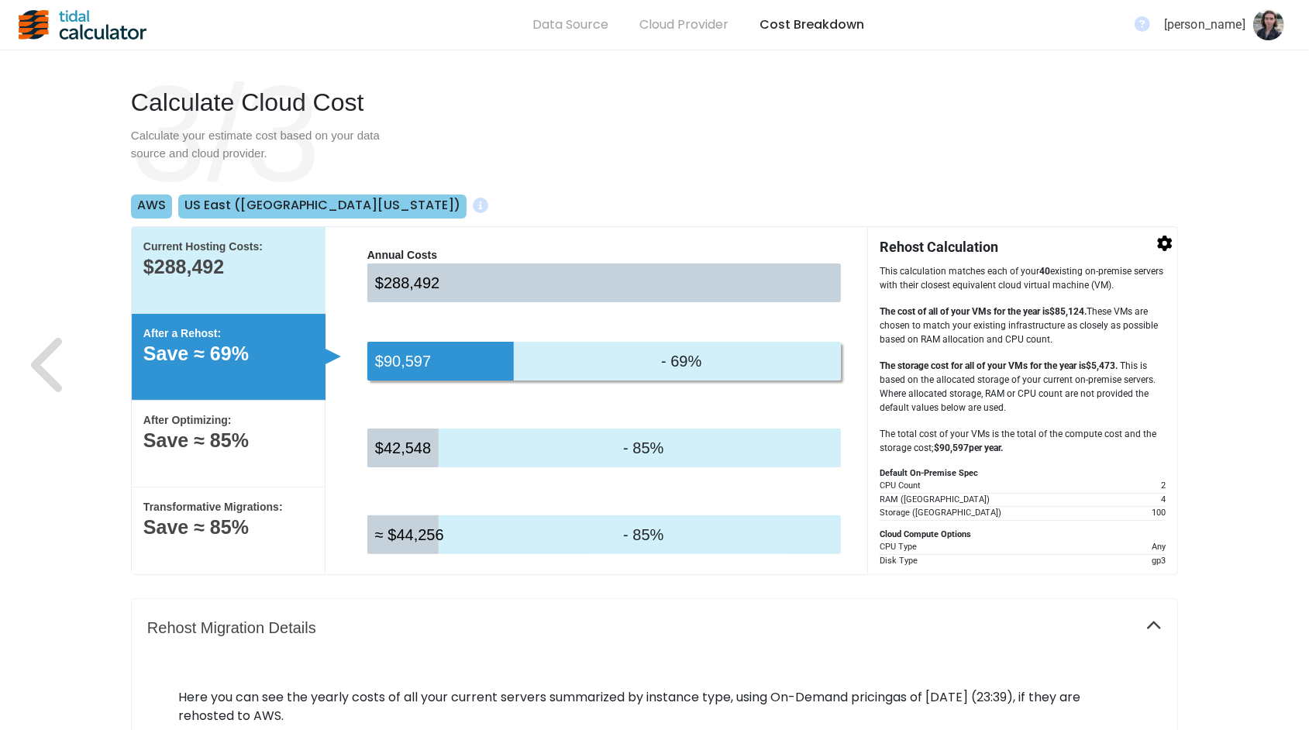
click at [298, 295] on div "Current Hosting Costs: $288,492" at bounding box center [229, 270] width 194 height 87
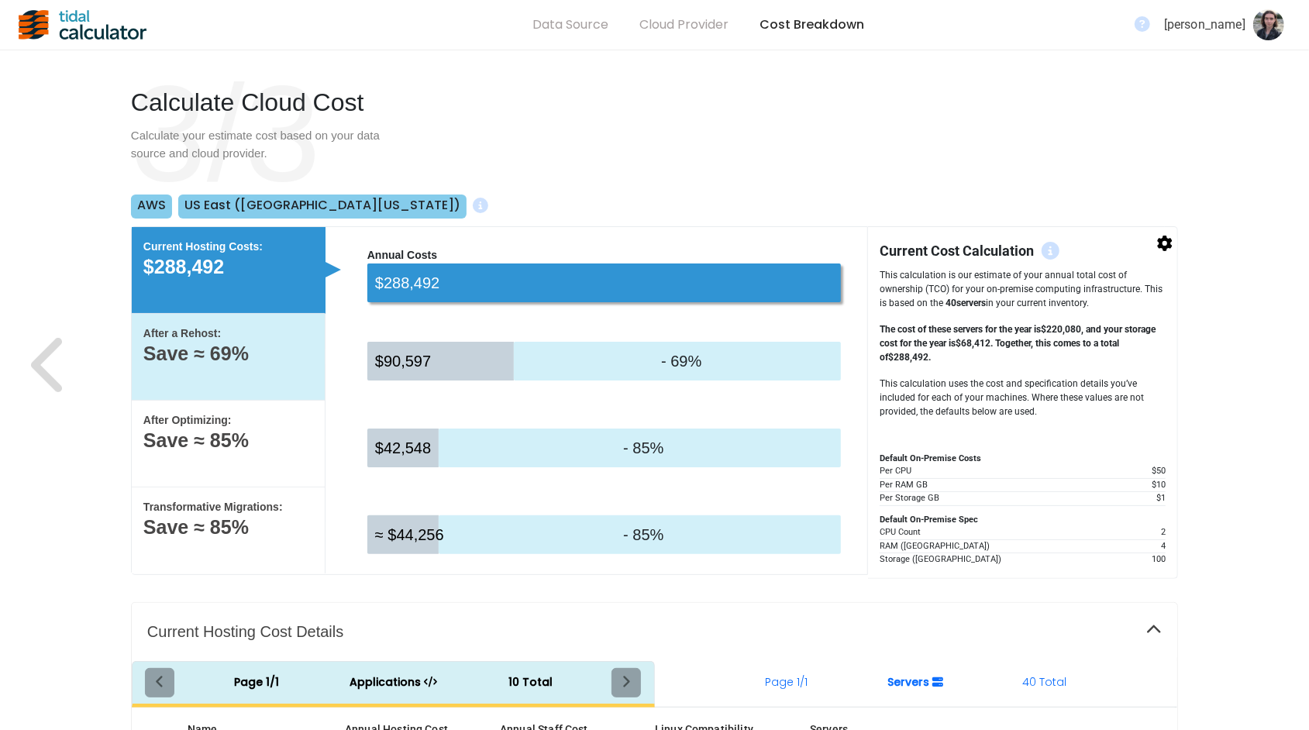
click at [302, 357] on p "Save ≈ 69%" at bounding box center [228, 354] width 170 height 16
select select "None"
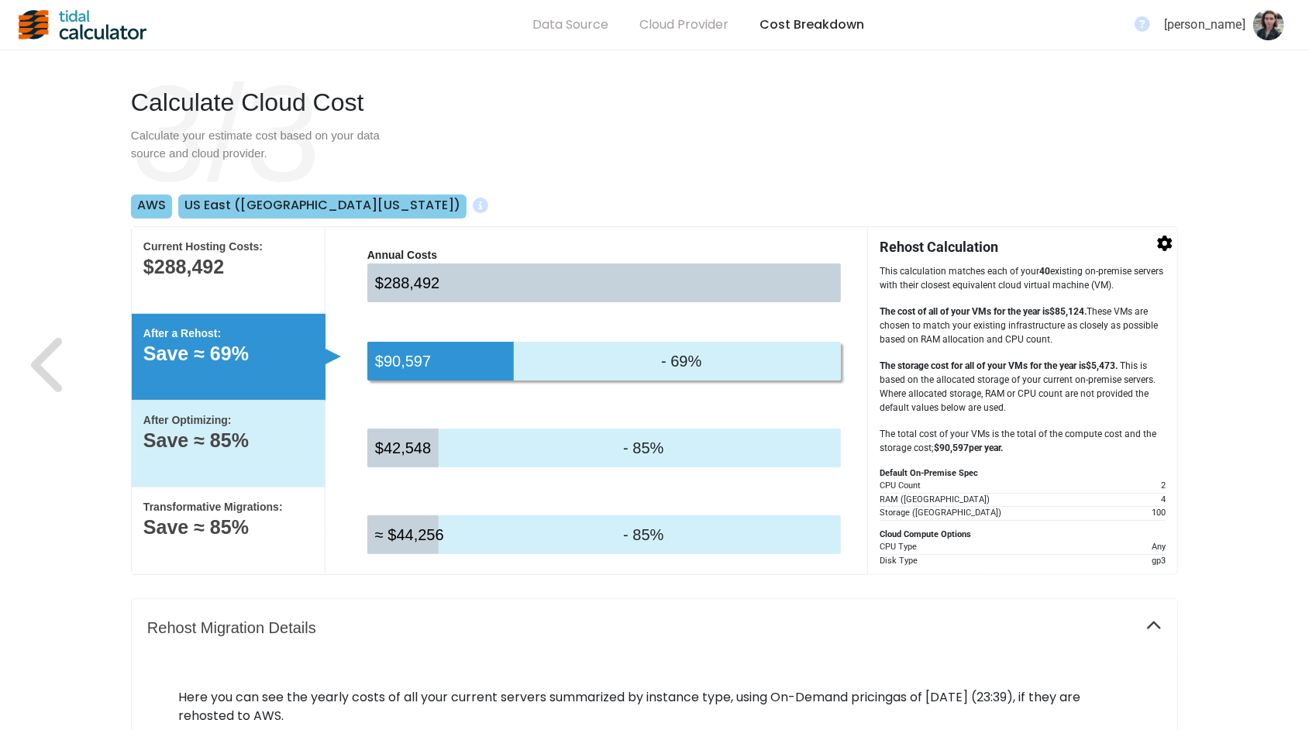
click at [305, 459] on div "After Optimizing: Save ≈ 85%" at bounding box center [229, 444] width 194 height 87
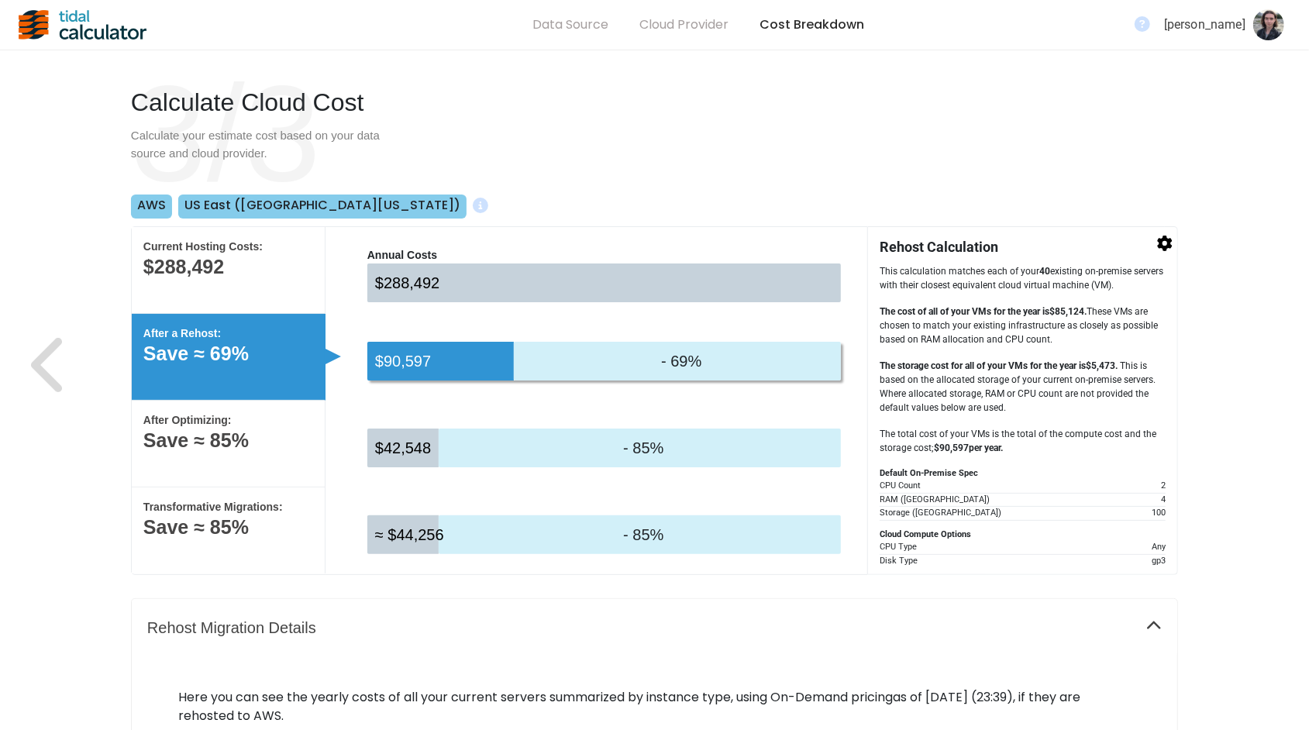
select select "None"
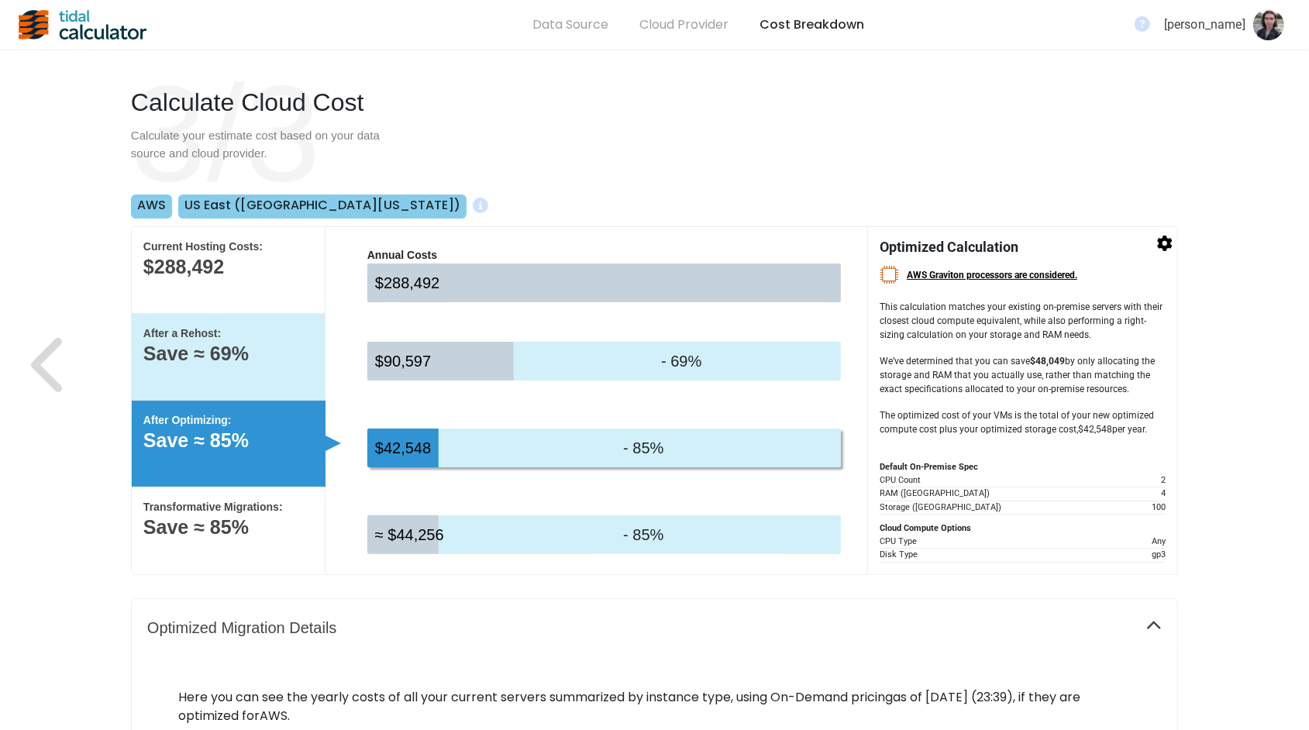
click at [297, 341] on p "After a Rehost:" at bounding box center [228, 334] width 170 height 16
select select "None"
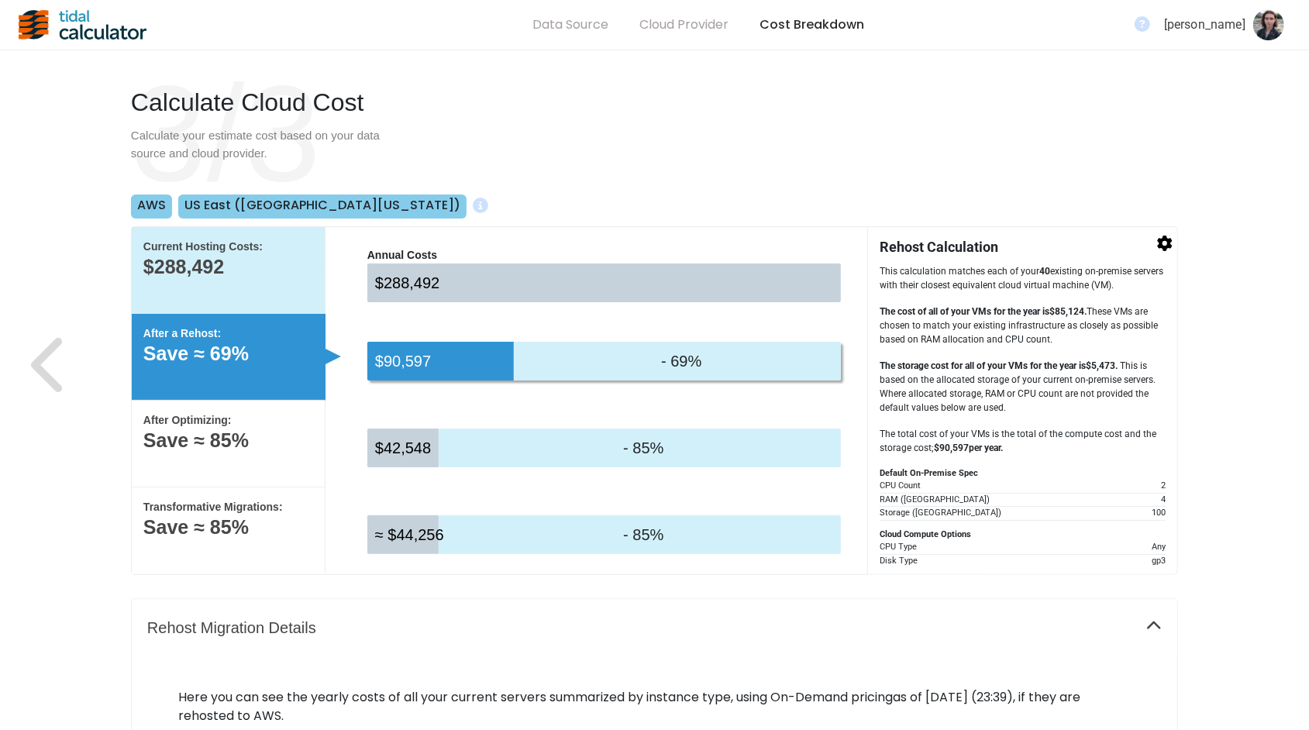
click at [297, 272] on p "$288,492" at bounding box center [228, 267] width 170 height 16
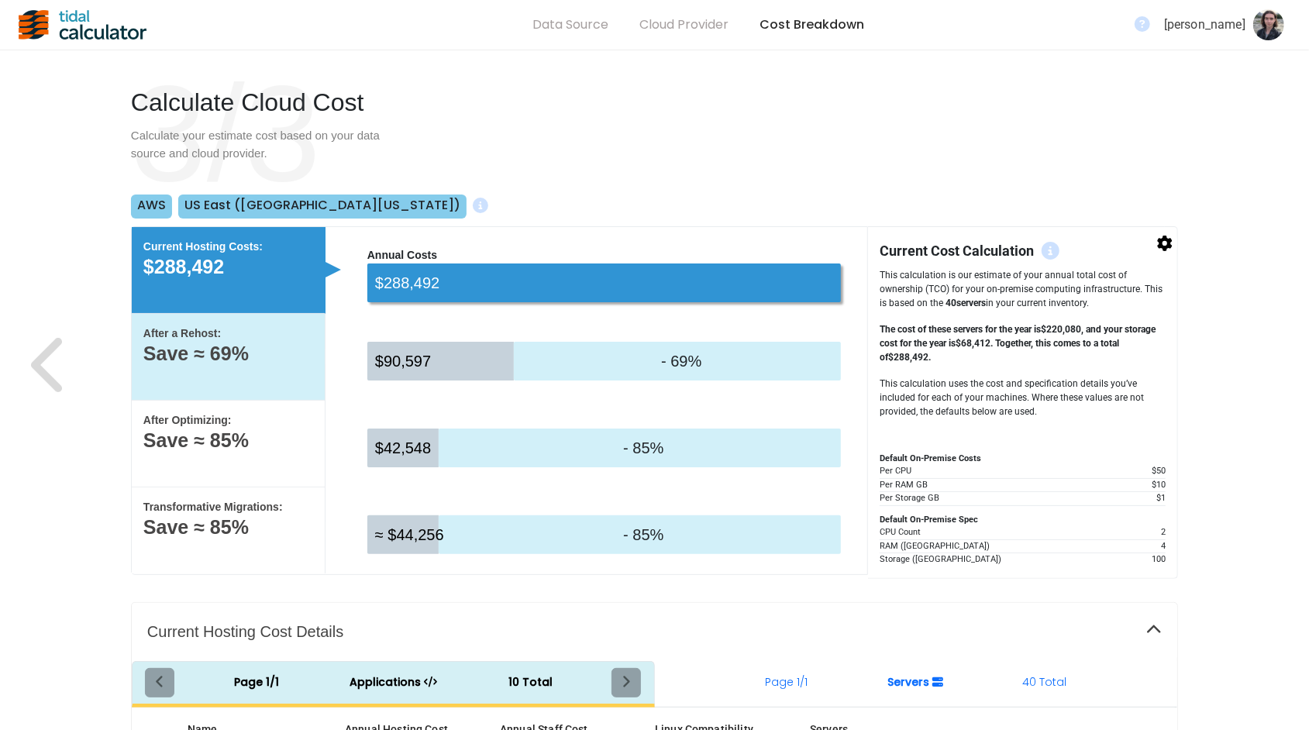
click at [276, 361] on p "Save ≈ 69%" at bounding box center [228, 354] width 170 height 16
select select "None"
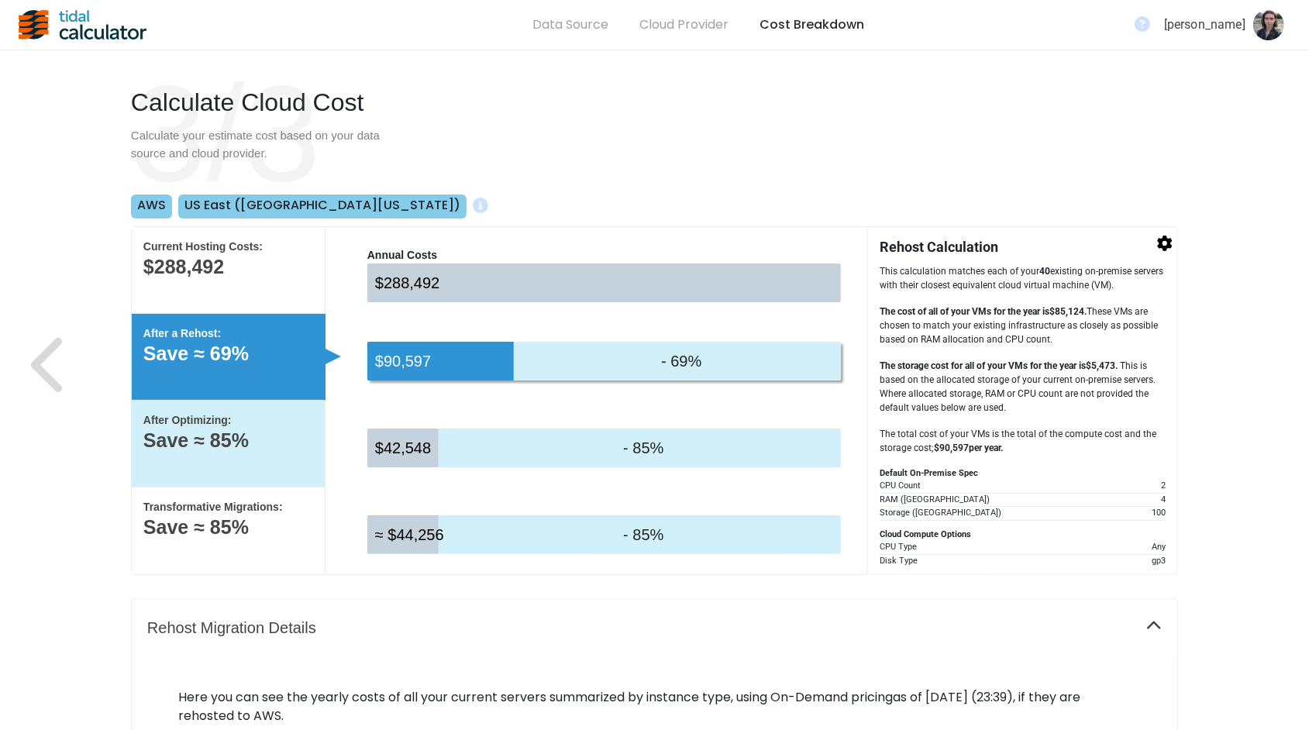
drag, startPoint x: 278, startPoint y: 425, endPoint x: 279, endPoint y: 446, distance: 20.9
click at [278, 426] on p "After Optimizing:" at bounding box center [228, 420] width 170 height 16
select select "None"
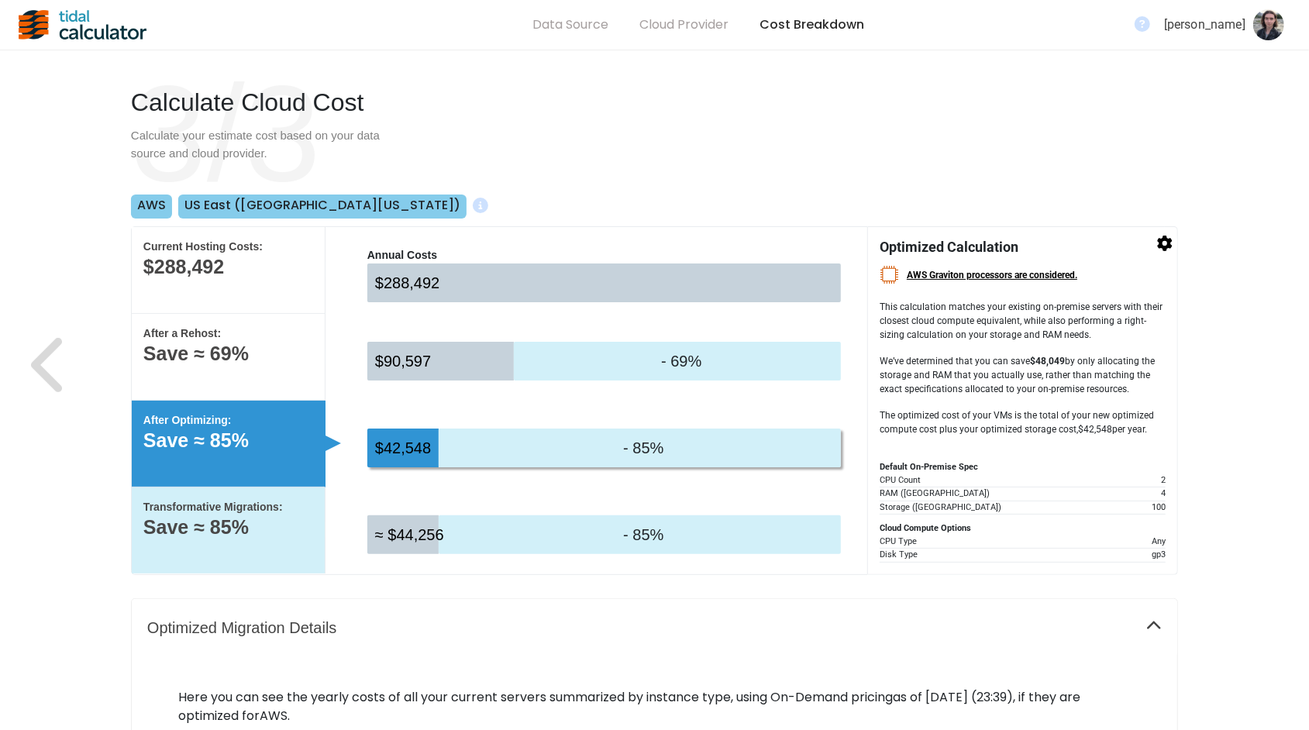
click at [291, 512] on p "Transformative Migrations:" at bounding box center [228, 507] width 170 height 16
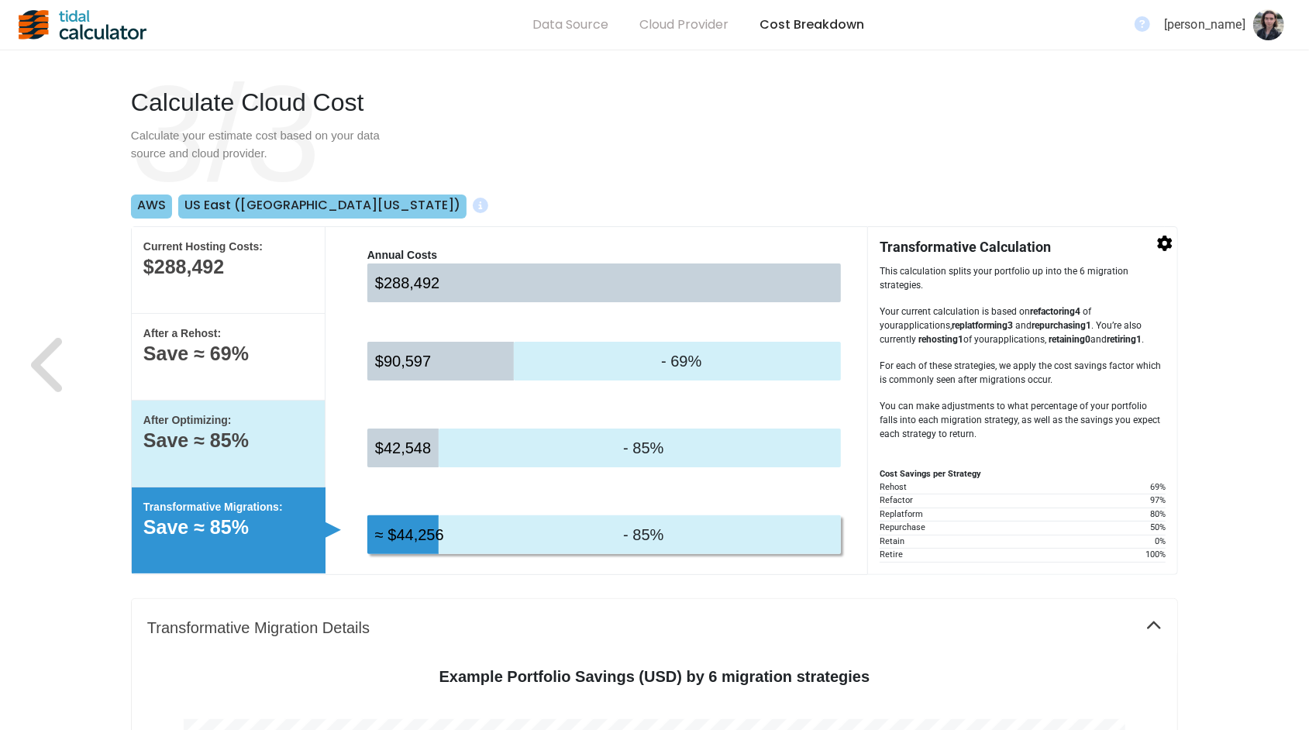
click at [290, 472] on div "After Optimizing: Save ≈ 85%" at bounding box center [229, 444] width 194 height 87
select select "None"
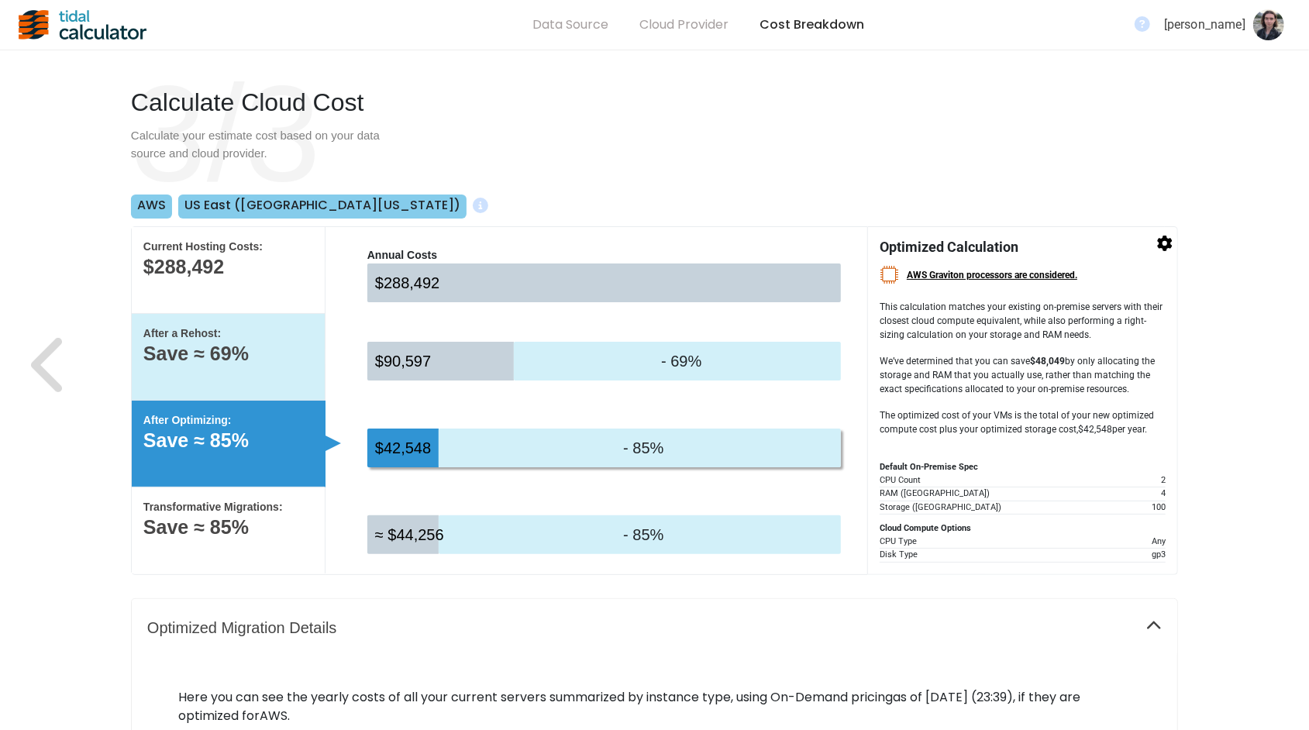
click at [302, 356] on p "Save ≈ 69%" at bounding box center [228, 354] width 170 height 16
select select "None"
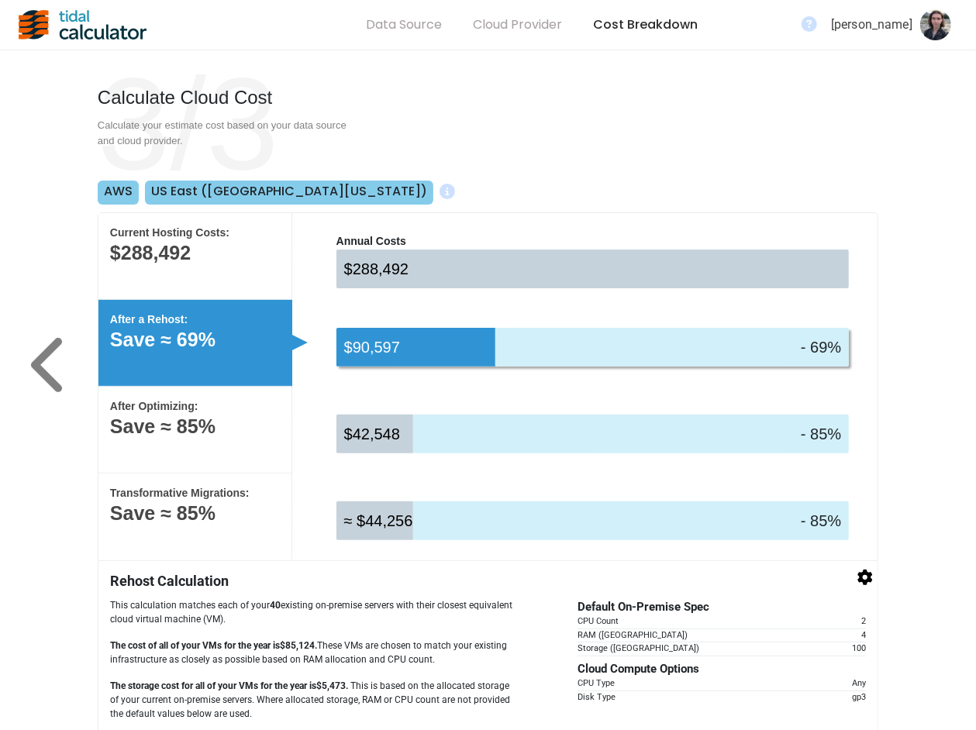
click at [60, 339] on icon at bounding box center [46, 365] width 31 height 54
select select "us-east-1"
select select "USD"
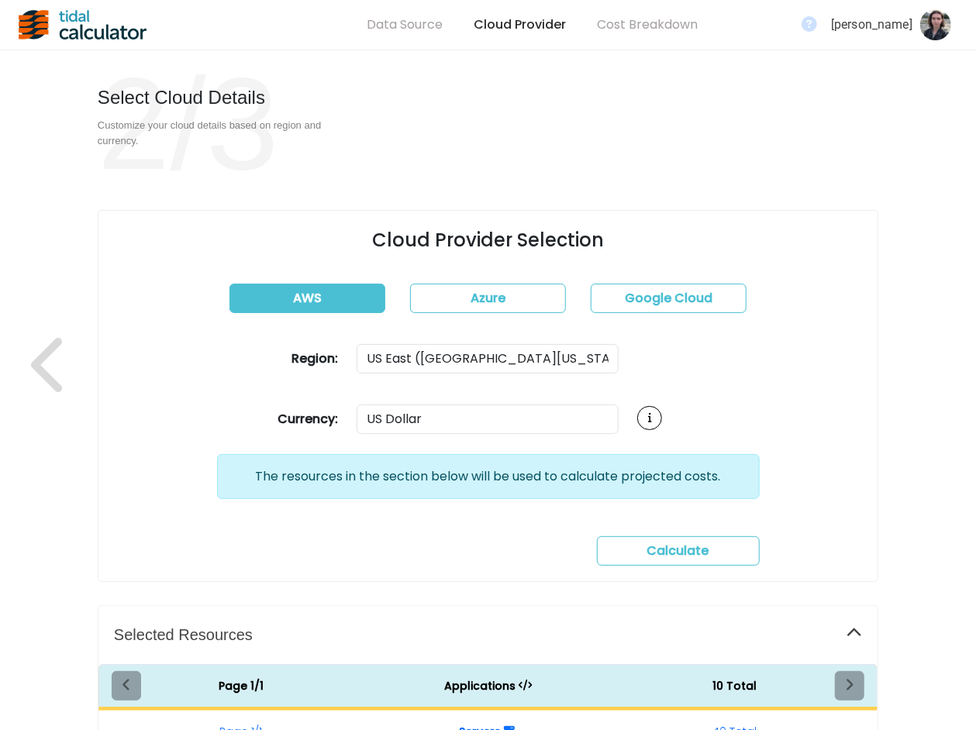
click at [671, 542] on span "Calculate" at bounding box center [678, 551] width 62 height 18
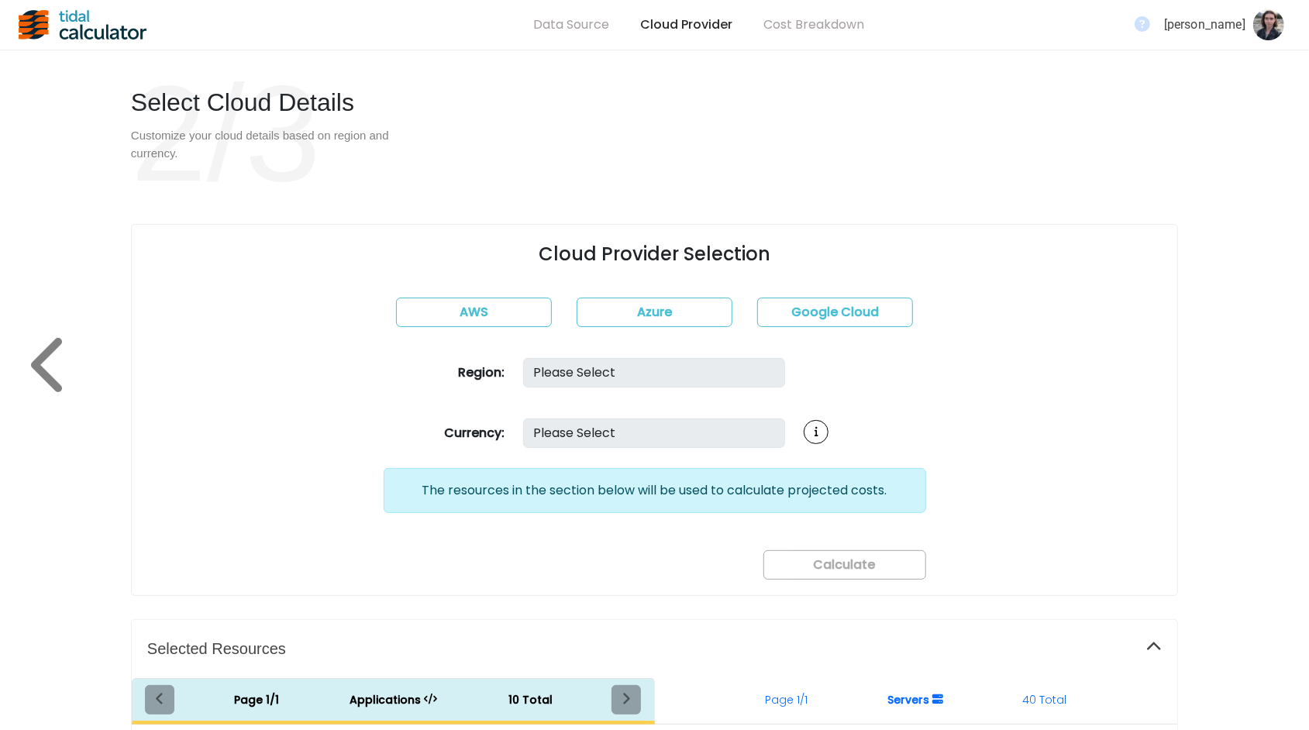
click at [60, 357] on icon at bounding box center [50, 365] width 39 height 62
